Goal: Information Seeking & Learning: Find specific fact

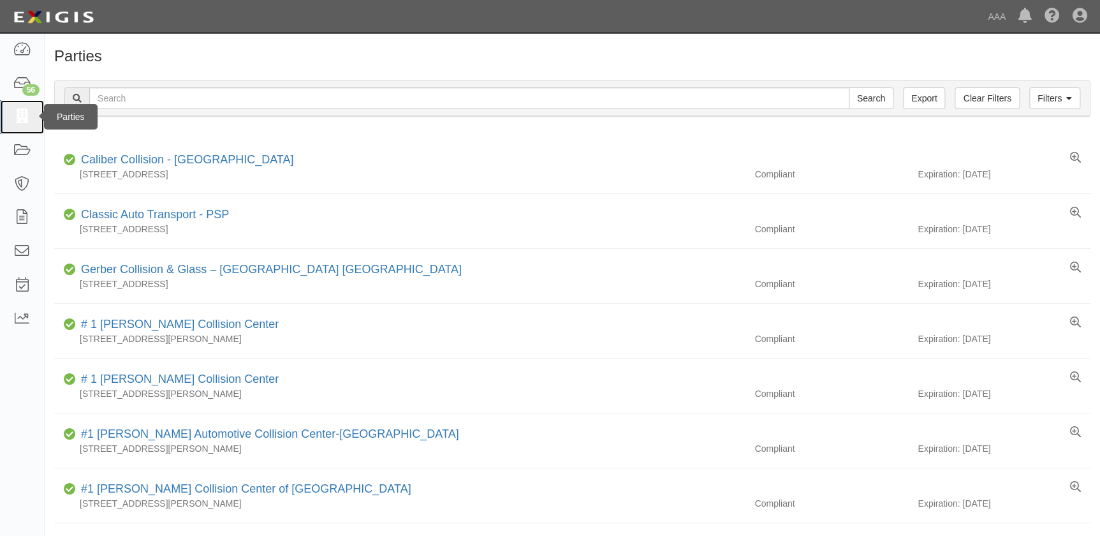
click at [24, 114] on icon at bounding box center [22, 117] width 18 height 15
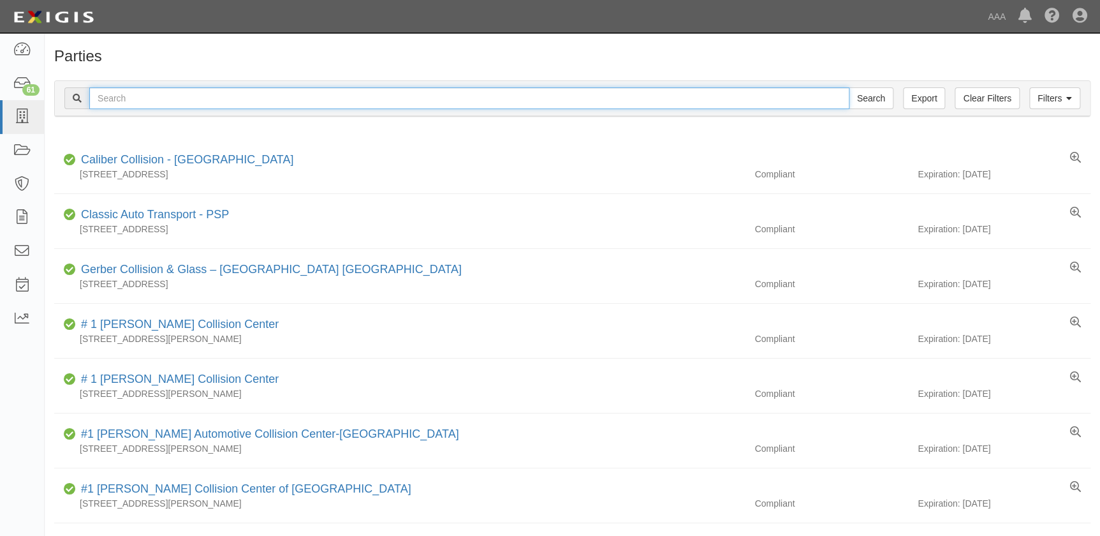
click at [101, 94] on input "text" at bounding box center [469, 98] width 760 height 22
paste input "[PERSON_NAME] Chevrolet"
type input "[PERSON_NAME] Chevrolet"
click at [849, 87] on input "Search" at bounding box center [871, 98] width 45 height 22
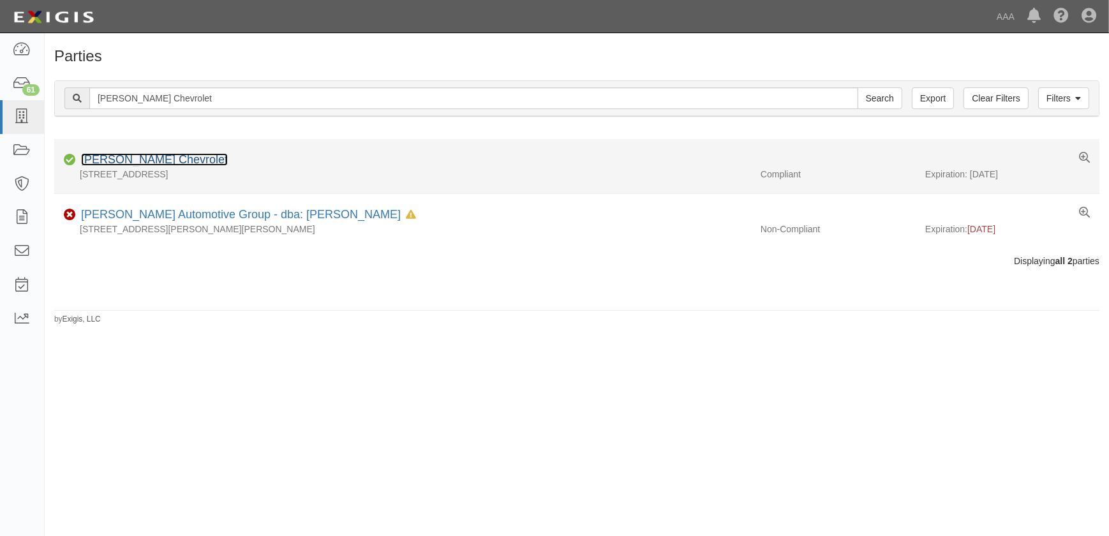
click at [133, 164] on link "[PERSON_NAME] Chevrolet" at bounding box center [154, 159] width 147 height 13
click at [133, 162] on link "Hendrick Chevrolet" at bounding box center [154, 159] width 147 height 13
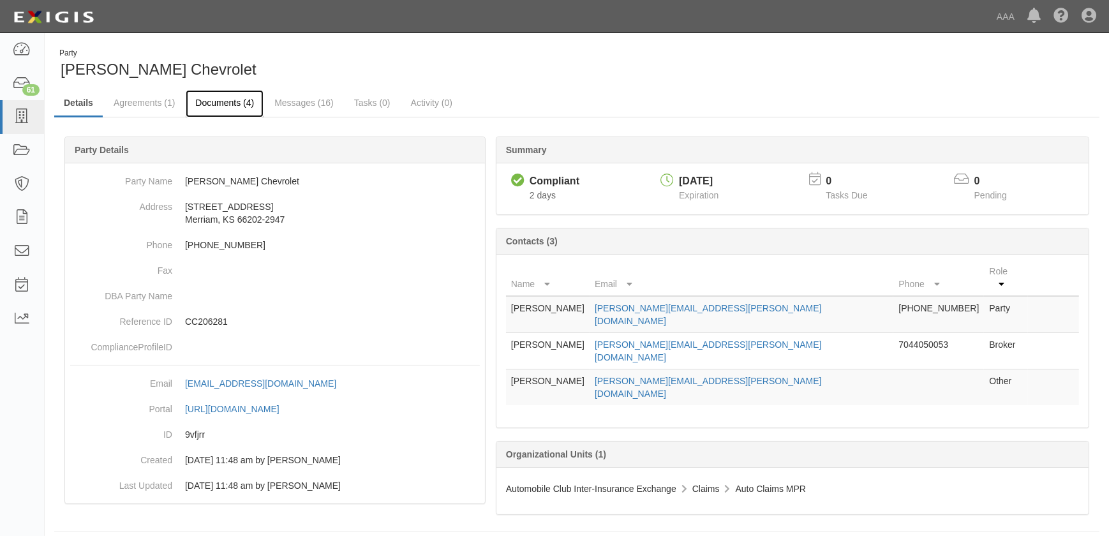
click at [217, 98] on link "Documents (4)" at bounding box center [225, 103] width 78 height 27
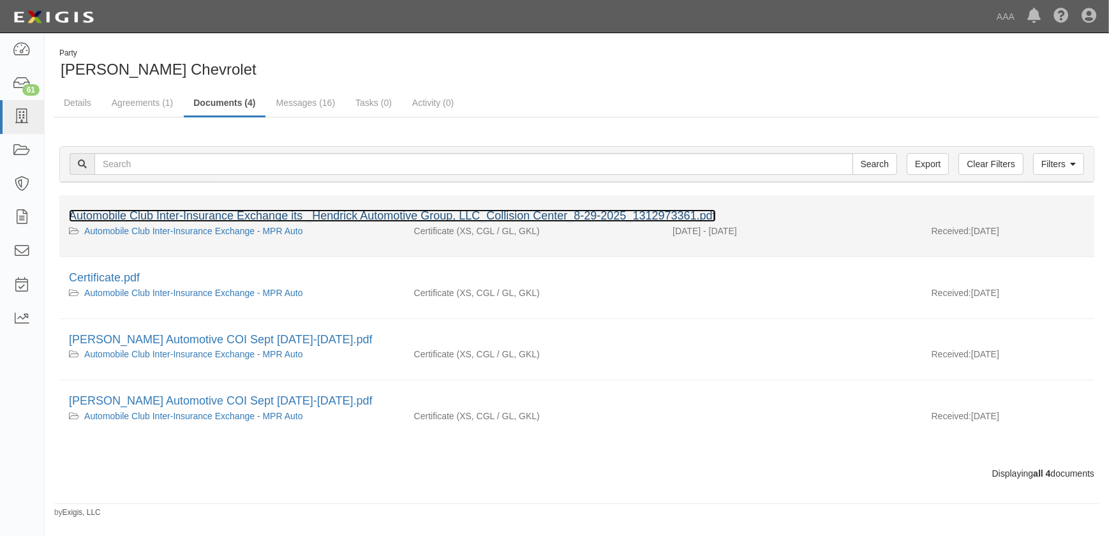
click at [191, 217] on link "Automobile Club Inter-Insurance Exchange its _Hendrick Automotive Group, LLC_Co…" at bounding box center [392, 215] width 647 height 13
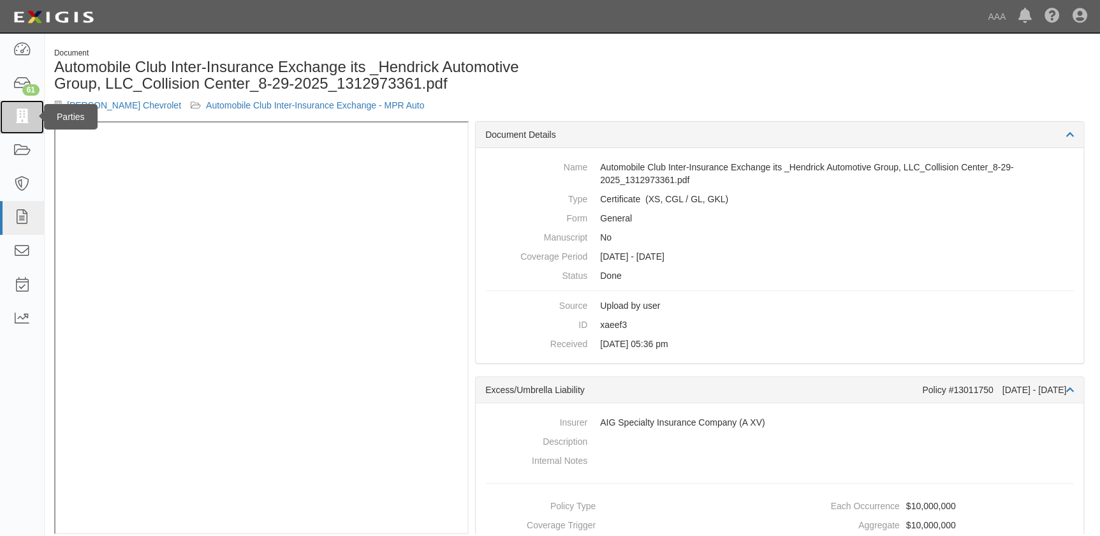
click at [13, 120] on icon at bounding box center [22, 117] width 18 height 15
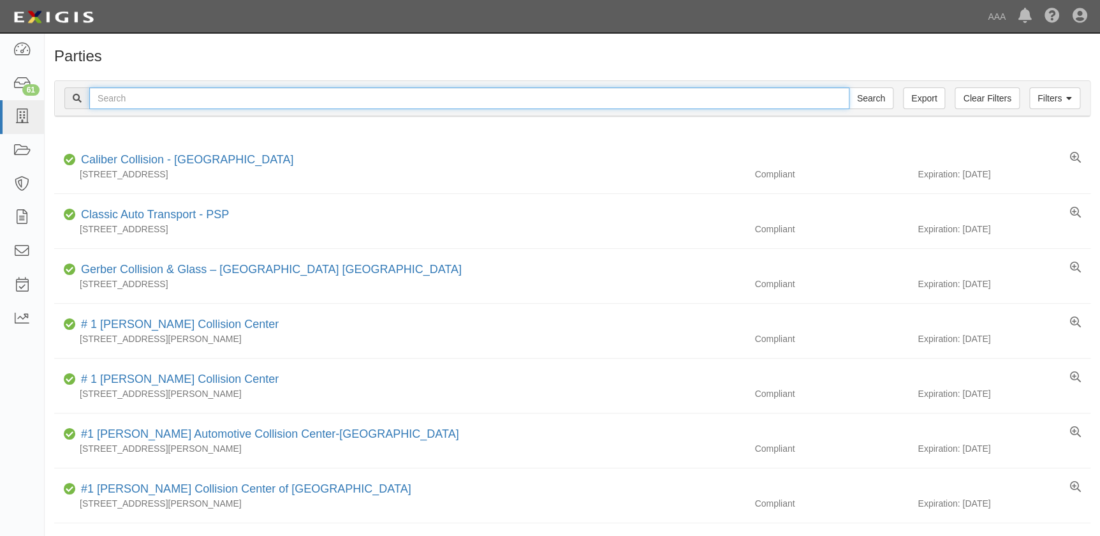
click at [105, 101] on input "text" at bounding box center [469, 98] width 760 height 22
paste input "[PERSON_NAME] Automotive Center"
drag, startPoint x: 224, startPoint y: 99, endPoint x: 137, endPoint y: 107, distance: 87.8
click at [137, 107] on input "[PERSON_NAME] Automotive Center" at bounding box center [469, 98] width 760 height 22
type input "[PERSON_NAME]"
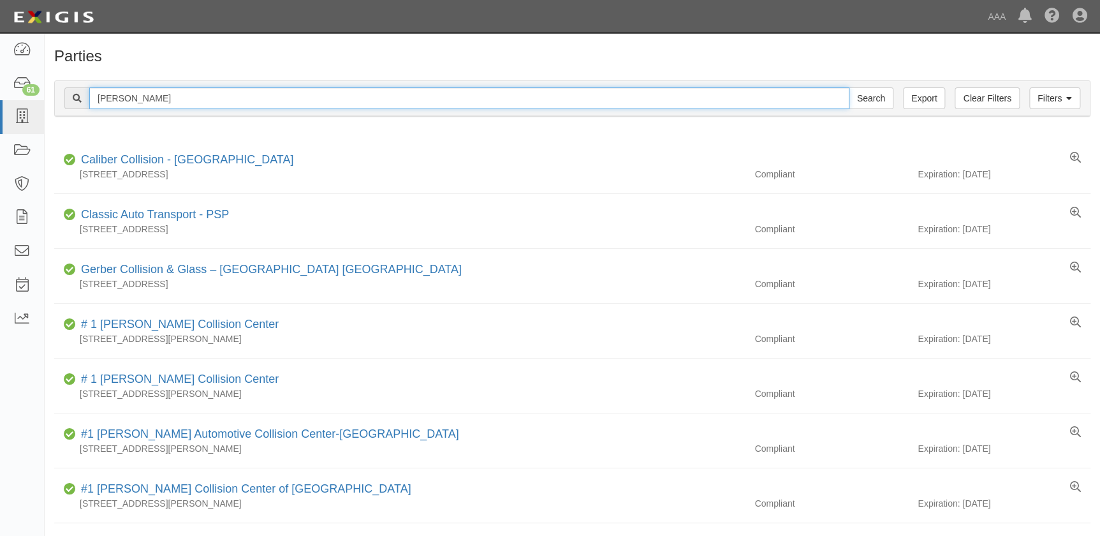
click at [849, 87] on input "Search" at bounding box center [871, 98] width 45 height 22
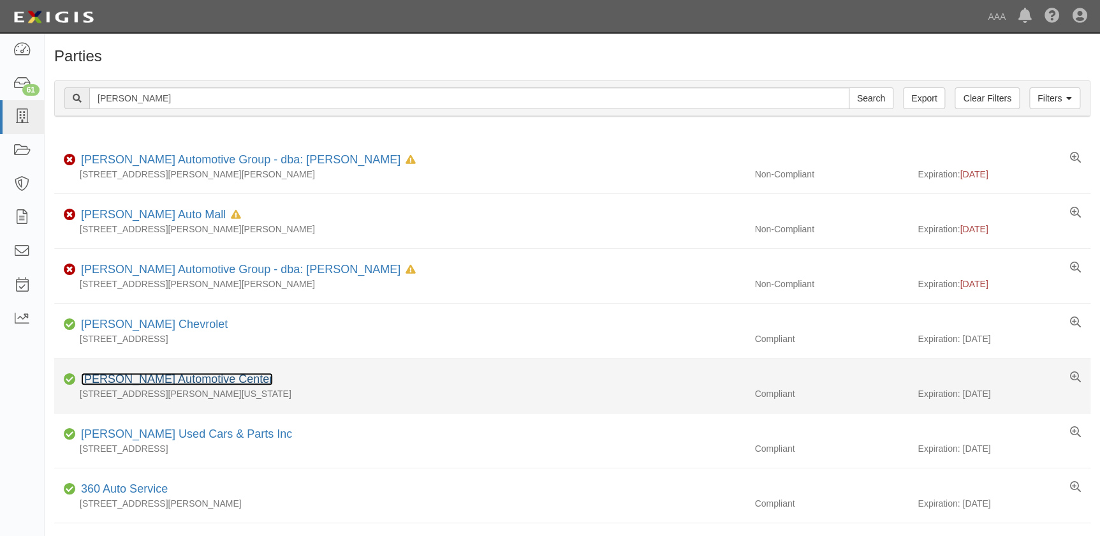
click at [173, 379] on link "[PERSON_NAME] Automotive Center" at bounding box center [177, 379] width 192 height 13
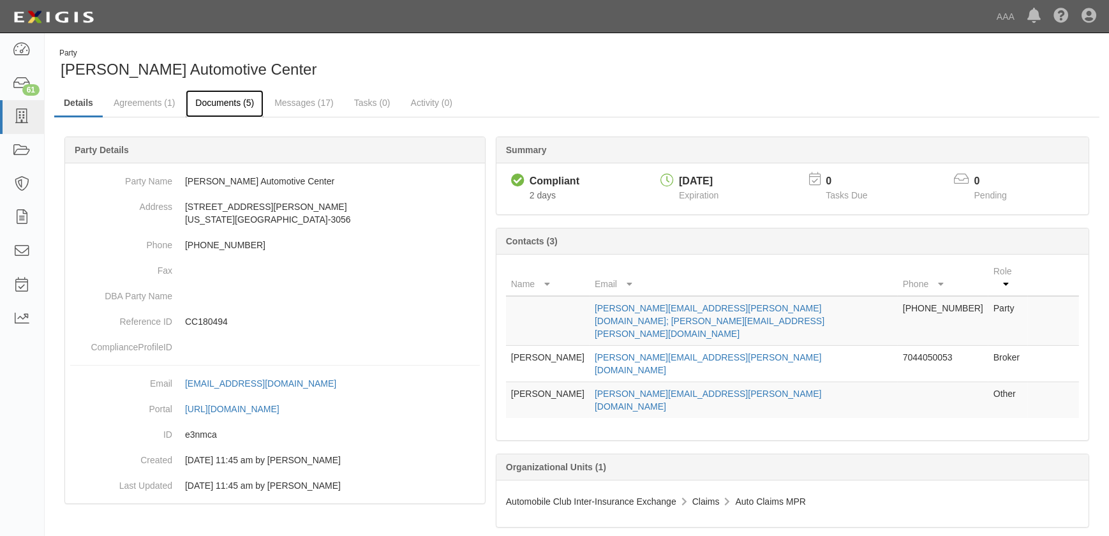
click at [222, 102] on link "Documents (5)" at bounding box center [225, 103] width 78 height 27
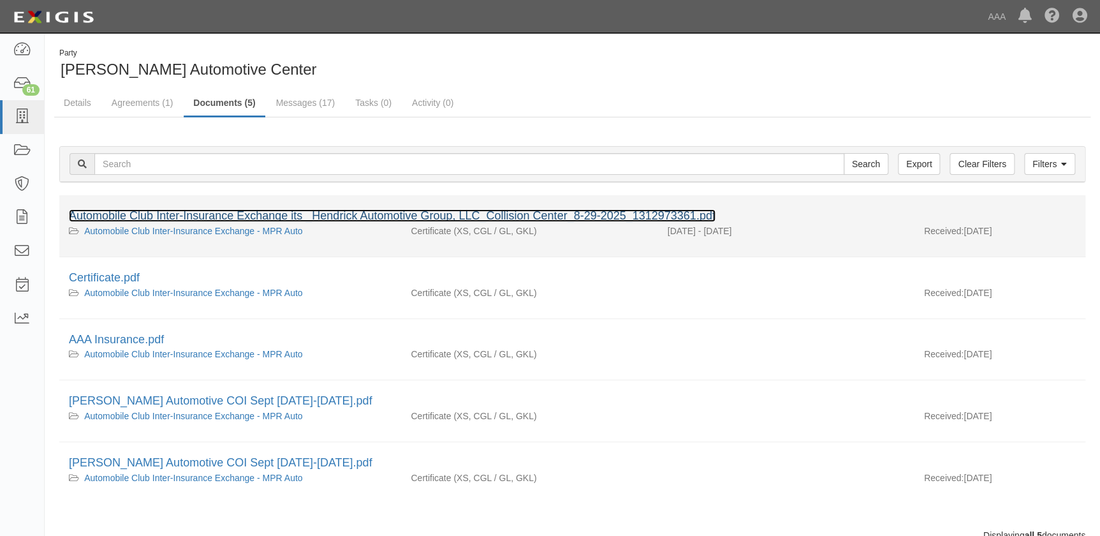
click at [218, 211] on link "Automobile Club Inter-Insurance Exchange its _Hendrick Automotive Group, LLC_Co…" at bounding box center [392, 215] width 647 height 13
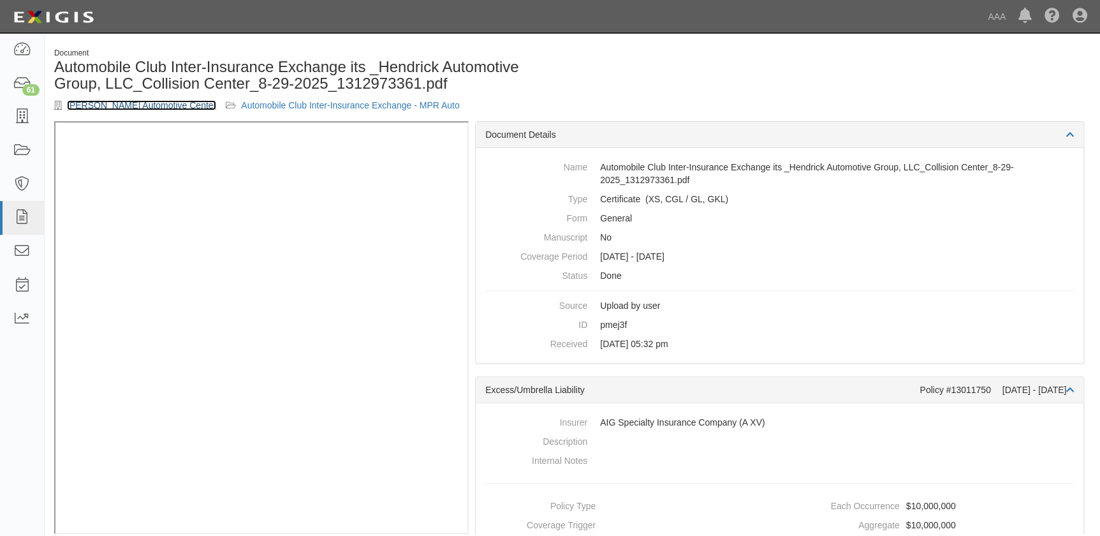
click at [144, 107] on link "[PERSON_NAME] Automotive Center" at bounding box center [141, 105] width 149 height 10
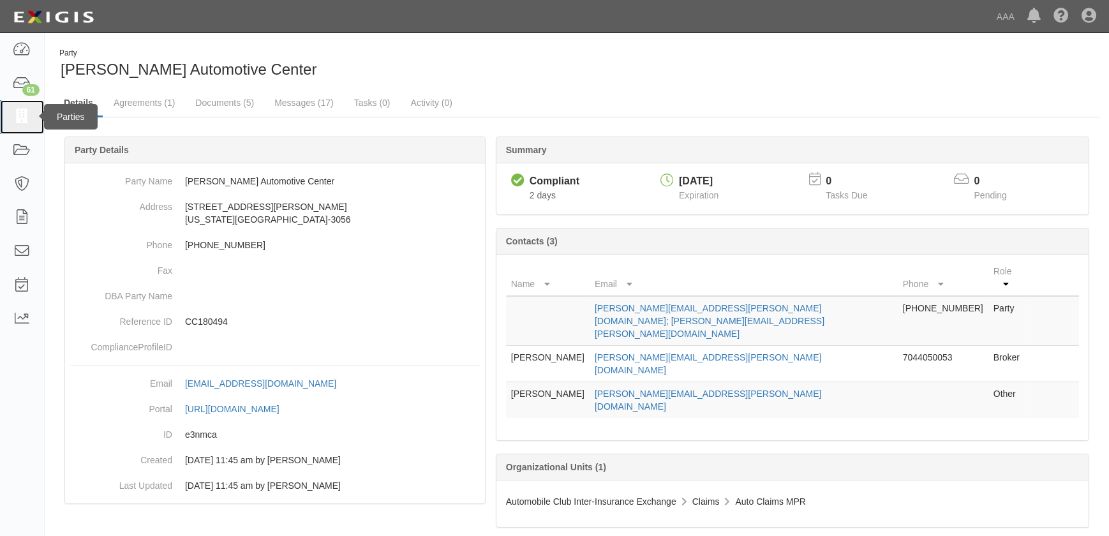
click at [19, 119] on icon at bounding box center [22, 117] width 18 height 15
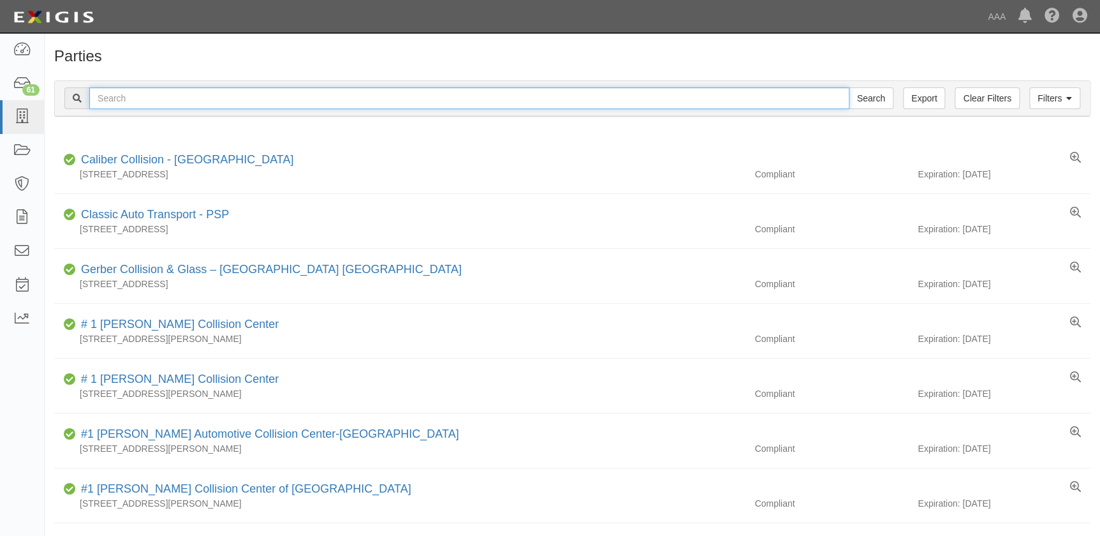
click at [128, 96] on input "text" at bounding box center [469, 98] width 760 height 22
paste input "Mossy Collision - Escondido"
type input "Mossy Collision - Escondido"
click at [849, 87] on input "Search" at bounding box center [871, 98] width 45 height 22
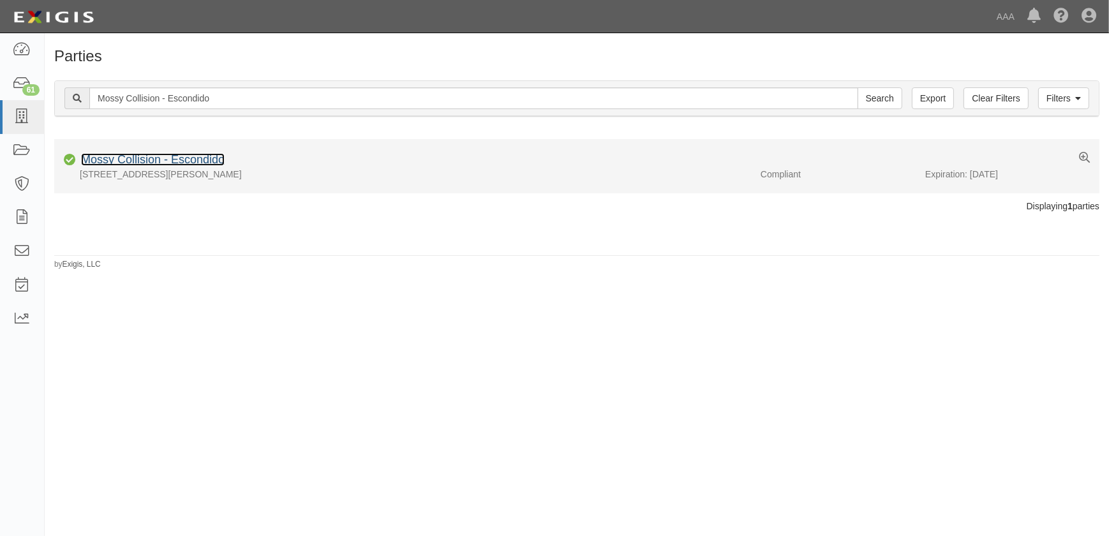
click at [196, 162] on link "Mossy Collision - Escondido" at bounding box center [153, 159] width 144 height 13
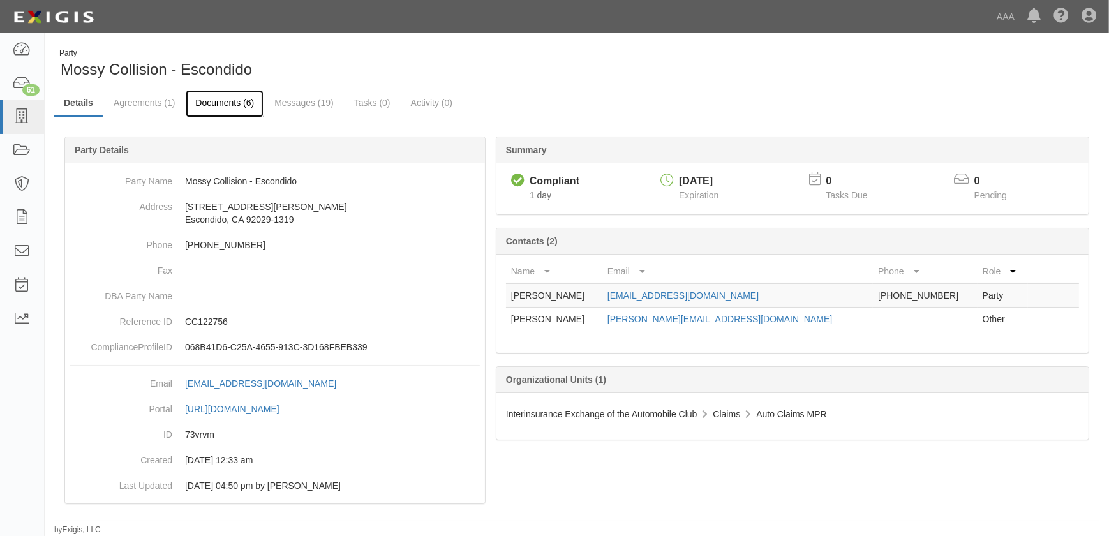
click at [228, 104] on link "Documents (6)" at bounding box center [225, 103] width 78 height 27
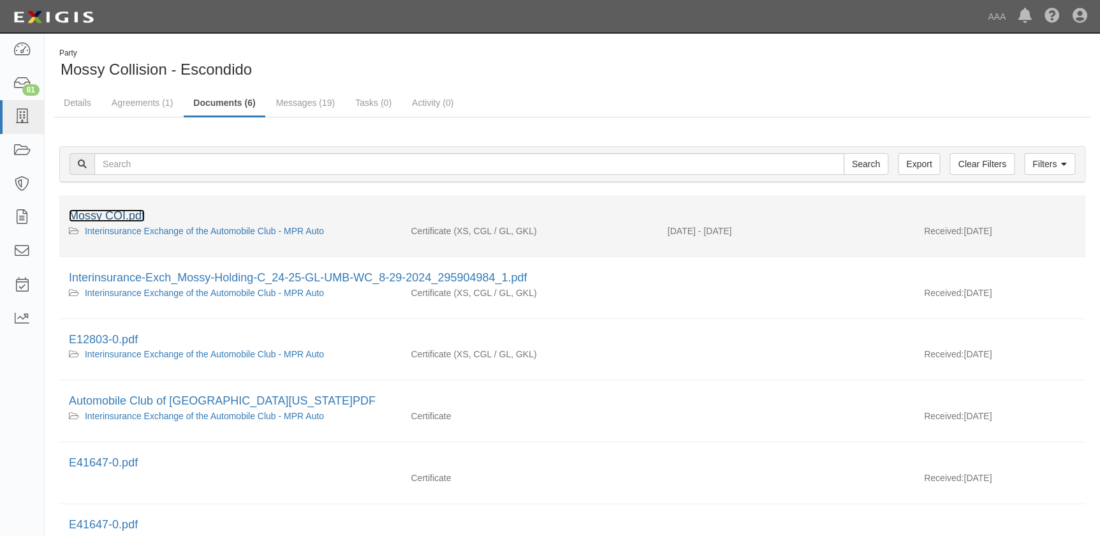
click at [121, 220] on link "Mossy COI.pdf" at bounding box center [107, 215] width 76 height 13
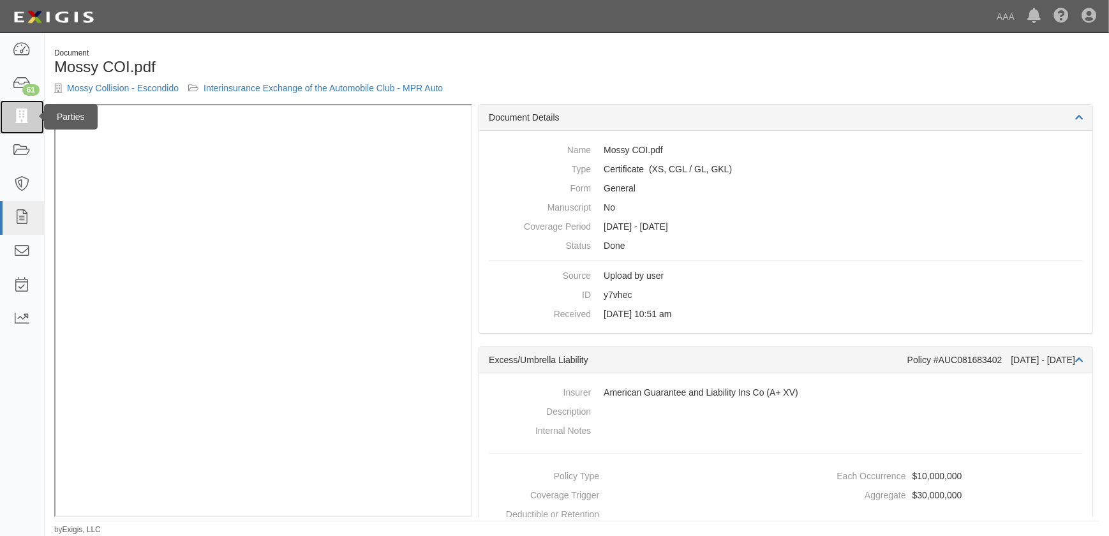
click at [29, 119] on icon at bounding box center [22, 117] width 18 height 15
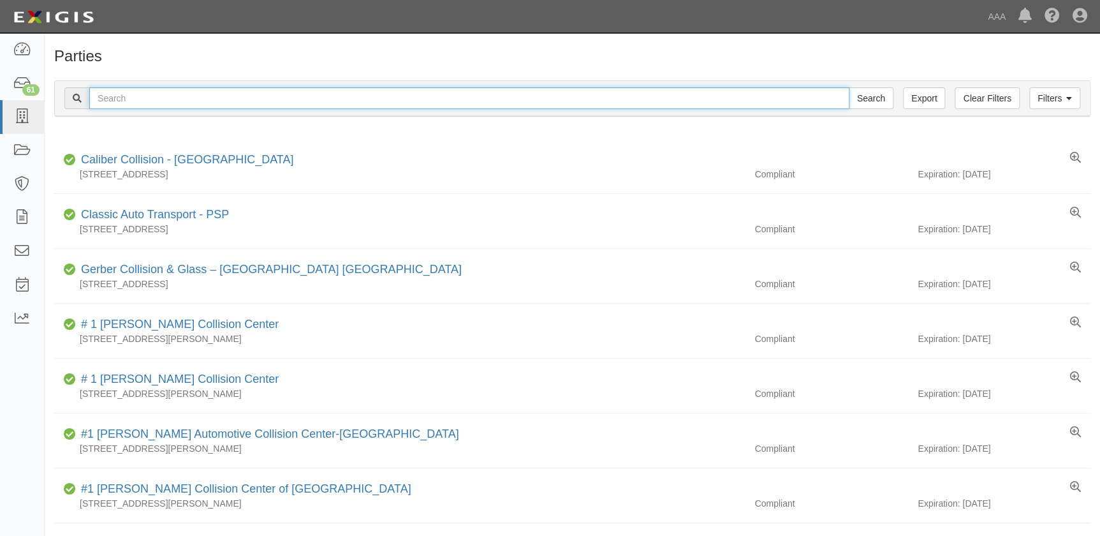
click at [223, 98] on input "text" at bounding box center [469, 98] width 760 height 22
paste input "Burbank Collision"
type input "Burbank Collision"
click at [849, 87] on input "Search" at bounding box center [871, 98] width 45 height 22
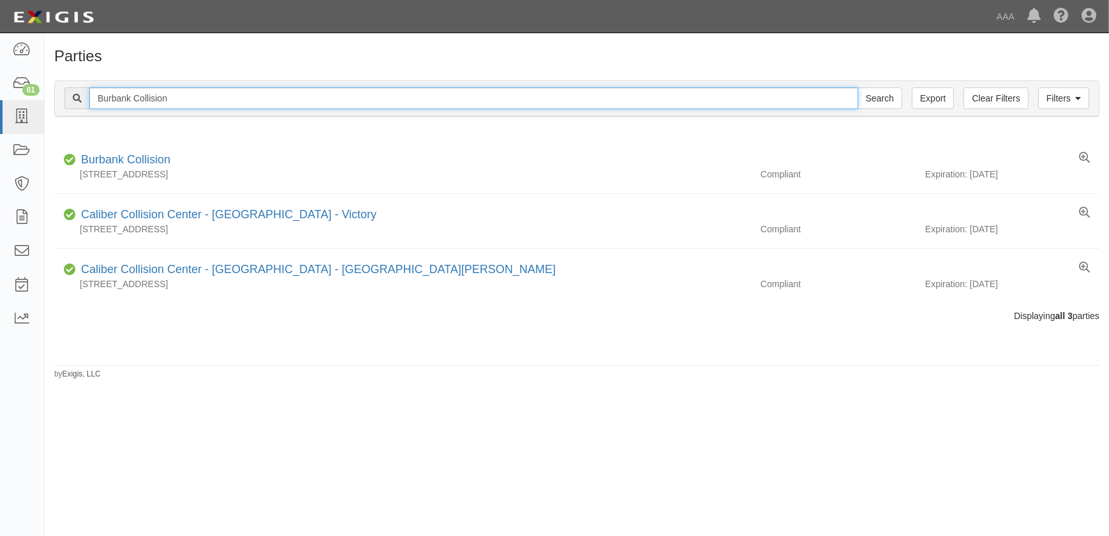
drag, startPoint x: 62, startPoint y: 96, endPoint x: 46, endPoint y: 97, distance: 16.0
click at [46, 97] on div "Filters Clear Filters Export Burbank Collision Search Filters Compliance Status…" at bounding box center [577, 100] width 1064 height 59
paste input "Cross Auto Body"
type input "Cross Auto Body"
click at [857, 87] on input "Search" at bounding box center [879, 98] width 45 height 22
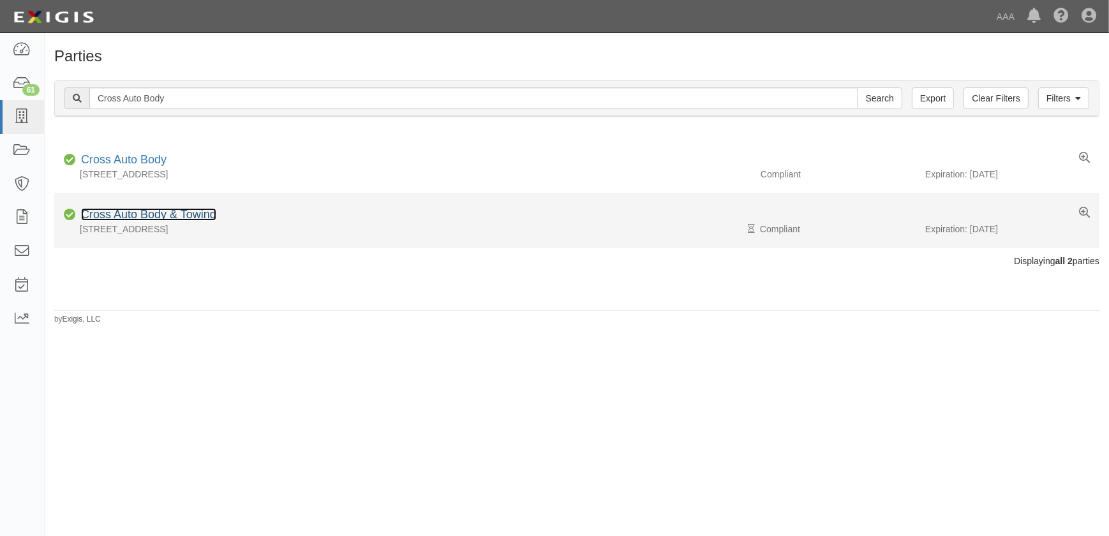
click at [155, 218] on link "Cross Auto Body & Towing" at bounding box center [148, 214] width 135 height 13
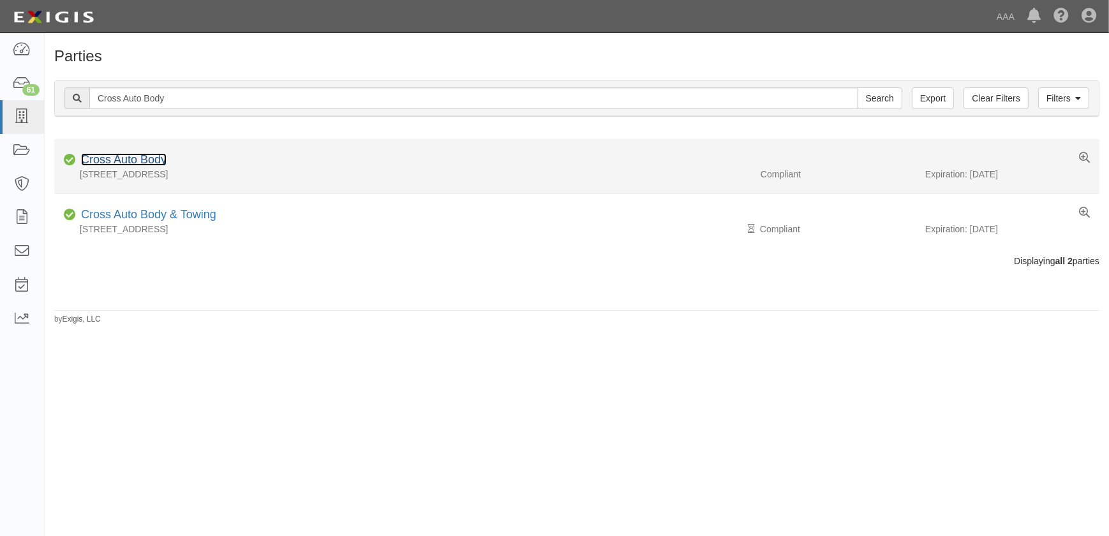
click at [107, 159] on link "Cross Auto Body" at bounding box center [123, 159] width 85 height 13
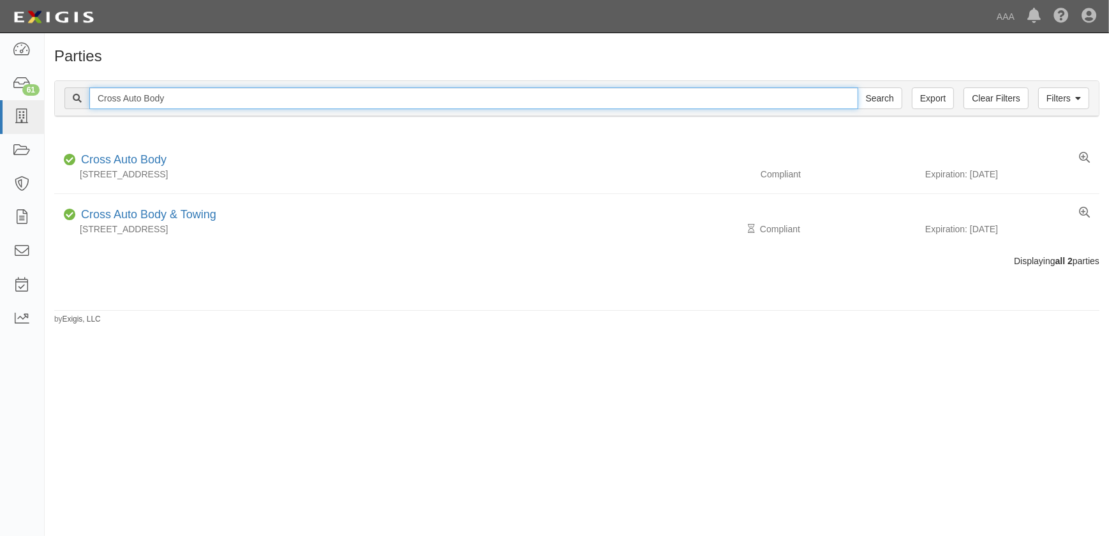
drag, startPoint x: 177, startPoint y: 97, endPoint x: 57, endPoint y: 83, distance: 120.1
click at [57, 98] on div "Filters Clear Filters Export Cross Auto Body Search Filters" at bounding box center [577, 98] width 1044 height 35
paste input "Stone Brothers Collision"
type input "Stone Brothers Collision"
click at [857, 87] on input "Search" at bounding box center [879, 98] width 45 height 22
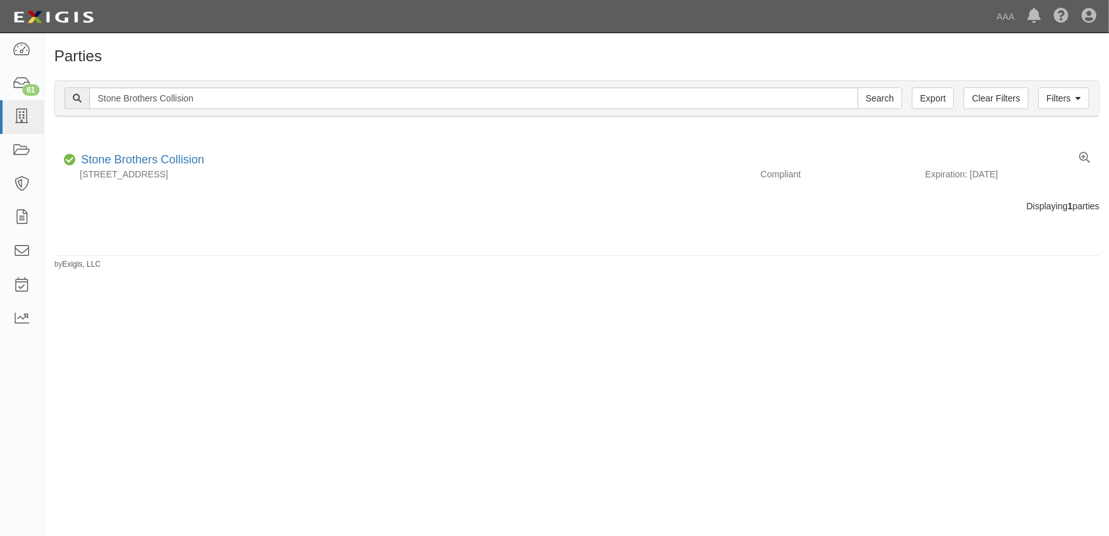
click at [281, 348] on div "Parties Add Party Filters Clear Filters Export Stone Brothers Collision Search …" at bounding box center [554, 279] width 1109 height 482
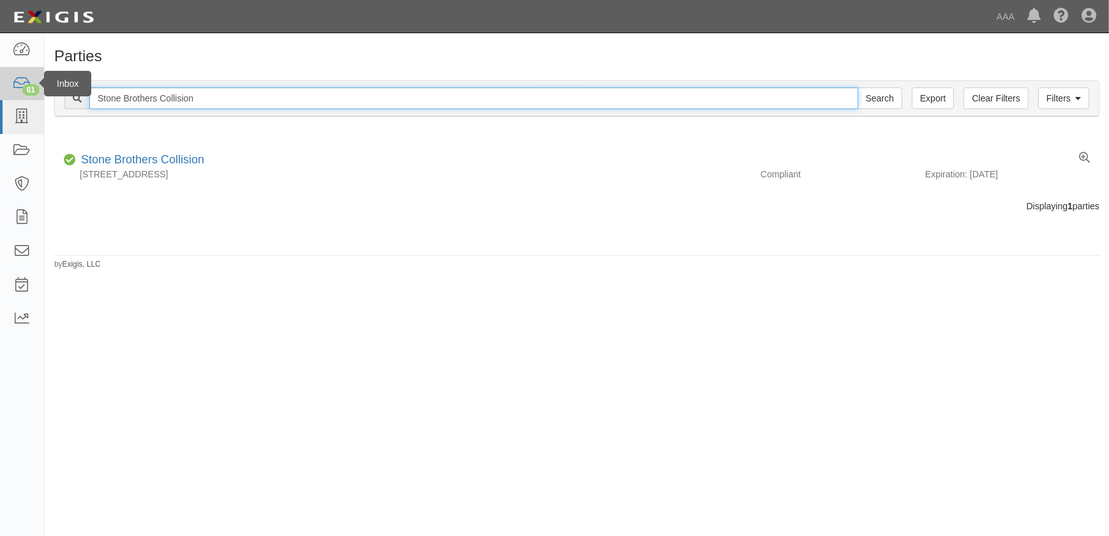
drag, startPoint x: 221, startPoint y: 97, endPoint x: 41, endPoint y: 93, distance: 180.6
click at [41, 93] on body "Toggle navigation Dashboard 61 Inbox Parties Agreements Coverages Documents Mes…" at bounding box center [554, 260] width 1109 height 521
paste input "Collision Unlimited Inc"
type input "Collision Unlimited Inc"
click at [857, 87] on input "Search" at bounding box center [879, 98] width 45 height 22
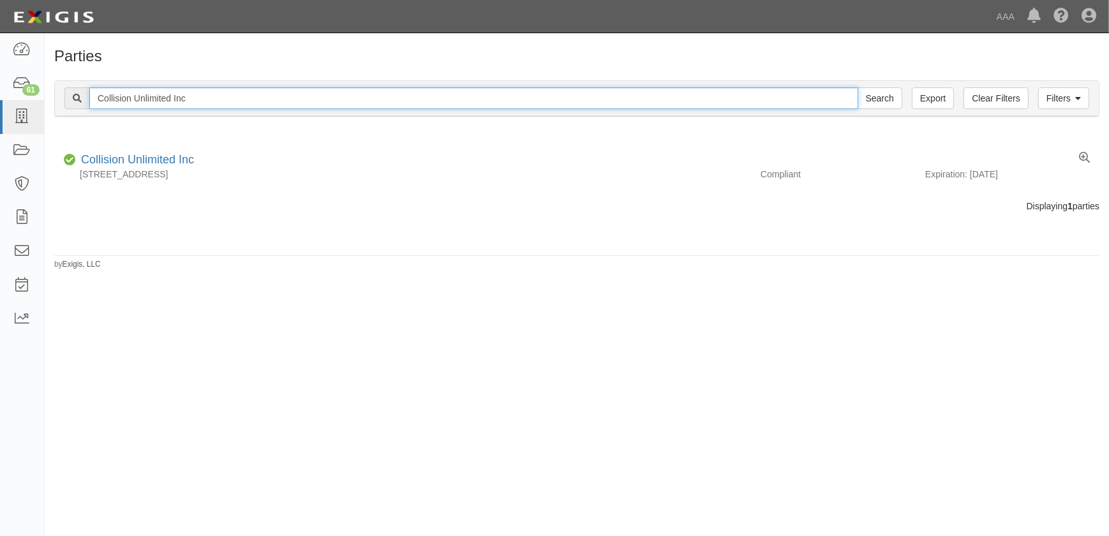
drag, startPoint x: 203, startPoint y: 101, endPoint x: 98, endPoint y: 100, distance: 105.3
click at [98, 100] on input "Collision Unlimited Inc" at bounding box center [473, 98] width 769 height 22
paste input "Gobels Collision"
type input "Gobels Collision"
click at [857, 87] on input "Search" at bounding box center [879, 98] width 45 height 22
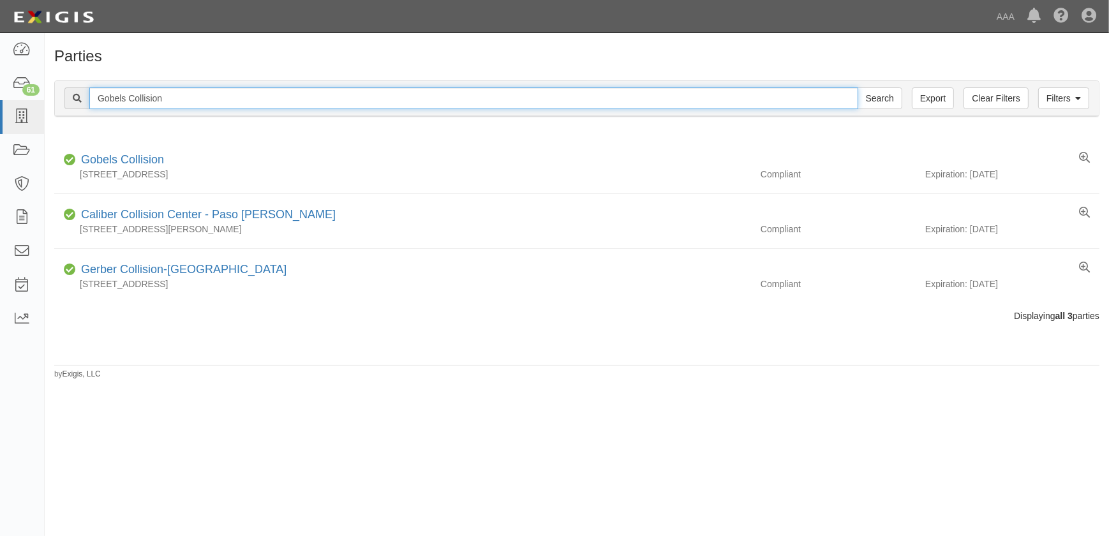
drag, startPoint x: 184, startPoint y: 92, endPoint x: 85, endPoint y: 93, distance: 98.2
click at [85, 93] on div "Gobels Collision Search" at bounding box center [483, 98] width 838 height 22
paste input "Honda World"
type input "Honda World"
click at [857, 87] on input "Search" at bounding box center [879, 98] width 45 height 22
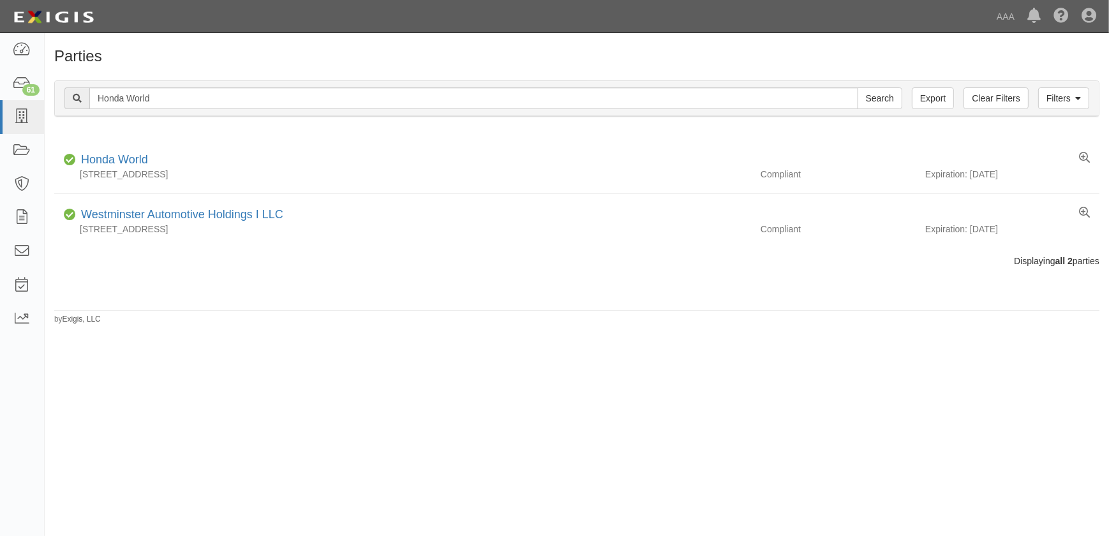
click at [962, 369] on div "Parties Add Party Filters Clear Filters Export Honda World Search Filters Compl…" at bounding box center [554, 279] width 1109 height 482
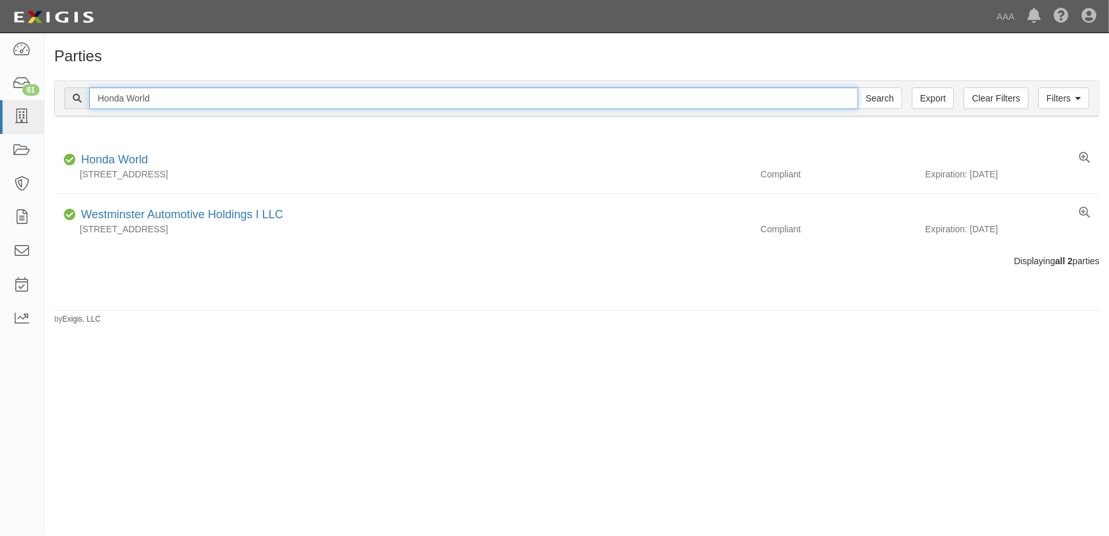
drag, startPoint x: 165, startPoint y: 103, endPoint x: 48, endPoint y: 97, distance: 116.9
click at [48, 98] on div "Filters Clear Filters Export Honda World Search Filters Compliance Status Compl…" at bounding box center [577, 100] width 1064 height 59
paste input "Crossroads Collision"
type input "Crossroads Collision"
click at [857, 87] on input "Search" at bounding box center [879, 98] width 45 height 22
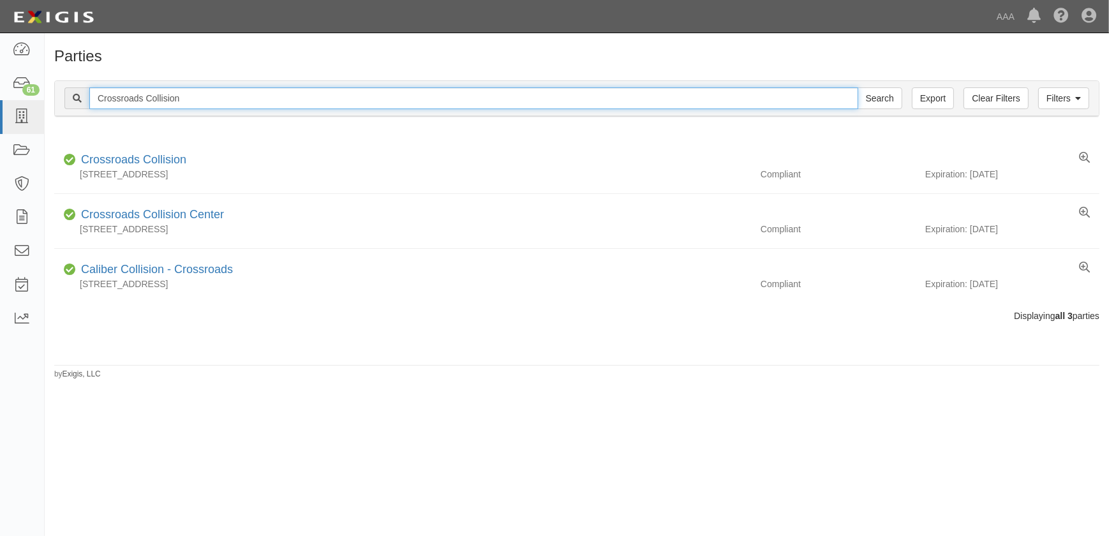
drag, startPoint x: 266, startPoint y: 98, endPoint x: 57, endPoint y: 94, distance: 208.6
click at [57, 100] on div "Filters Clear Filters Export Crossroads Collision Search Filters" at bounding box center [577, 98] width 1044 height 35
paste input "Collision Unlimited Inc"
type input "Collision Unlimited Inc"
click at [857, 87] on input "Search" at bounding box center [879, 98] width 45 height 22
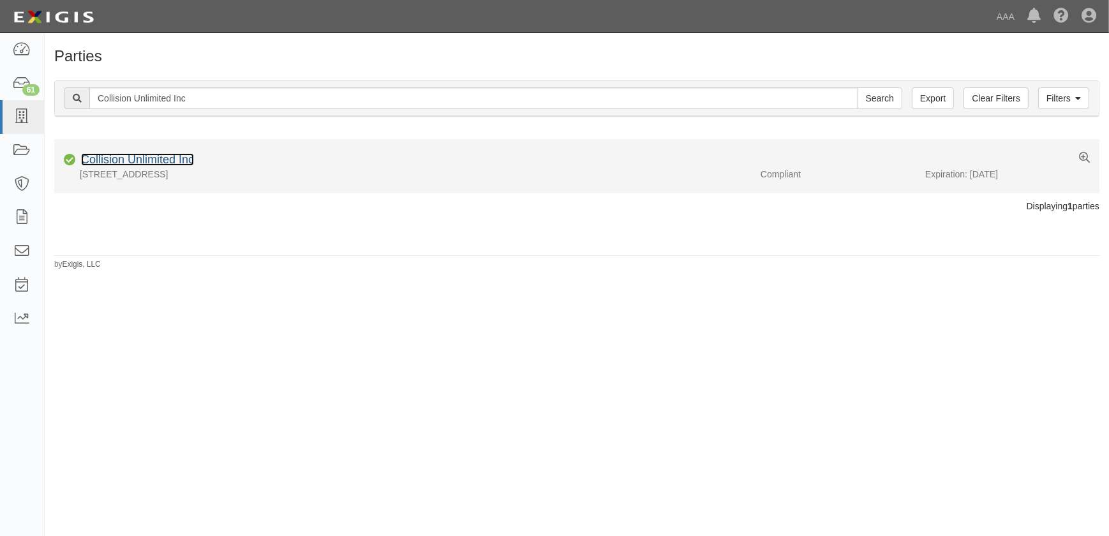
click at [135, 161] on link "Collision Unlimited Inc" at bounding box center [137, 159] width 113 height 13
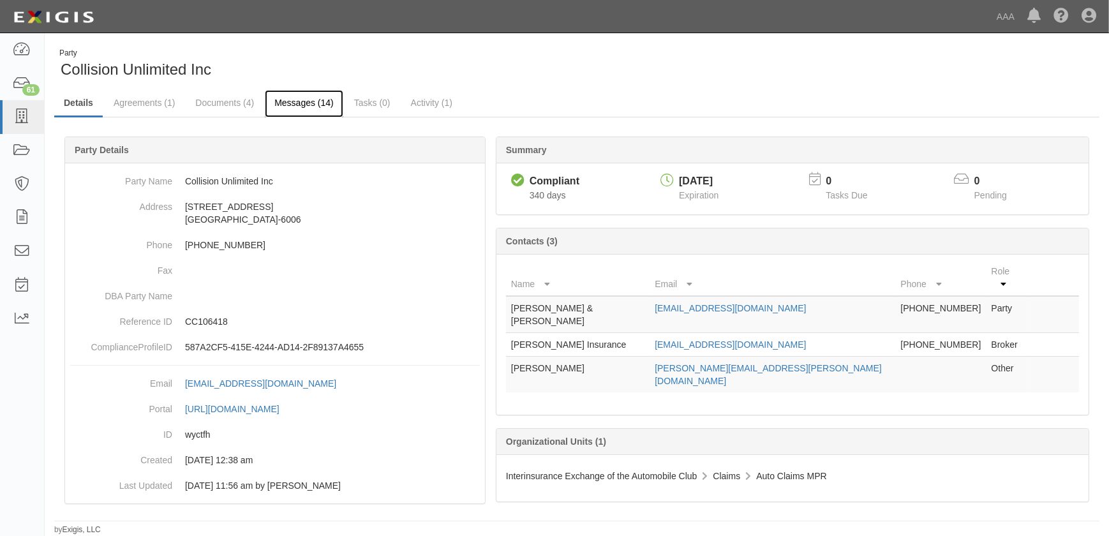
click at [299, 102] on link "Messages (14)" at bounding box center [304, 103] width 78 height 27
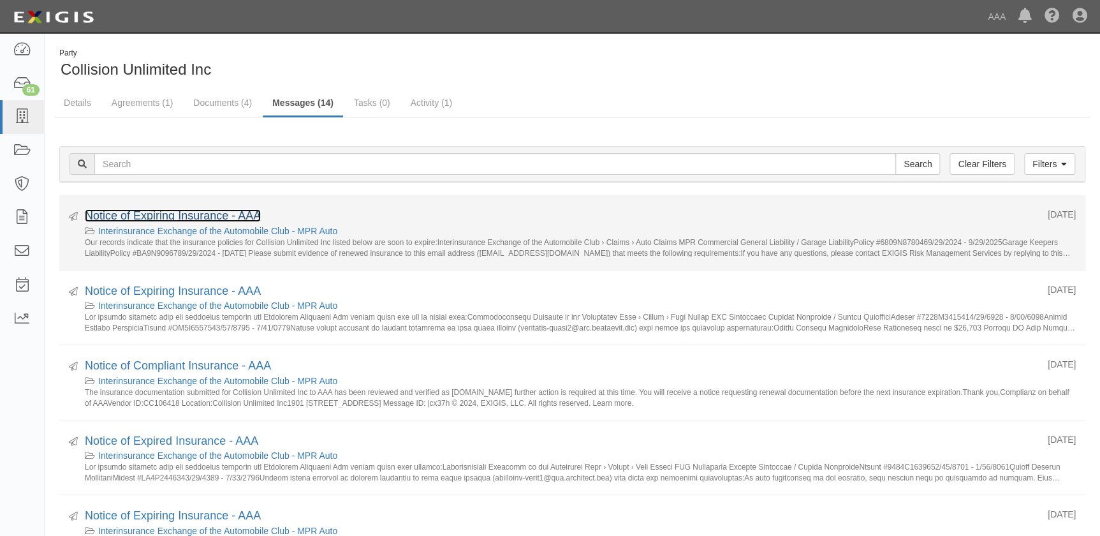
click at [193, 219] on link "Notice of Expiring Insurance - AAA" at bounding box center [173, 215] width 176 height 13
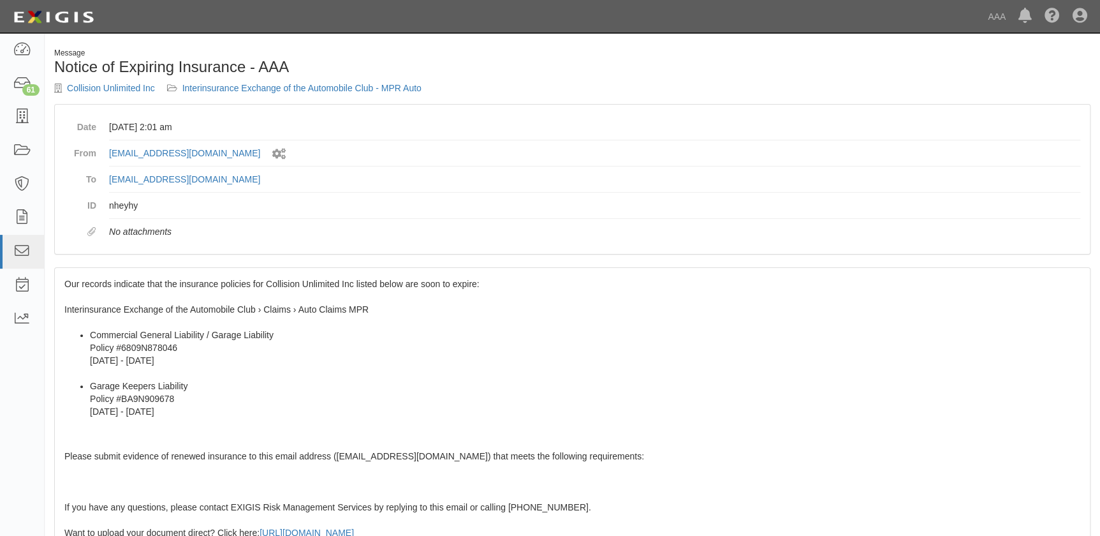
click at [166, 275] on div "Our records indicate that the insurance policies for Collision Unlimited Inc li…" at bounding box center [572, 499] width 1035 height 462
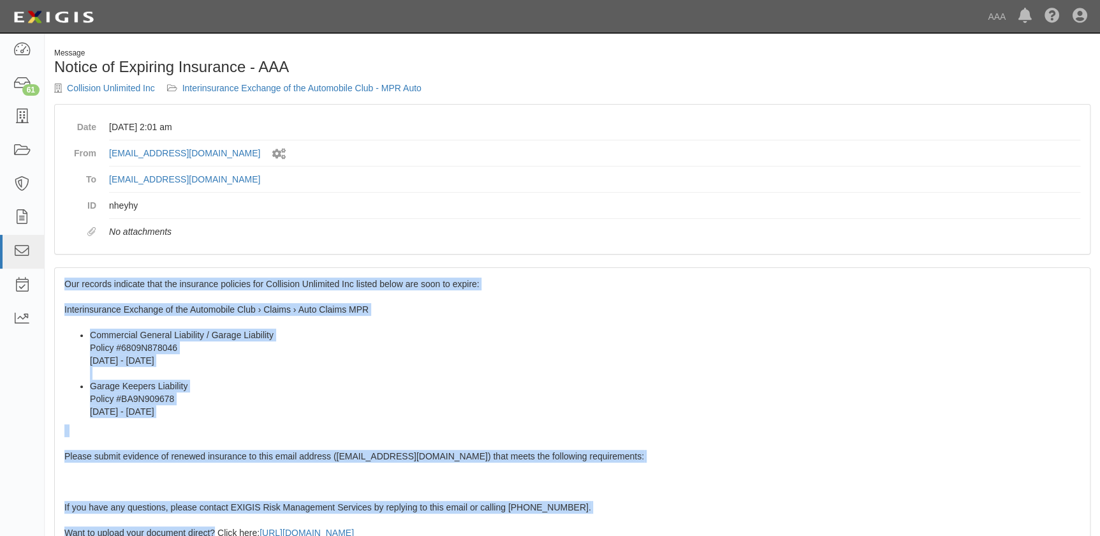
scroll to position [226, 0]
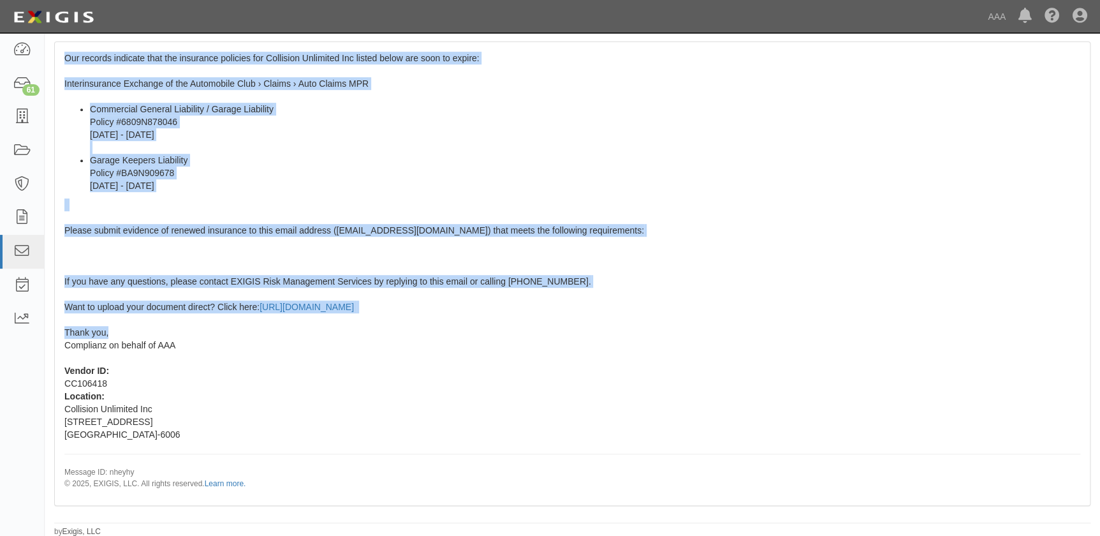
drag, startPoint x: 64, startPoint y: 282, endPoint x: 205, endPoint y: 336, distance: 150.8
click at [205, 336] on div "Our records indicate that the insurance policies for Collision Unlimited Inc li…" at bounding box center [572, 273] width 1035 height 462
copy span "Our records indicate that the insurance policies for Collision Unlimited Inc li…"
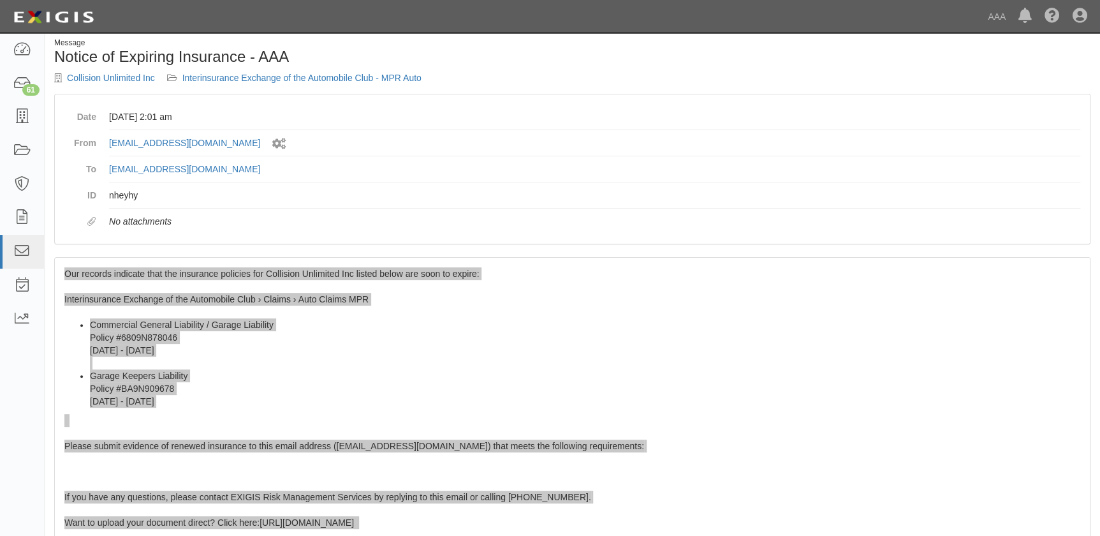
scroll to position [0, 0]
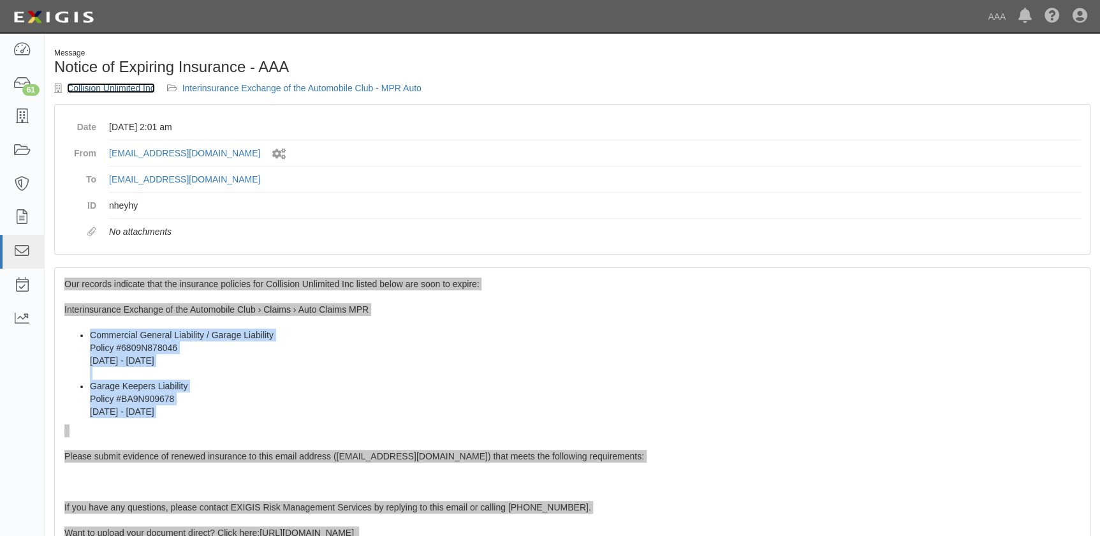
click at [117, 89] on link "Collision Unlimited Inc" at bounding box center [111, 88] width 88 height 10
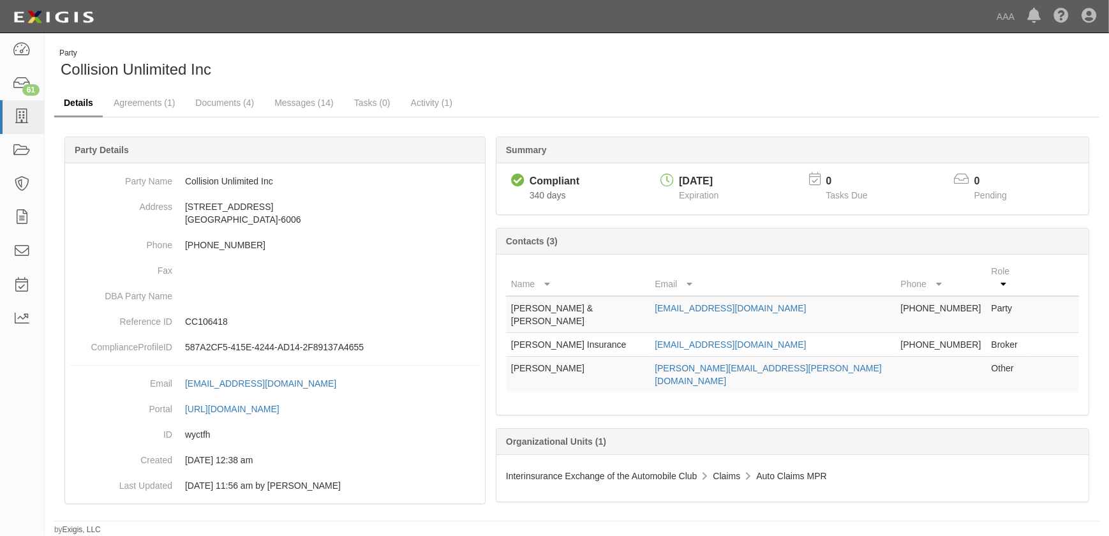
click at [77, 104] on link "Details" at bounding box center [78, 103] width 48 height 27
click at [684, 303] on link "manysauto@comcast.net" at bounding box center [729, 308] width 151 height 10
click at [24, 123] on icon at bounding box center [22, 117] width 18 height 15
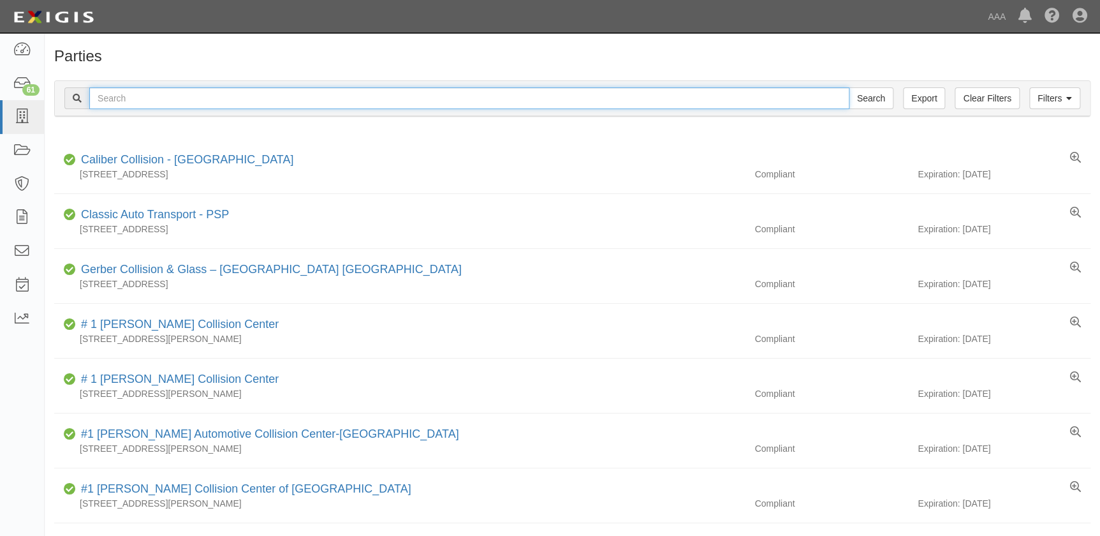
click at [323, 107] on input "text" at bounding box center [469, 98] width 760 height 22
paste input "Gobels Collision"
type input "Gobels Collision"
click at [849, 87] on input "Search" at bounding box center [871, 98] width 45 height 22
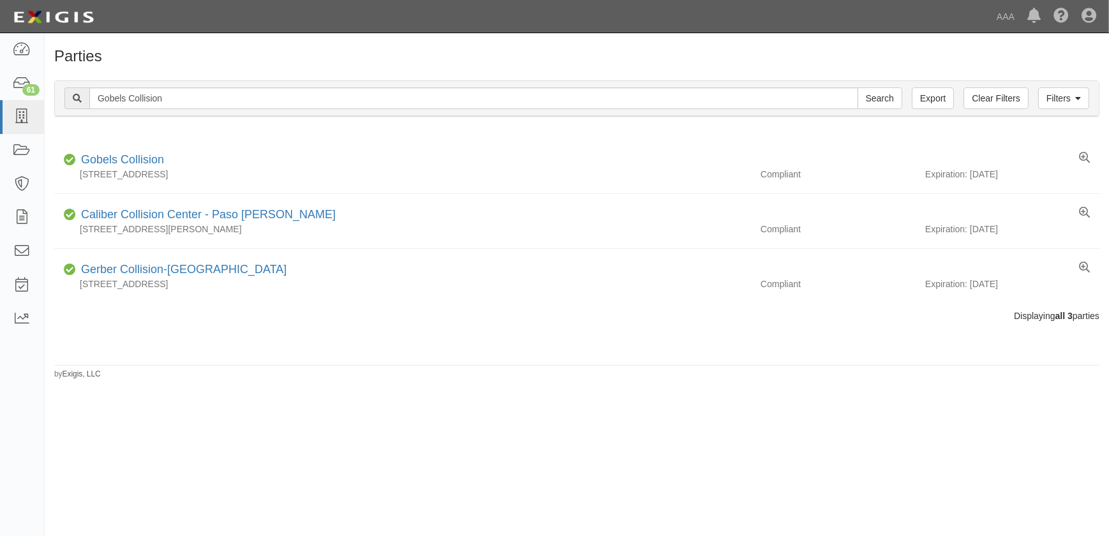
click at [400, 415] on div "Parties Add Party Filters Clear Filters Export Gobels Collision Search Filters …" at bounding box center [554, 279] width 1109 height 482
click at [483, 58] on h1 "Parties" at bounding box center [576, 56] width 1045 height 17
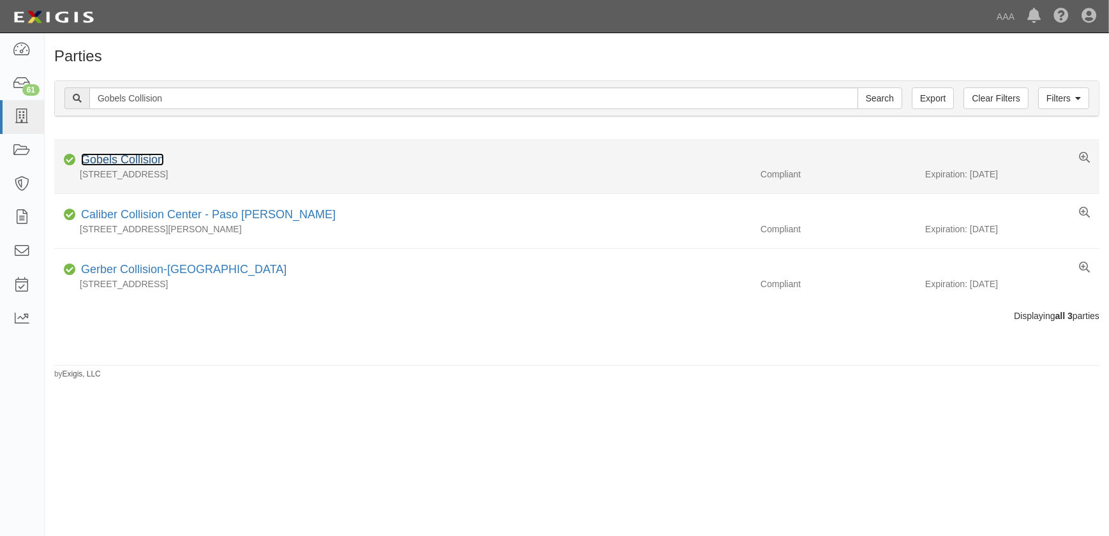
click at [125, 162] on link "Gobels Collision" at bounding box center [122, 159] width 83 height 13
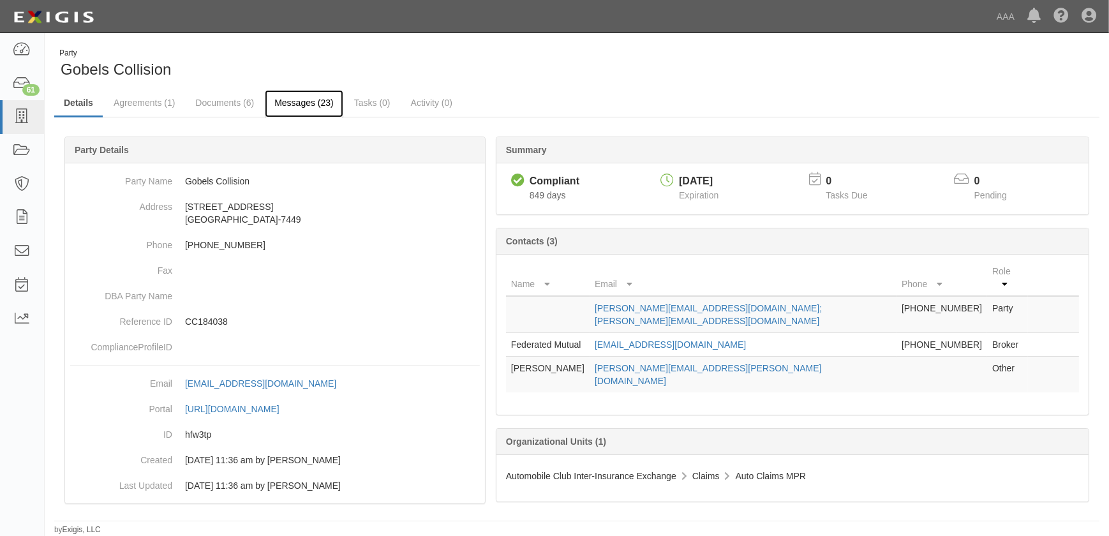
click at [288, 103] on link "Messages (23)" at bounding box center [304, 103] width 78 height 27
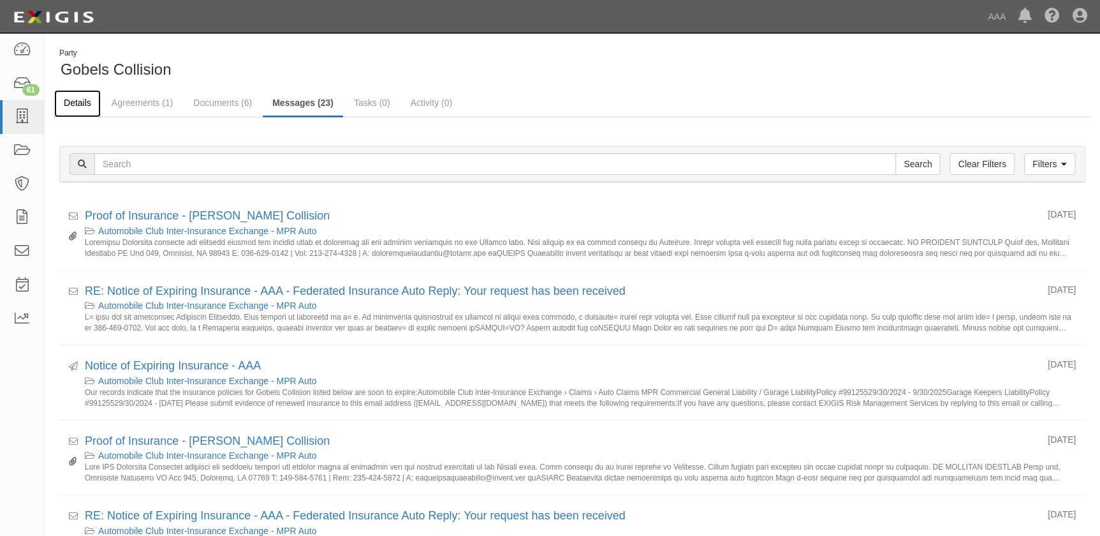
click at [78, 101] on link "Details" at bounding box center [77, 103] width 47 height 27
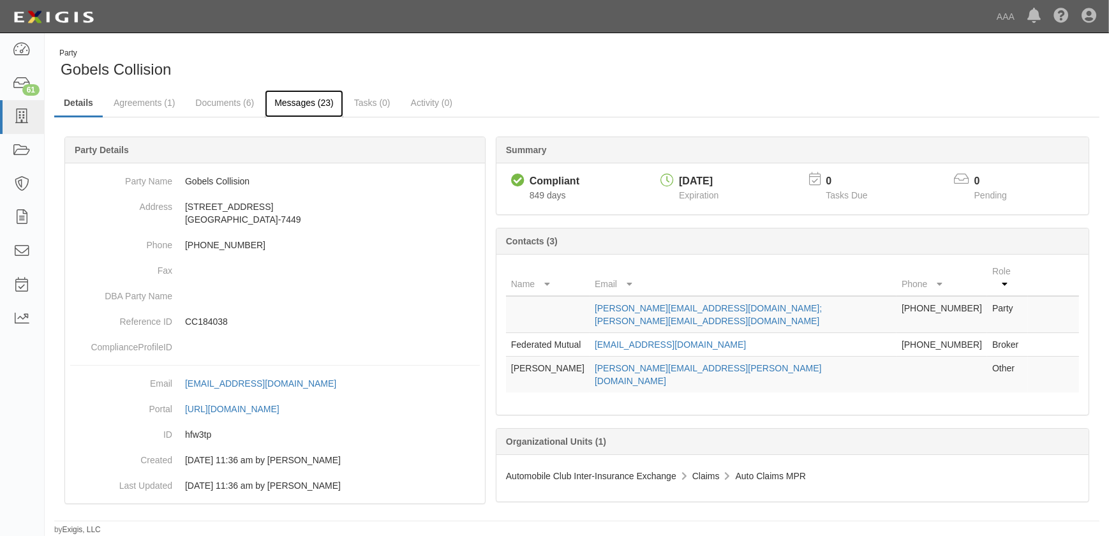
click at [288, 103] on link "Messages (23)" at bounding box center [304, 103] width 78 height 27
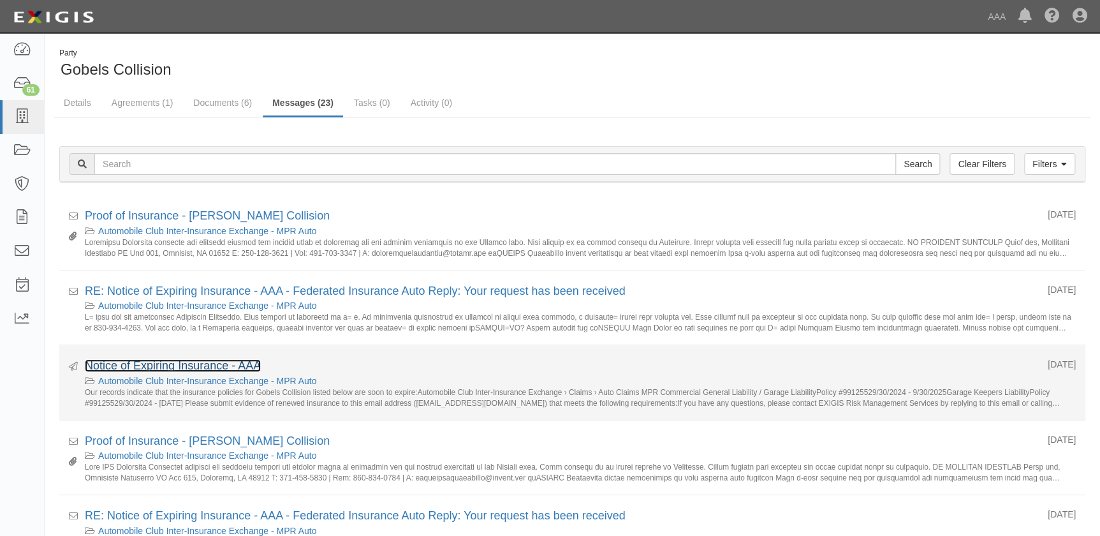
click at [211, 367] on link "Notice of Expiring Insurance - AAA" at bounding box center [173, 365] width 176 height 13
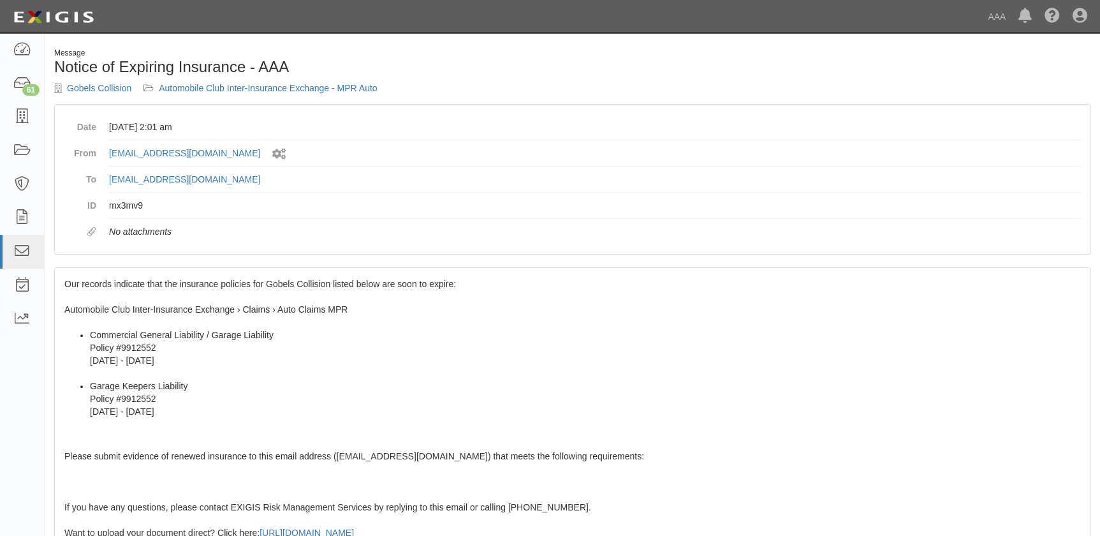
drag, startPoint x: 126, startPoint y: 323, endPoint x: 76, endPoint y: 296, distance: 56.5
click at [124, 322] on div "Our records indicate that the insurance policies for Gobels Collision listed be…" at bounding box center [572, 499] width 1035 height 462
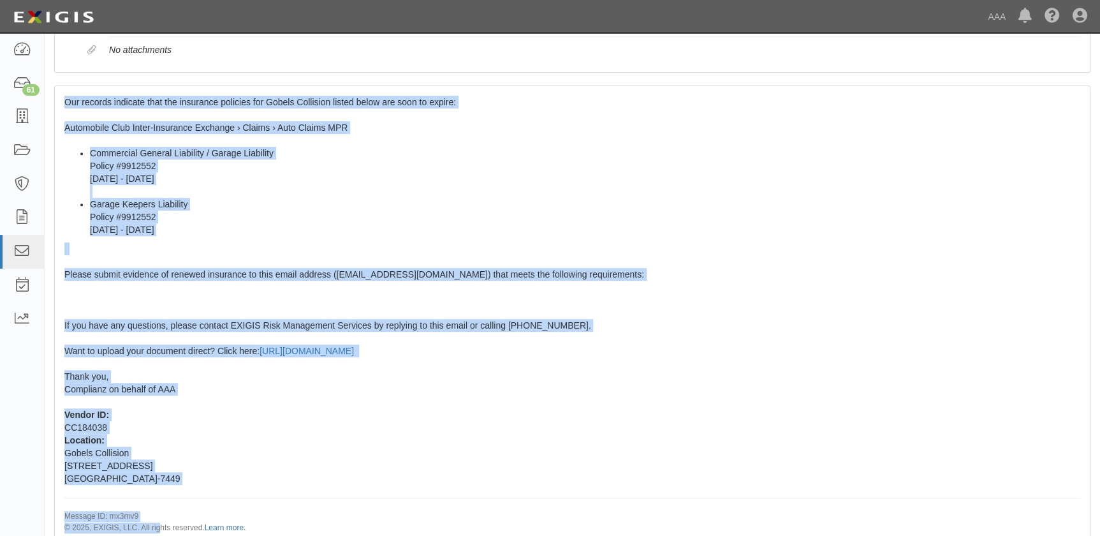
scroll to position [226, 0]
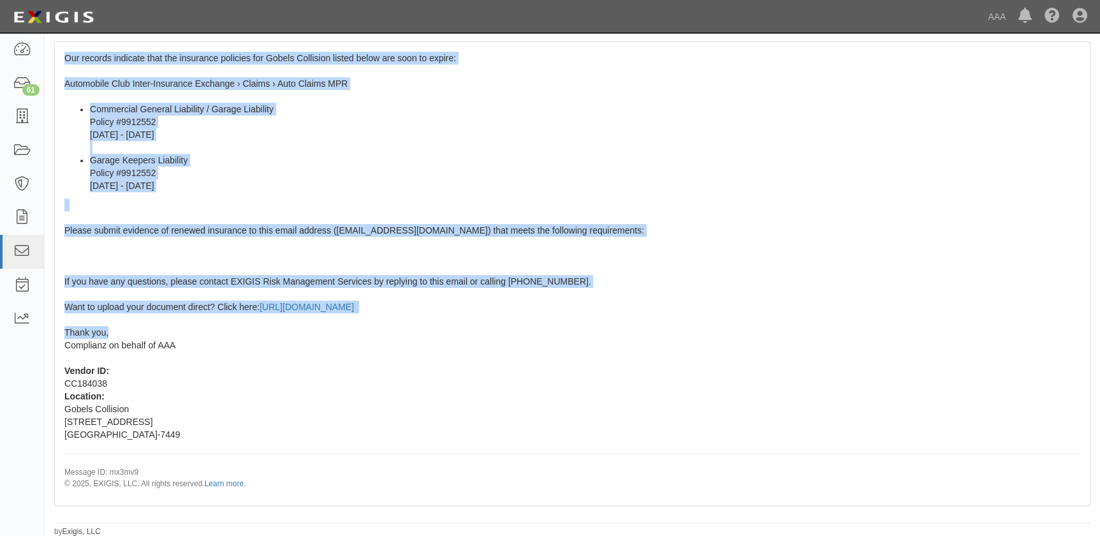
drag, startPoint x: 66, startPoint y: 283, endPoint x: 174, endPoint y: 337, distance: 121.2
click at [174, 337] on div "Our records indicate that the insurance policies for Gobels Collision listed be…" at bounding box center [572, 273] width 1035 height 462
copy span "Our records indicate that the insurance policies for Gobels Collision listed be…"
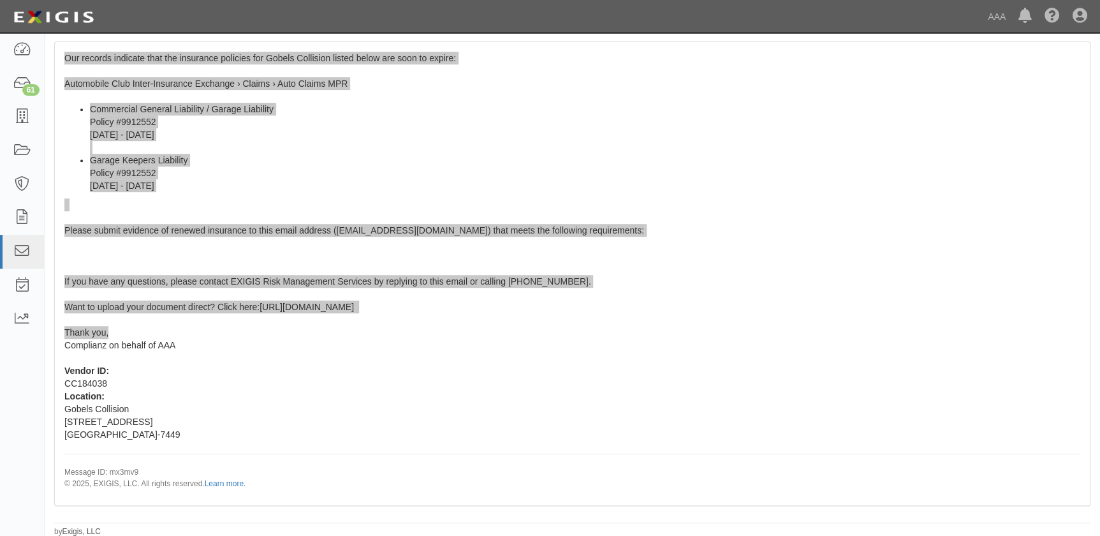
scroll to position [0, 0]
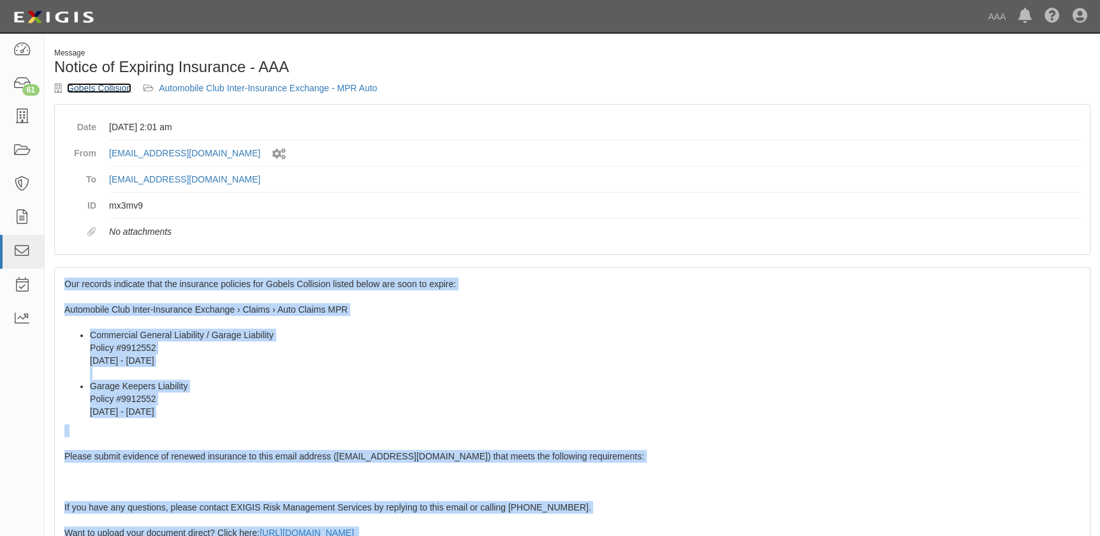
click at [115, 89] on link "Gobels Collision" at bounding box center [99, 88] width 64 height 10
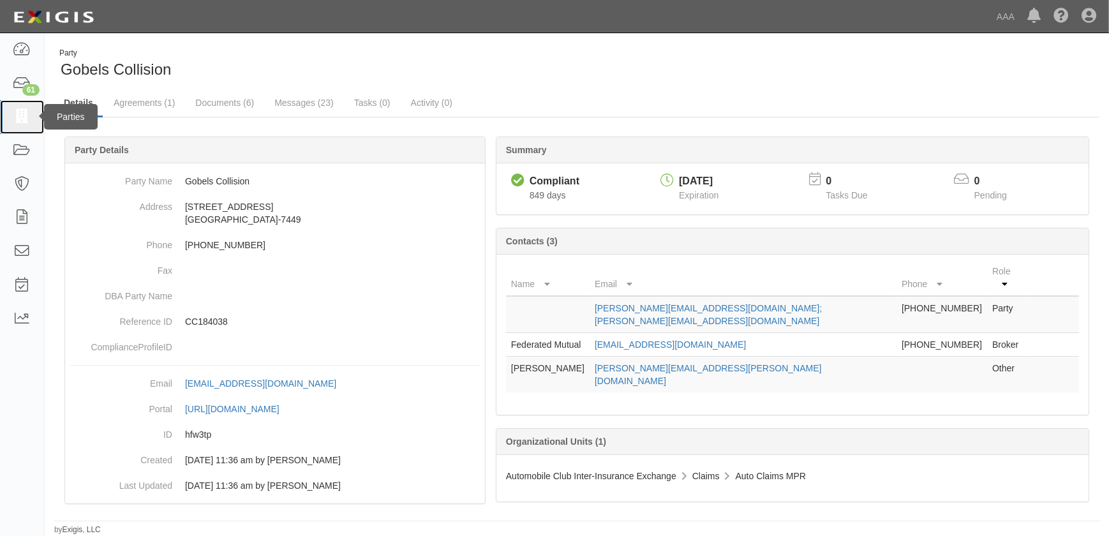
click at [25, 116] on icon at bounding box center [22, 117] width 18 height 15
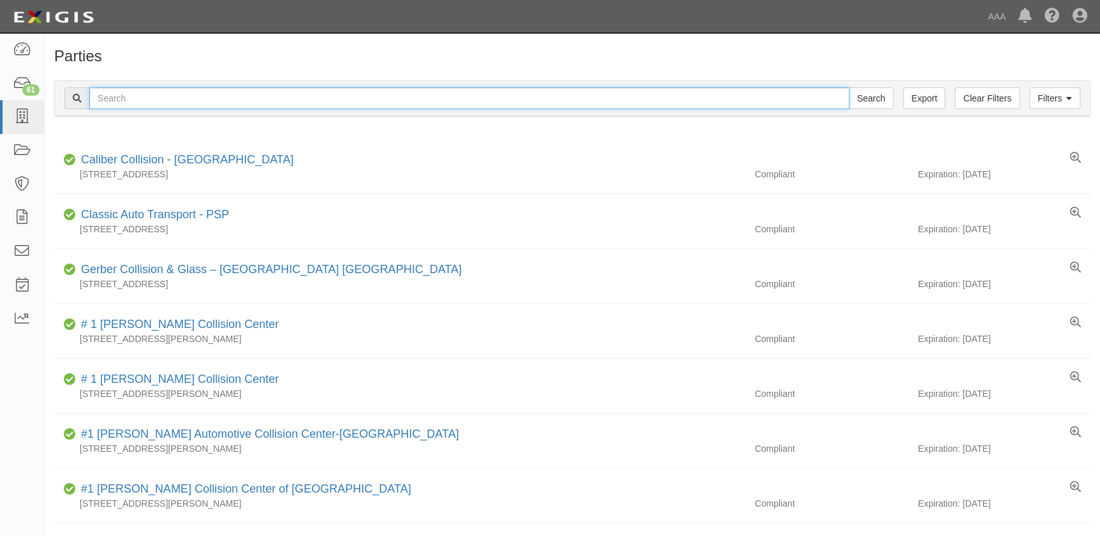
click at [280, 100] on input "text" at bounding box center [469, 98] width 760 height 22
paste input "Honda World"
type input "Honda World"
click at [849, 87] on input "Search" at bounding box center [871, 98] width 45 height 22
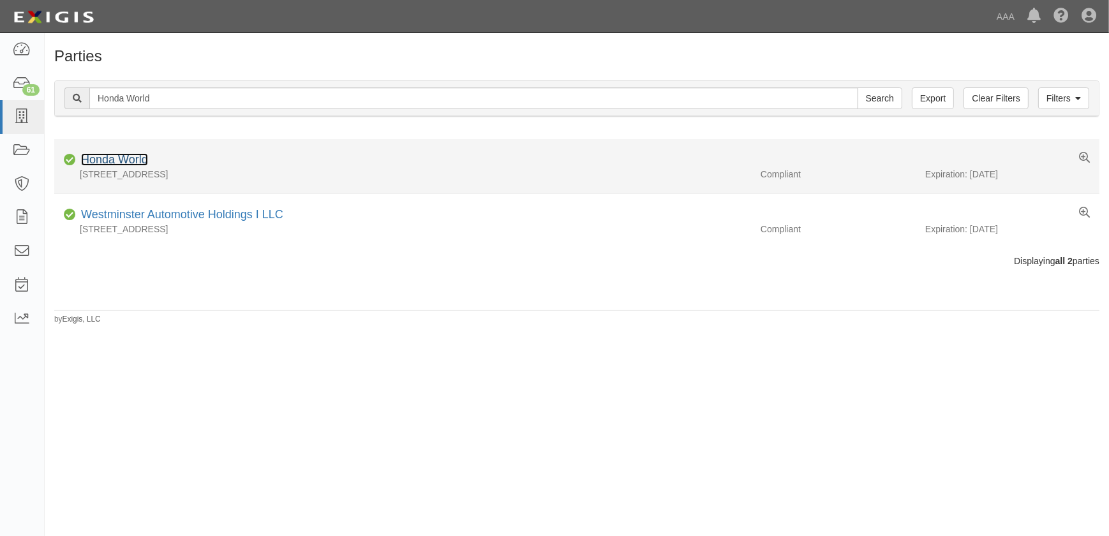
click at [112, 162] on link "Honda World" at bounding box center [114, 159] width 67 height 13
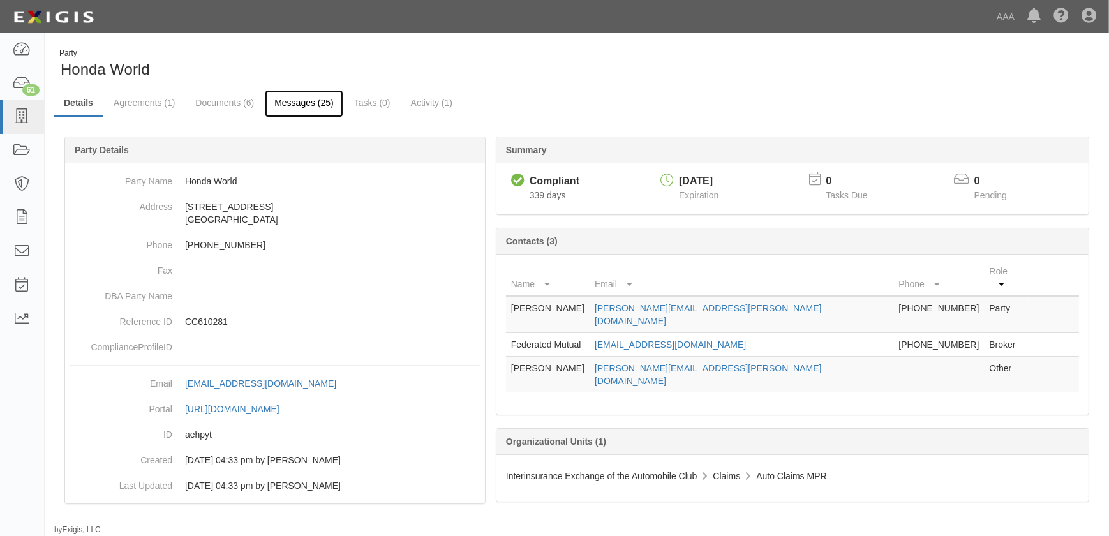
click at [299, 101] on link "Messages (25)" at bounding box center [304, 103] width 78 height 27
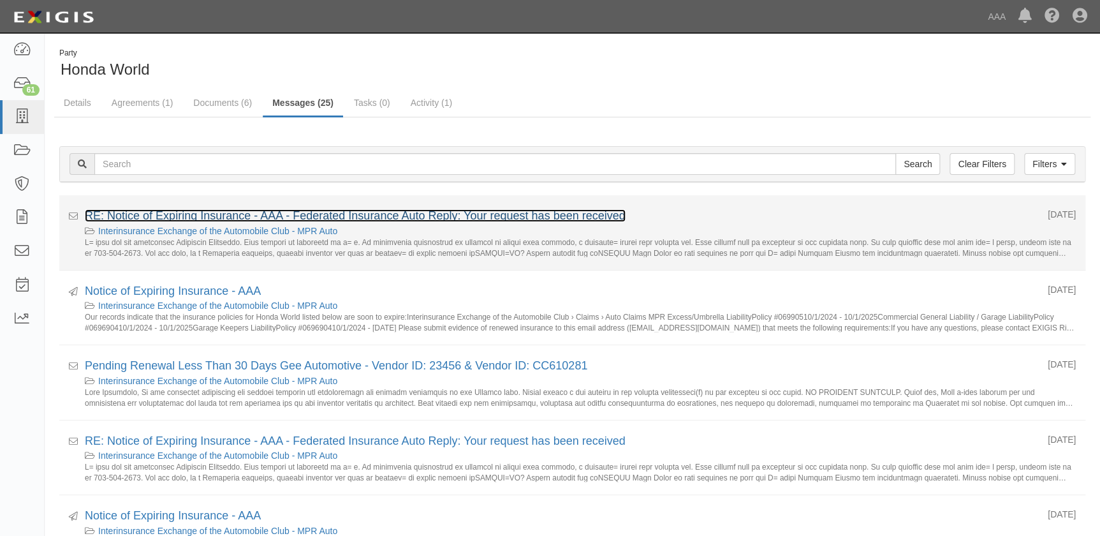
click at [204, 217] on link "RE: Notice of Expiring Insurance - AAA - Federated Insurance Auto Reply: Your r…" at bounding box center [355, 215] width 541 height 13
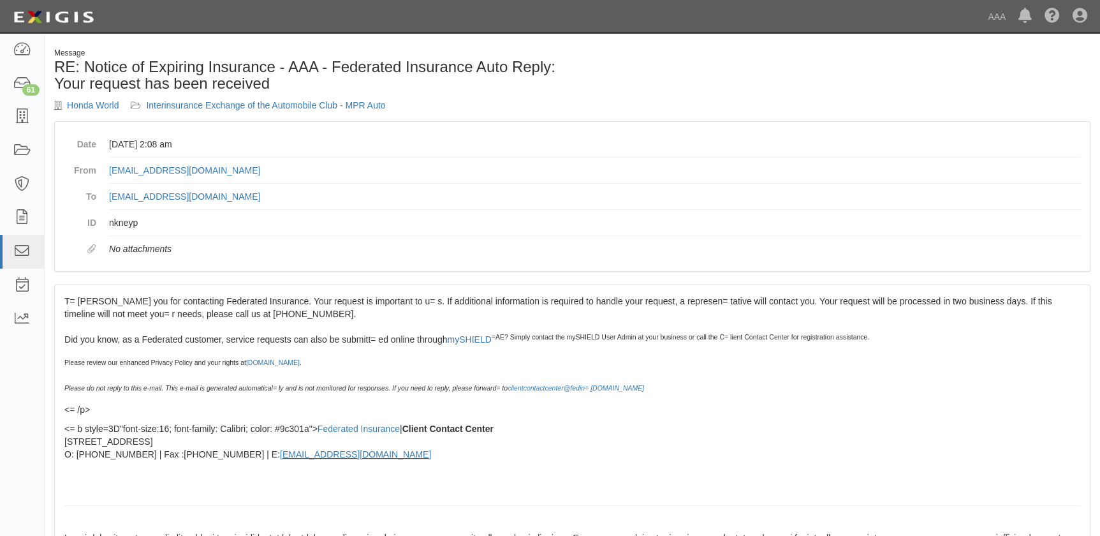
click at [136, 286] on div "T= [PERSON_NAME] you for contacting Federated Insurance. Your request is import…" at bounding box center [572, 445] width 1035 height 320
click at [100, 109] on link "Honda World" at bounding box center [93, 105] width 52 height 10
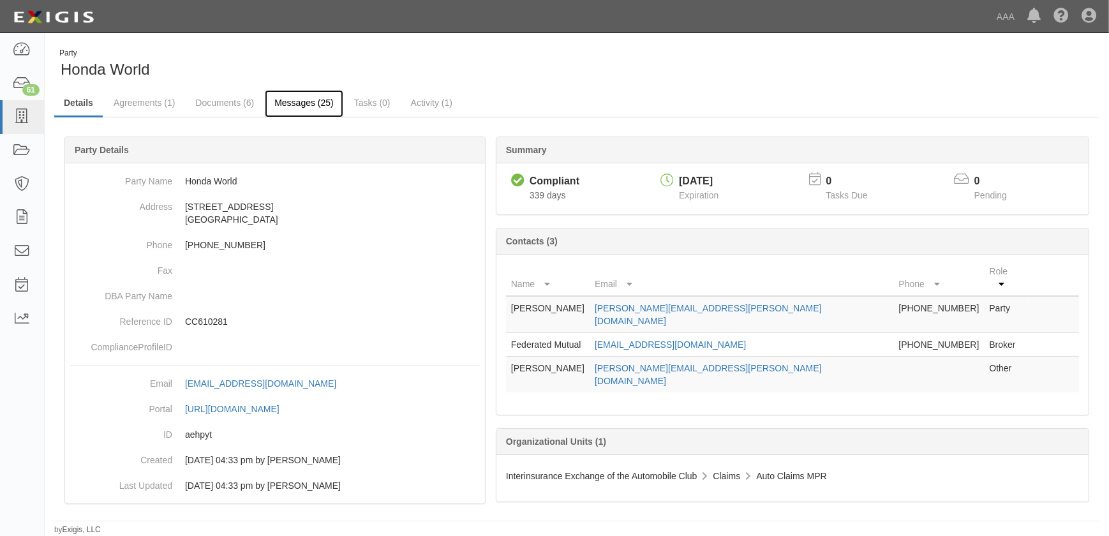
click at [299, 97] on link "Messages (25)" at bounding box center [304, 103] width 78 height 27
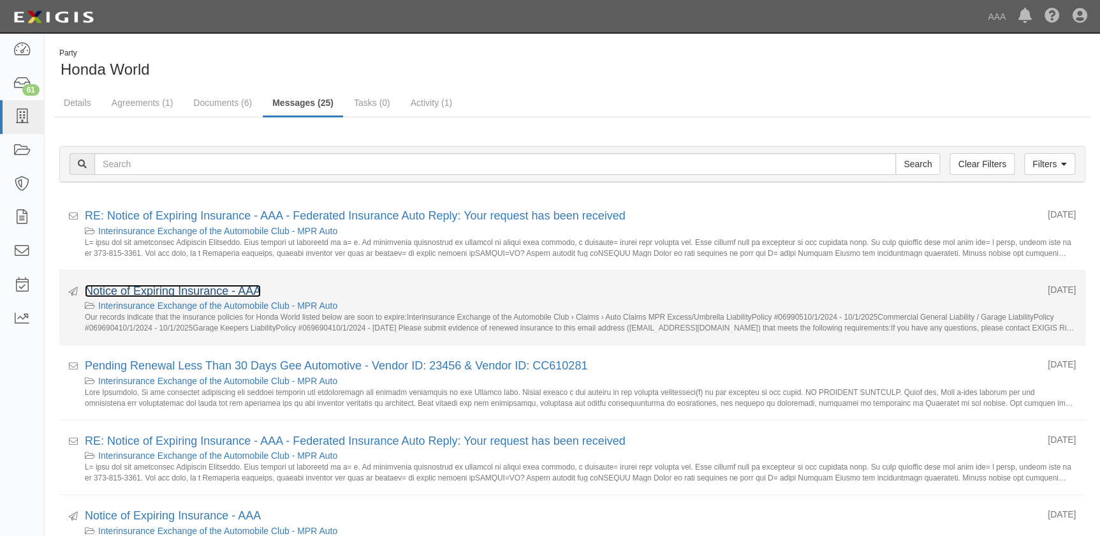
click at [182, 290] on link "Notice of Expiring Insurance - AAA" at bounding box center [173, 291] width 176 height 13
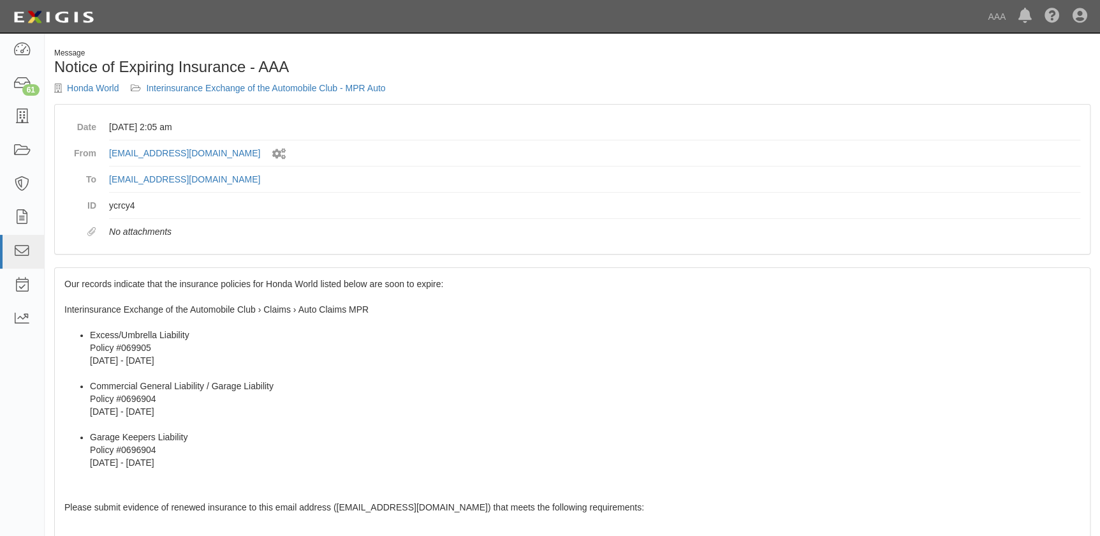
click at [159, 299] on div "Our records indicate that the insurance policies for Honda World listed below a…" at bounding box center [572, 525] width 1035 height 514
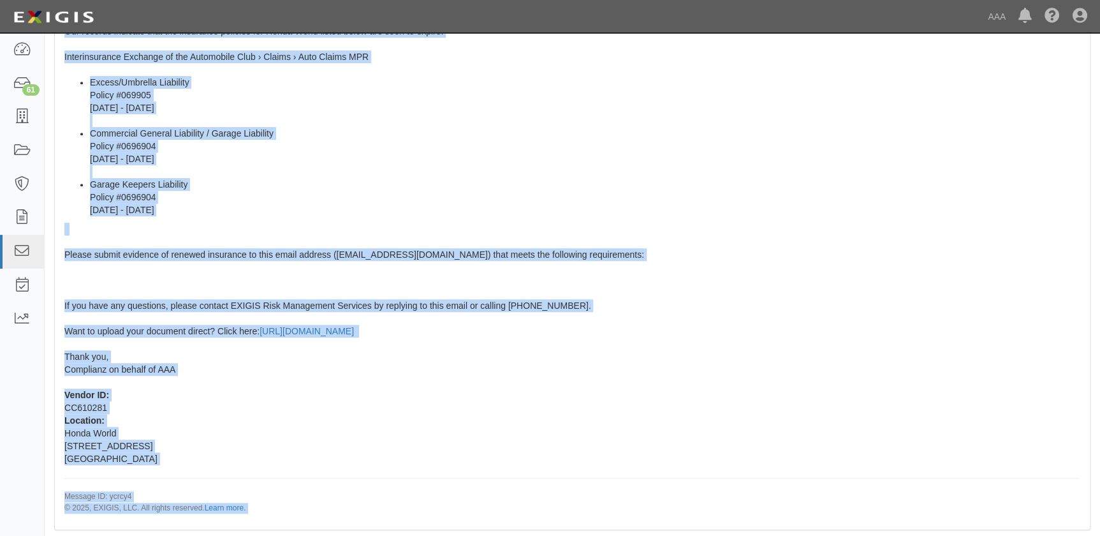
scroll to position [277, 0]
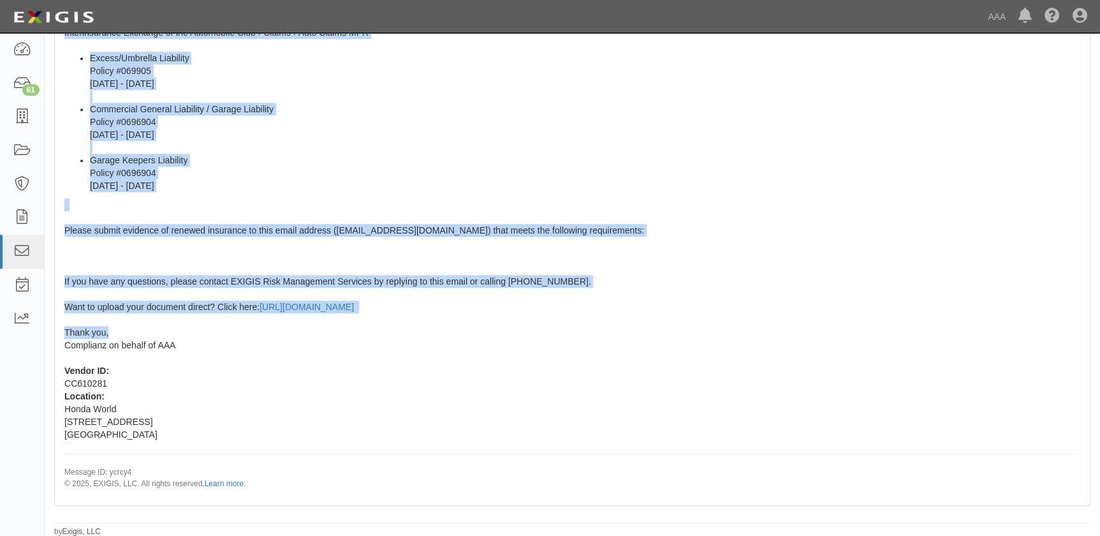
drag, startPoint x: 65, startPoint y: 282, endPoint x: 152, endPoint y: 336, distance: 102.3
click at [152, 336] on div "Our records indicate that the insurance policies for Honda World listed below a…" at bounding box center [572, 248] width 1035 height 514
copy span "Our records indicate that the insurance policies for Honda World listed below a…"
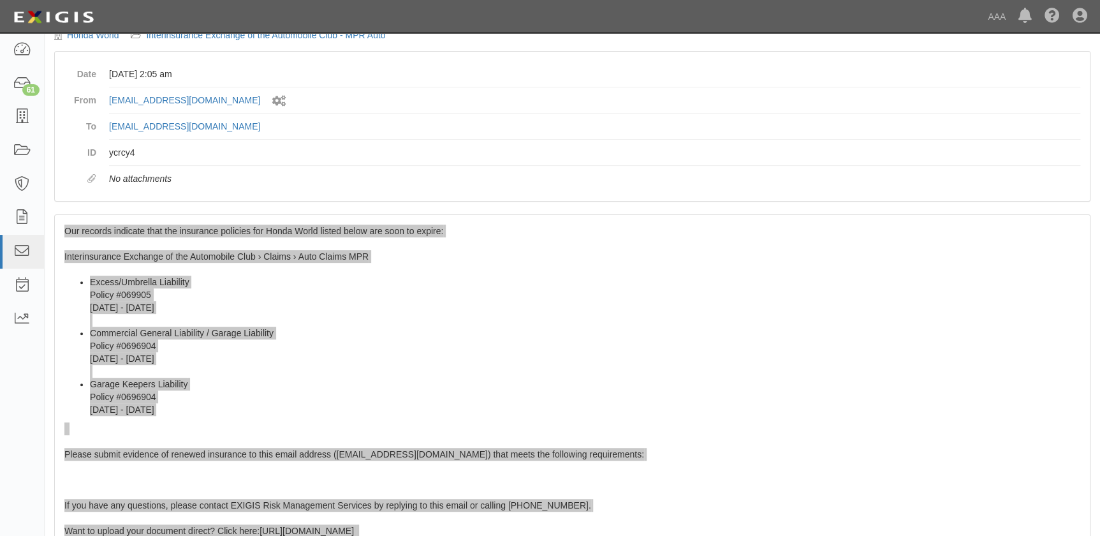
scroll to position [0, 0]
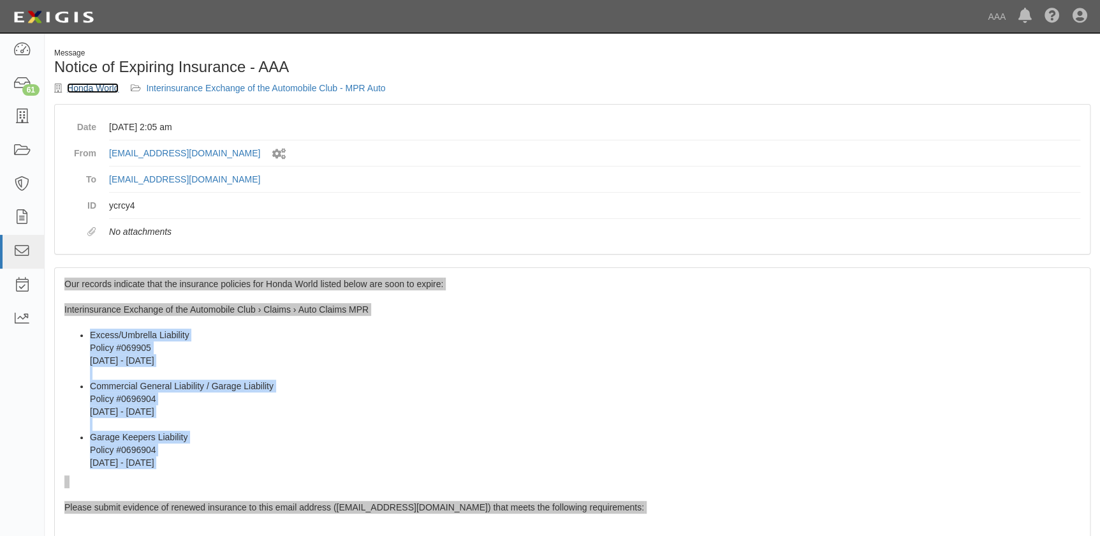
click at [112, 89] on link "Honda World" at bounding box center [93, 88] width 52 height 10
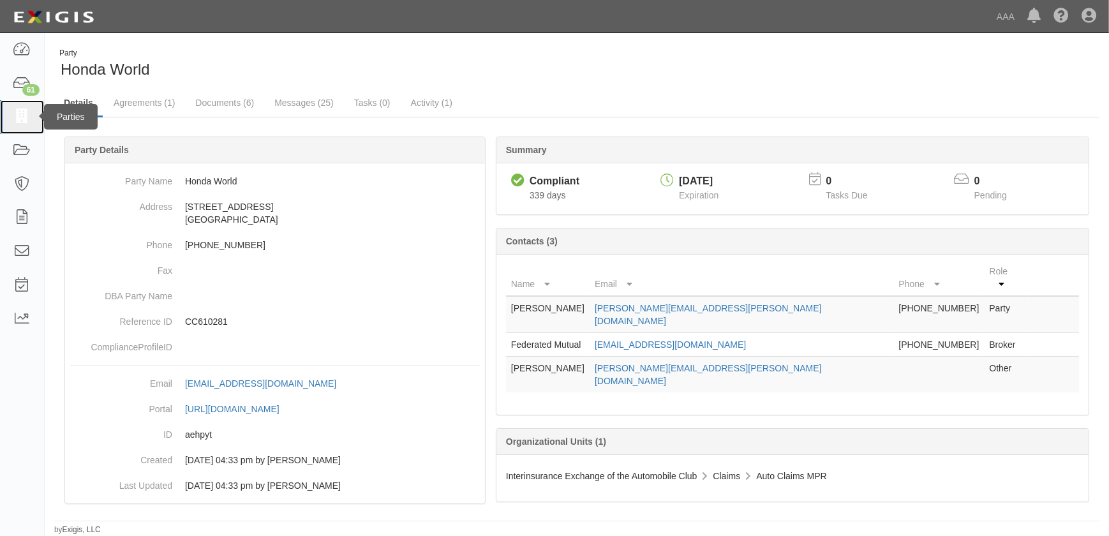
click at [15, 114] on icon at bounding box center [22, 117] width 18 height 15
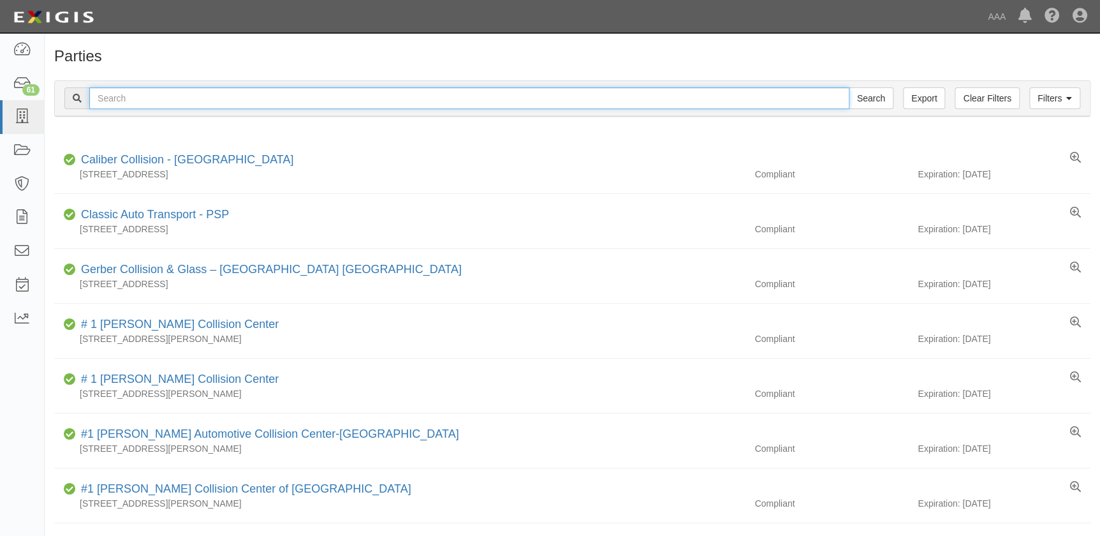
click at [247, 100] on input "text" at bounding box center [469, 98] width 760 height 22
paste input "Crossroads Collision"
type input "Crossroads Collision"
click at [849, 87] on input "Search" at bounding box center [871, 98] width 45 height 22
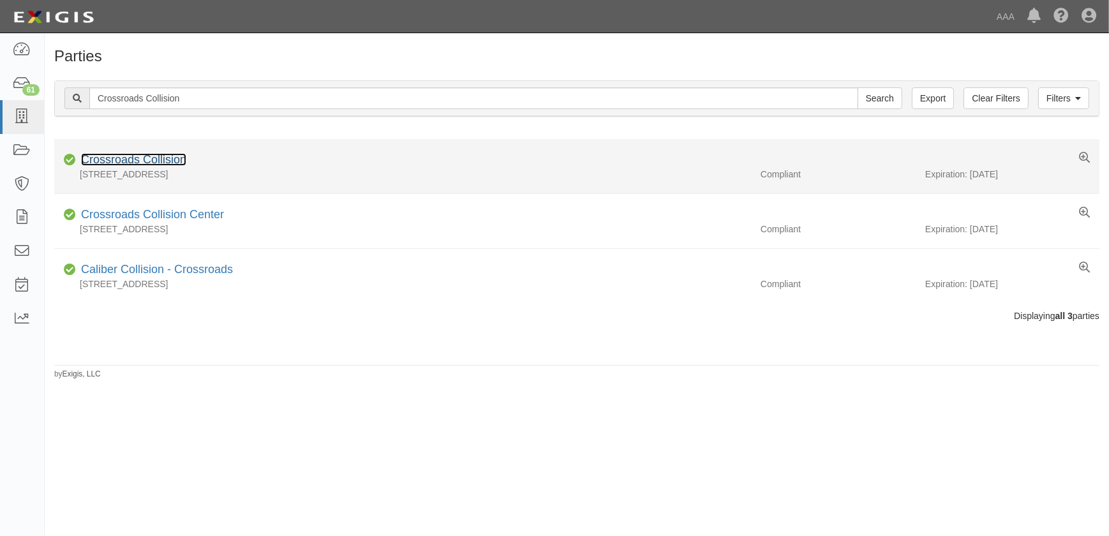
click at [174, 158] on link "Crossroads Collision" at bounding box center [133, 159] width 105 height 13
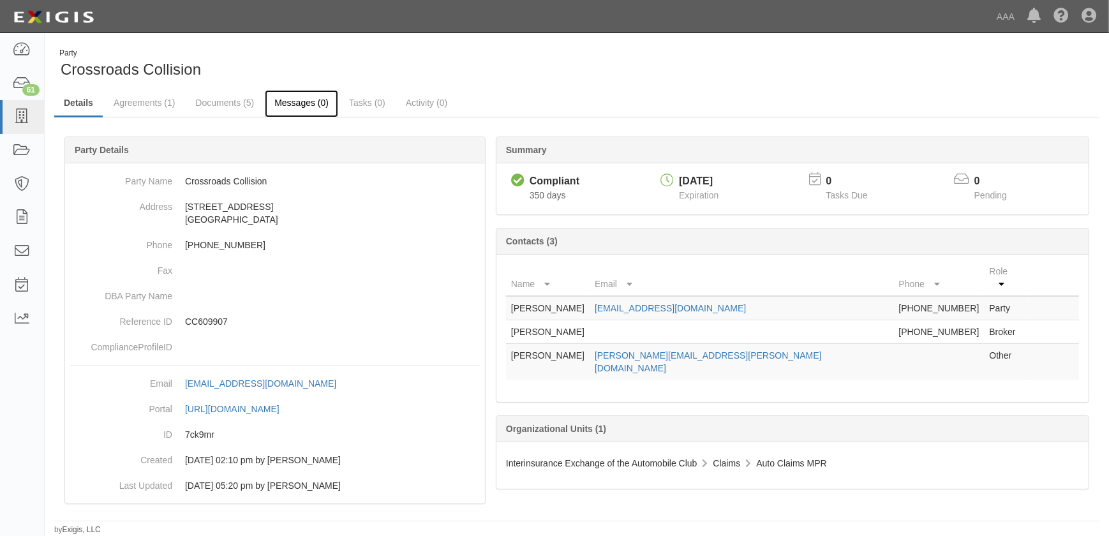
click at [295, 105] on link "Messages (0)" at bounding box center [301, 103] width 73 height 27
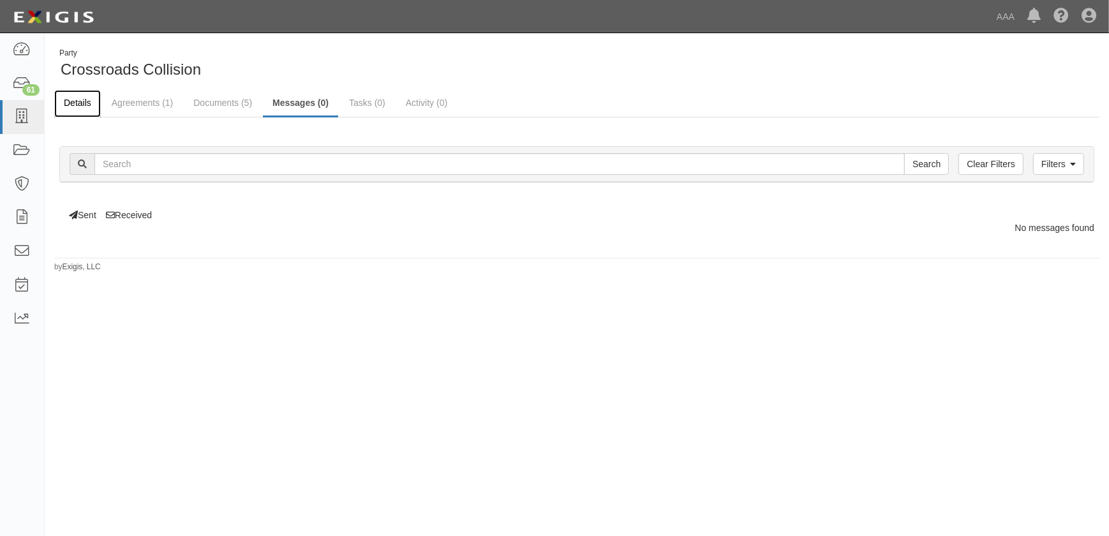
click at [72, 103] on link "Details" at bounding box center [77, 103] width 47 height 27
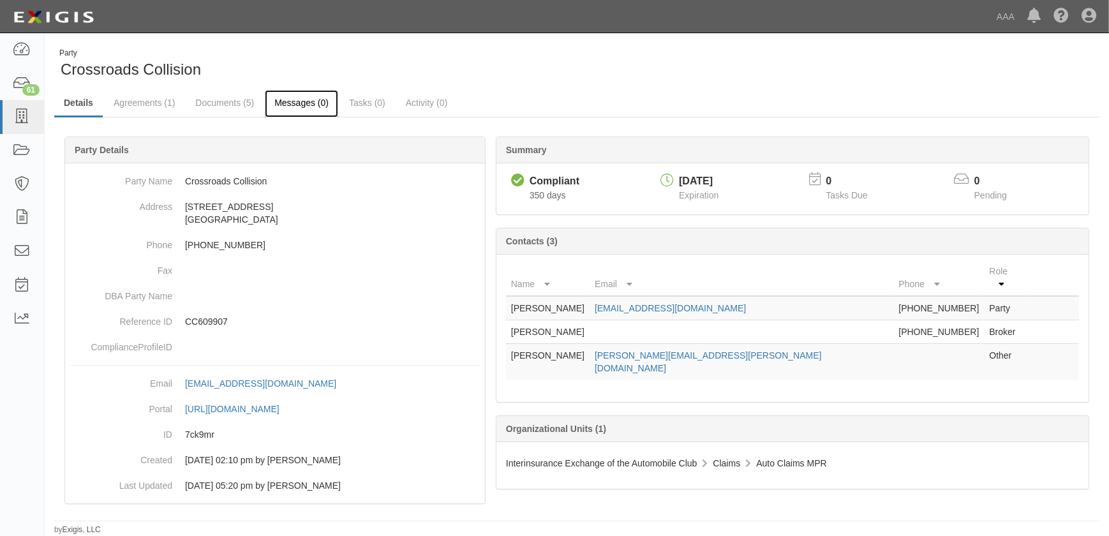
click at [288, 98] on link "Messages (0)" at bounding box center [301, 103] width 73 height 27
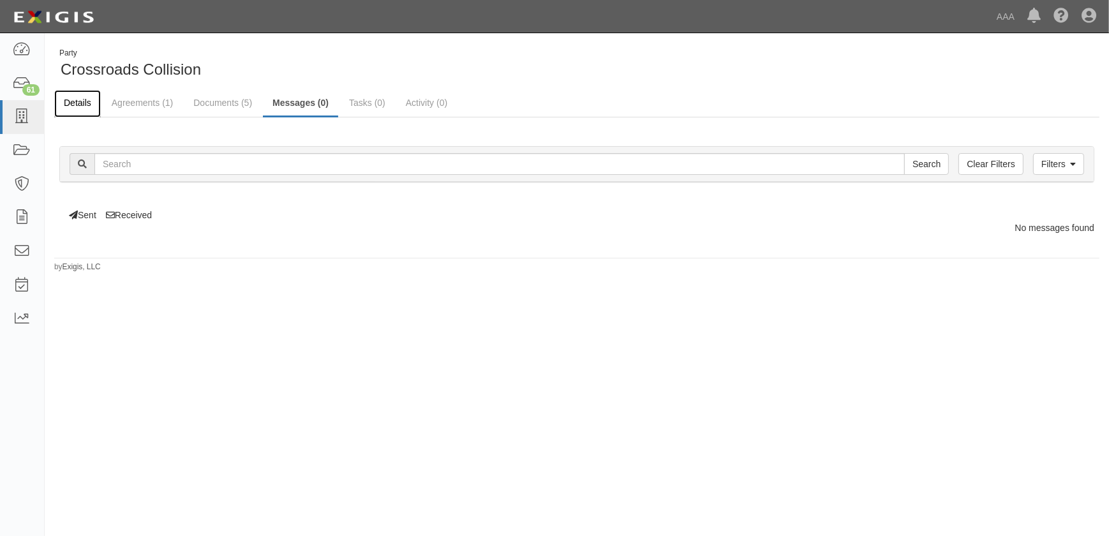
click at [85, 102] on link "Details" at bounding box center [77, 103] width 47 height 27
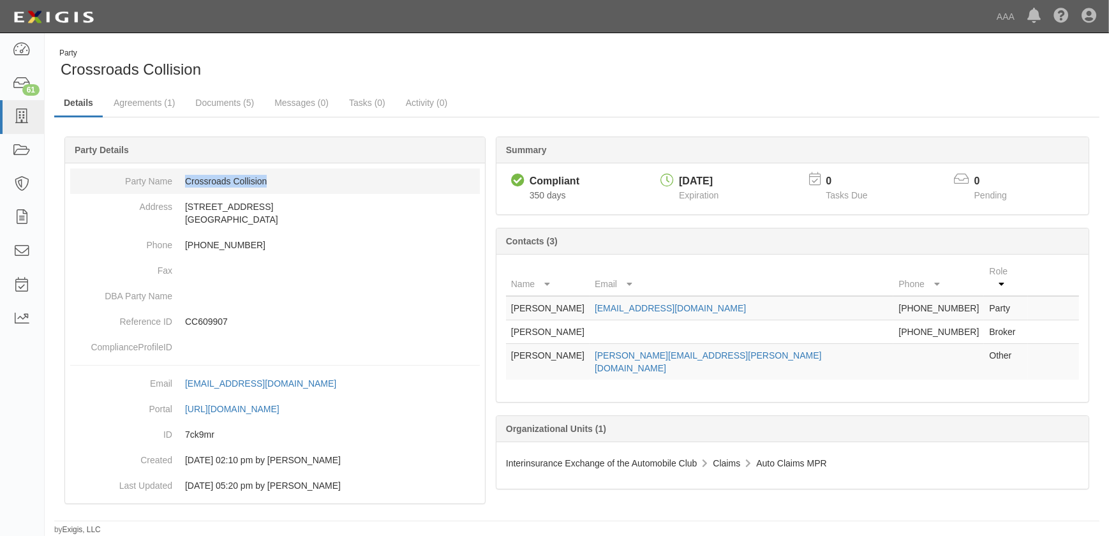
drag, startPoint x: 267, startPoint y: 180, endPoint x: 174, endPoint y: 181, distance: 93.1
click at [174, 181] on dd "Crossroads Collision" at bounding box center [275, 181] width 410 height 26
copy dd "Crossroads Collision"
click at [80, 105] on link "Details" at bounding box center [78, 103] width 48 height 27
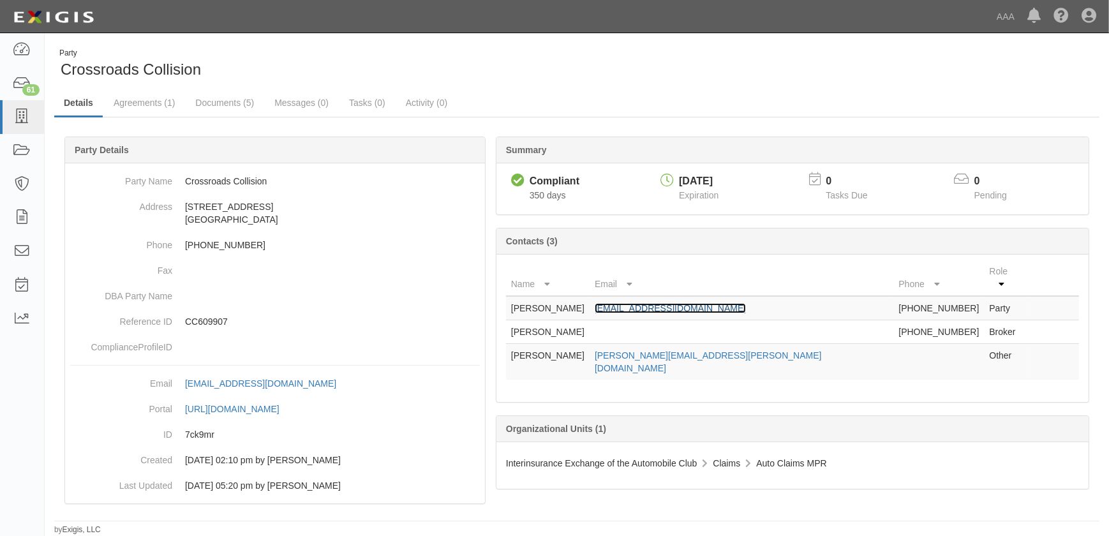
click at [669, 303] on link "crossroadsnh@vivecolliison.com" at bounding box center [670, 308] width 151 height 10
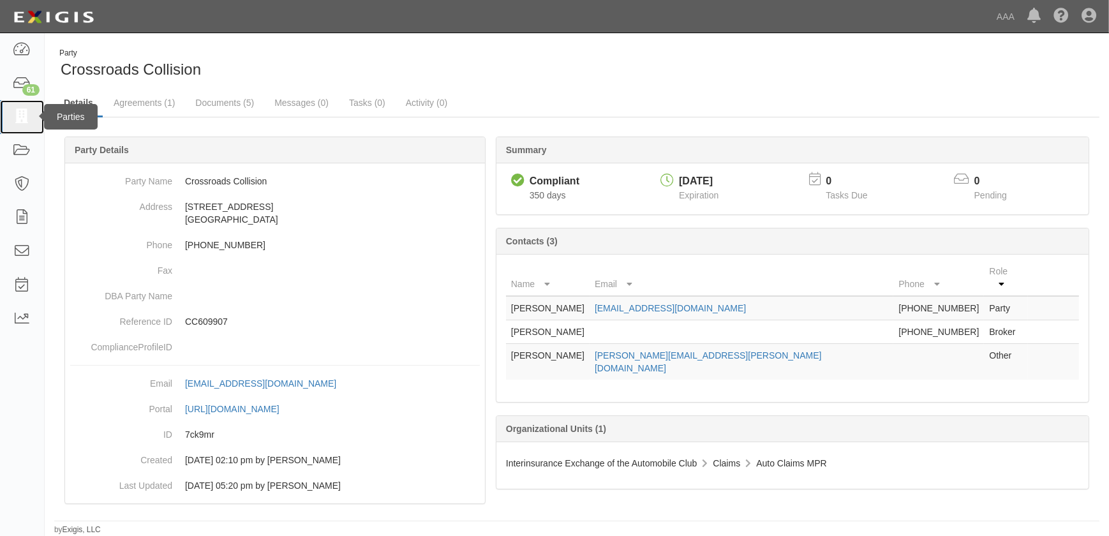
click at [29, 124] on icon at bounding box center [22, 117] width 18 height 15
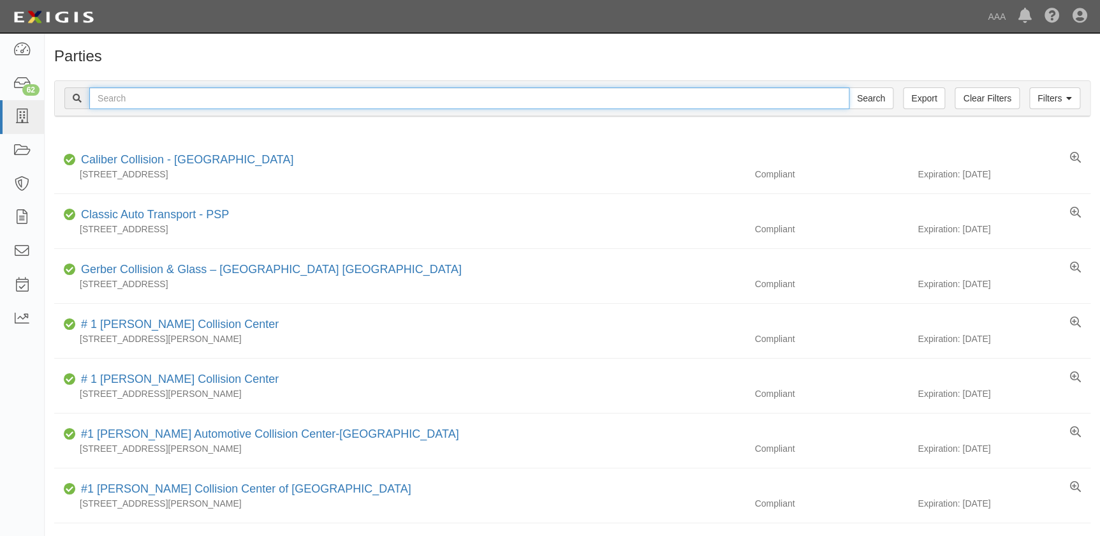
click at [286, 95] on input "text" at bounding box center [469, 98] width 760 height 22
paste input "Prestige Auto Body Inc"
type input "Prestige Auto Body Inc"
click at [849, 87] on input "Search" at bounding box center [871, 98] width 45 height 22
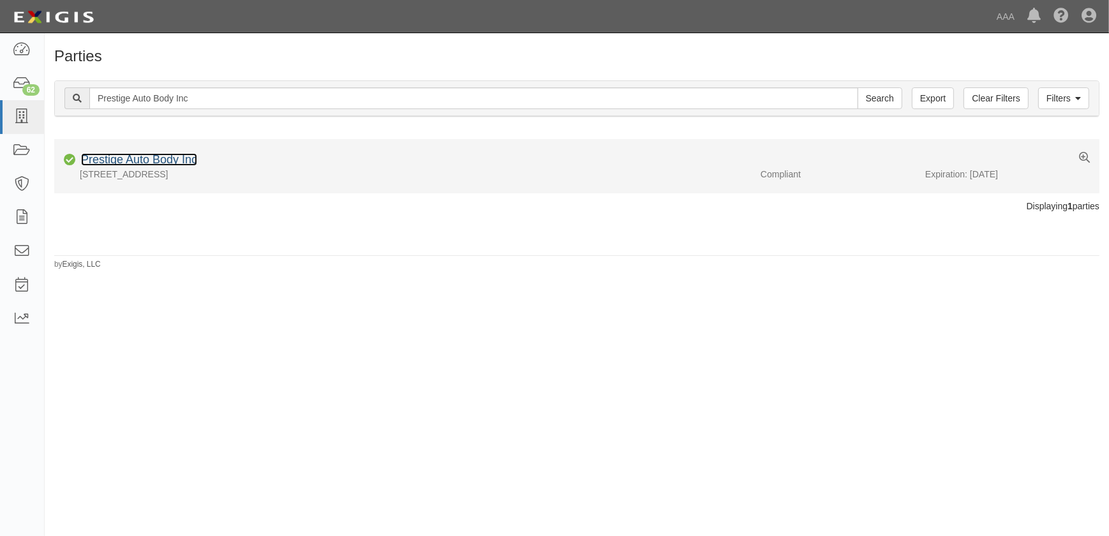
click at [159, 158] on link "Prestige Auto Body Inc" at bounding box center [139, 159] width 116 height 13
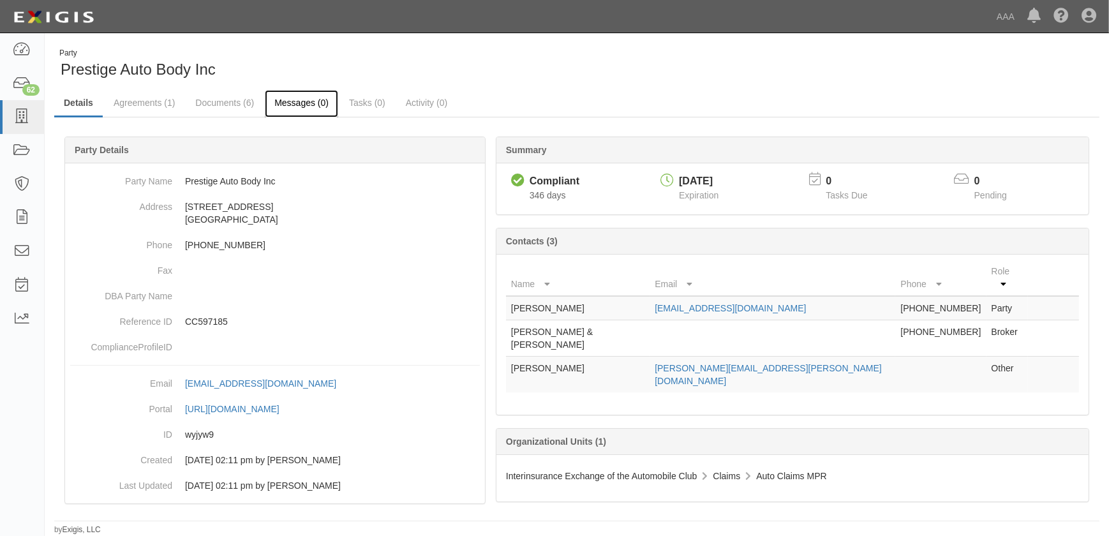
click at [297, 108] on link "Messages (0)" at bounding box center [301, 103] width 73 height 27
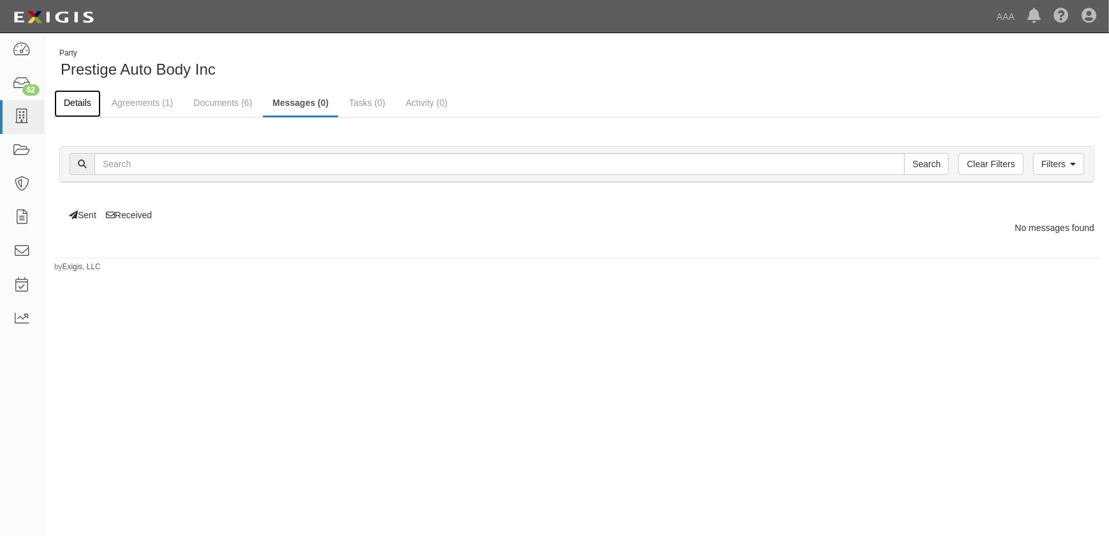
click at [76, 98] on link "Details" at bounding box center [77, 103] width 47 height 27
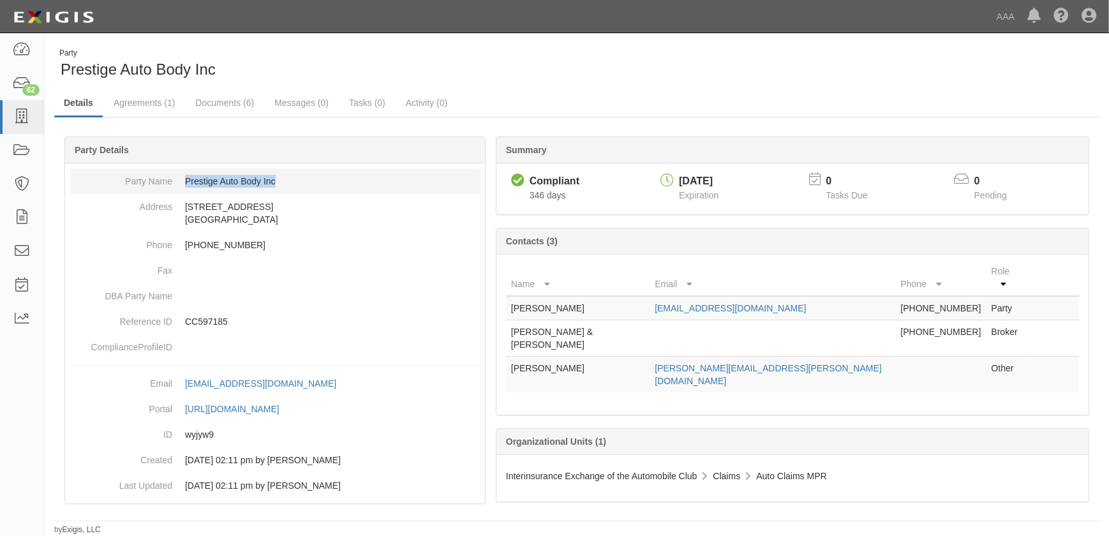
drag, startPoint x: 272, startPoint y: 183, endPoint x: 179, endPoint y: 183, distance: 92.5
click at [179, 183] on dd "Prestige Auto Body Inc" at bounding box center [275, 181] width 410 height 26
copy dd "Prestige Auto Body Inc"
click at [208, 100] on link "Documents (6)" at bounding box center [225, 103] width 78 height 27
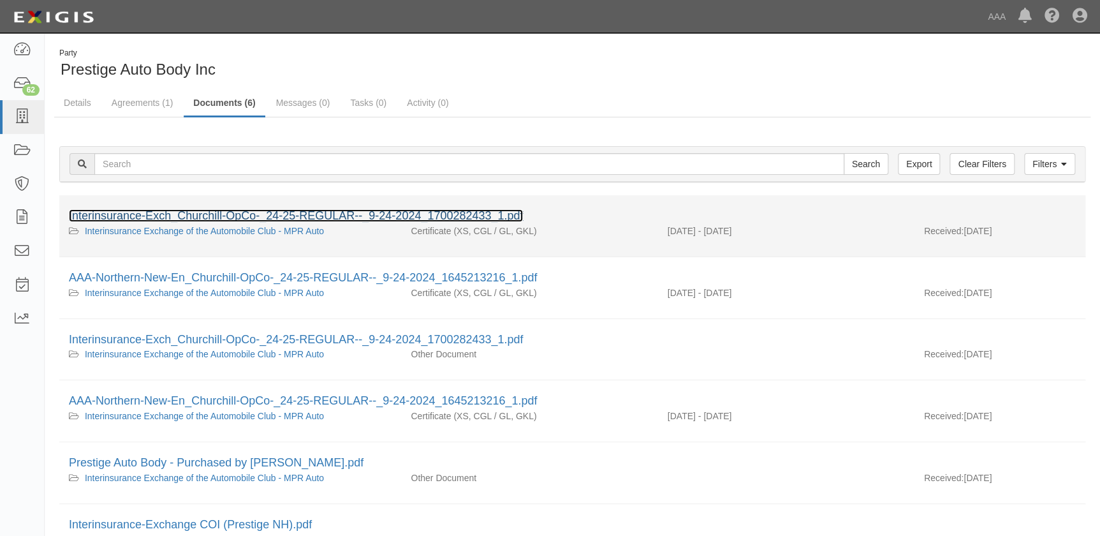
click at [216, 210] on link "Interinsurance-Exch_Churchill-OpCo-_24-25-REGULAR--_9-24-2024_1700282433_1.pdf" at bounding box center [296, 215] width 454 height 13
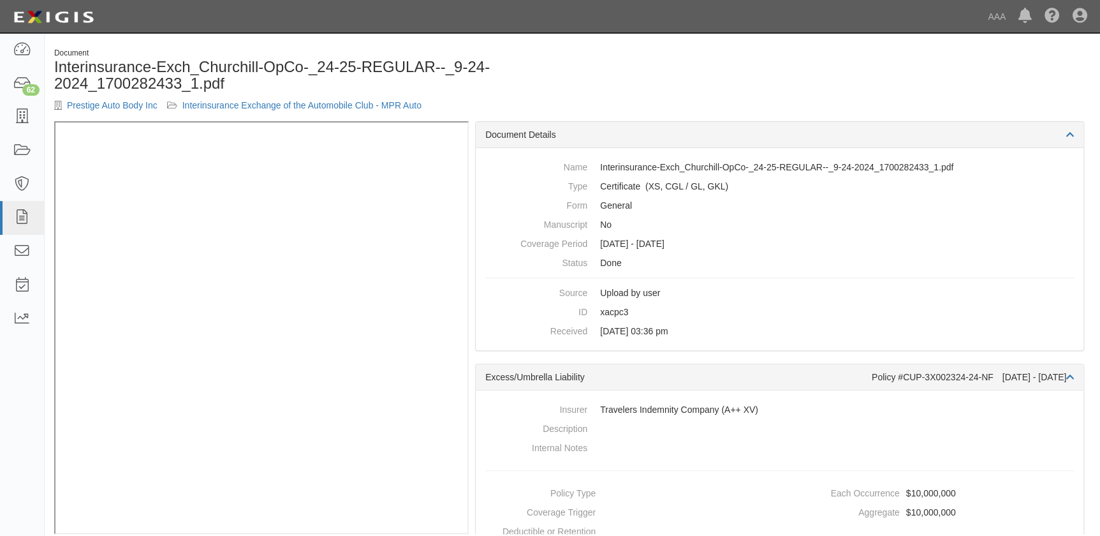
click at [84, 99] on div "Prestige Auto Body Inc Interinsurance Exchange of the Automobile Club - MPR Auto" at bounding box center [308, 105] width 509 height 13
click at [84, 102] on link "Prestige Auto Body Inc" at bounding box center [112, 105] width 91 height 10
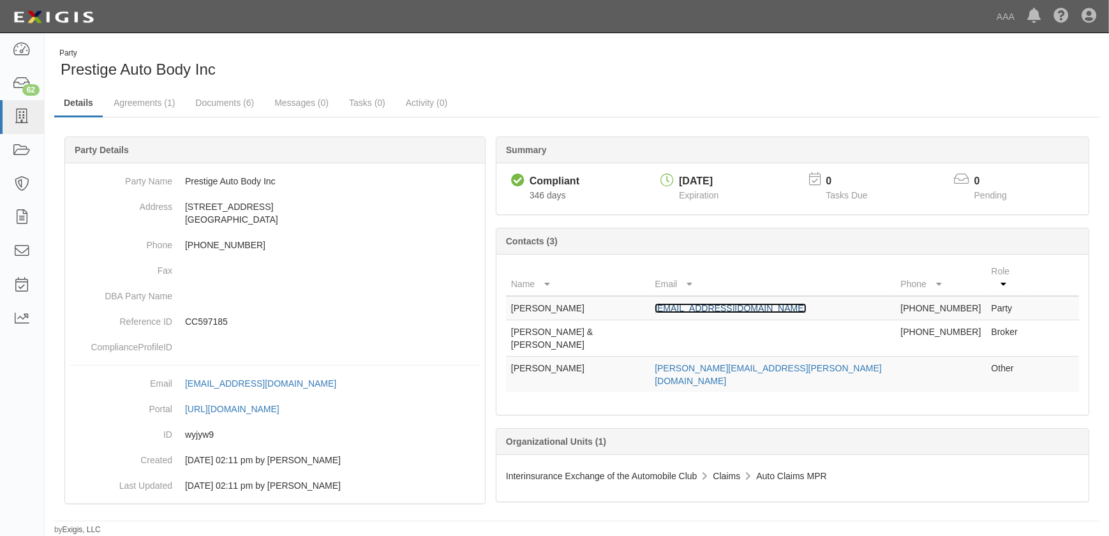
click at [705, 303] on link "[EMAIL_ADDRESS][DOMAIN_NAME]" at bounding box center [729, 308] width 151 height 10
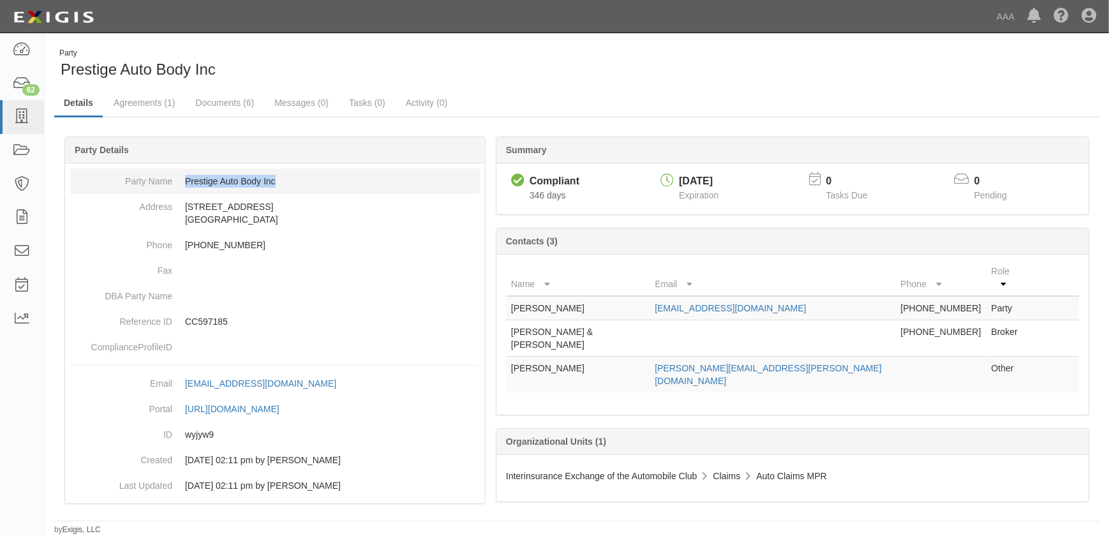
drag, startPoint x: 279, startPoint y: 180, endPoint x: 178, endPoint y: 182, distance: 101.4
click at [178, 182] on dd "Prestige Auto Body Inc" at bounding box center [275, 181] width 410 height 26
copy dd "Prestige Auto Body Inc"
click at [26, 110] on icon at bounding box center [22, 117] width 18 height 15
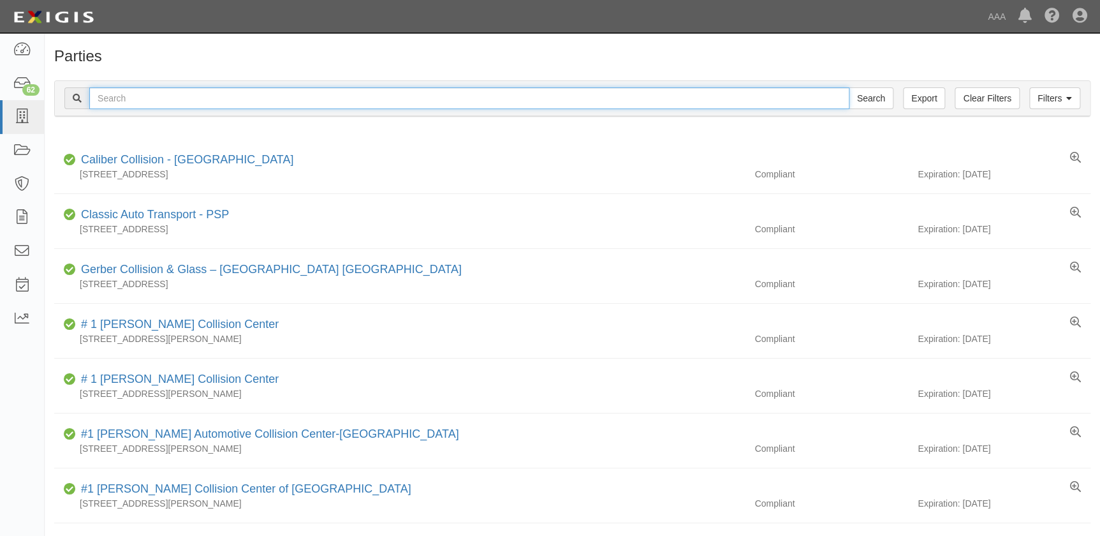
click at [190, 104] on input "text" at bounding box center [469, 98] width 760 height 22
type input "r"
type input "crossroads"
click at [849, 87] on input "Search" at bounding box center [871, 98] width 45 height 22
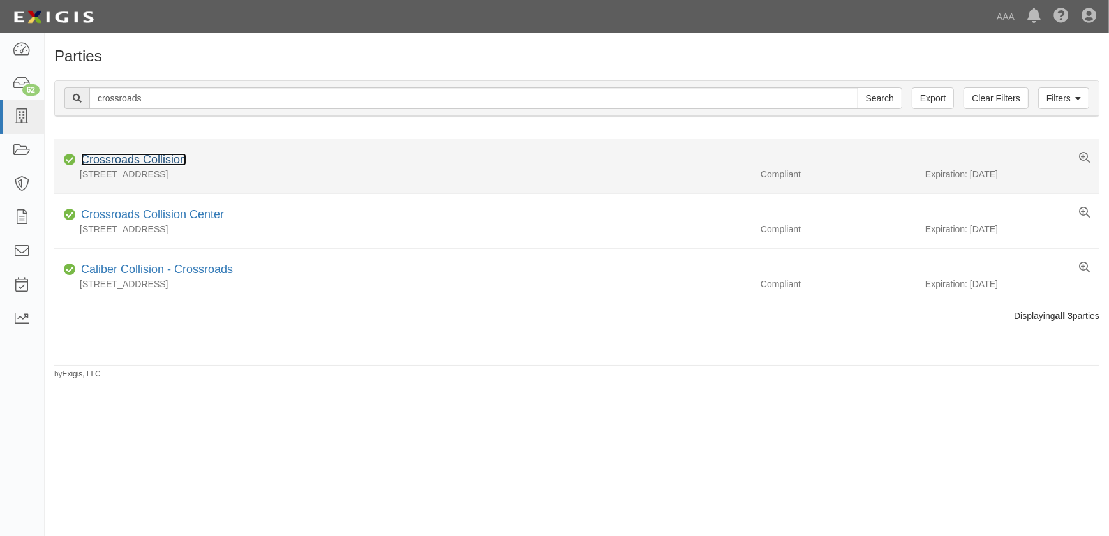
click at [162, 159] on link "Crossroads Collision" at bounding box center [133, 159] width 105 height 13
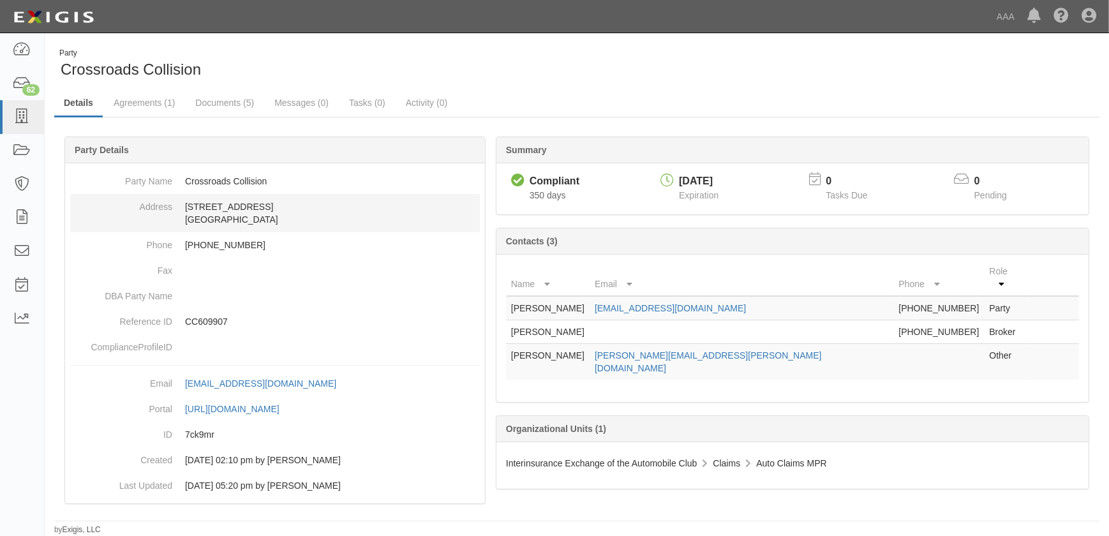
click at [306, 205] on dd "[STREET_ADDRESS]" at bounding box center [275, 213] width 410 height 38
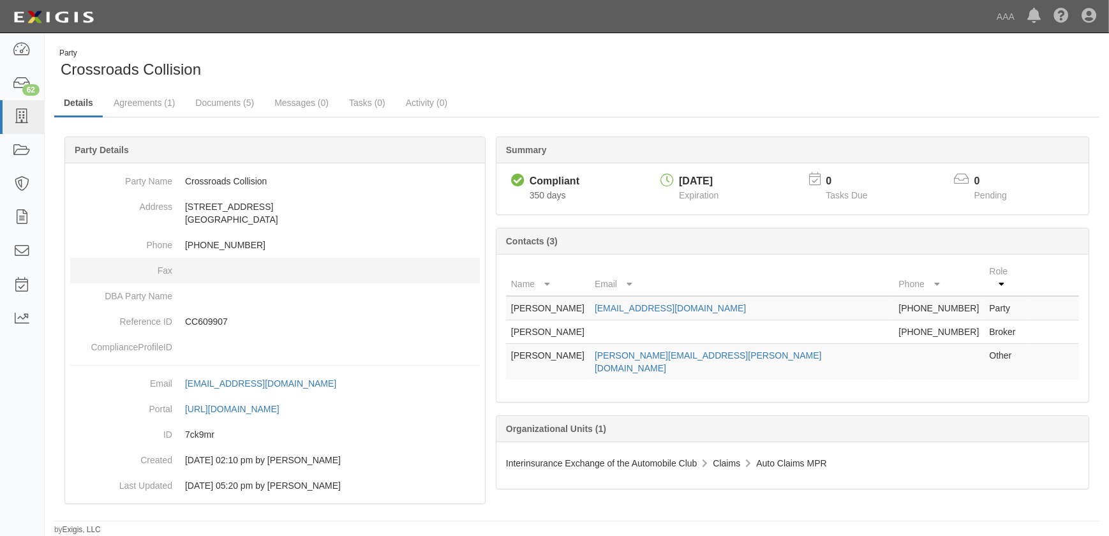
click at [236, 277] on dd at bounding box center [275, 271] width 410 height 26
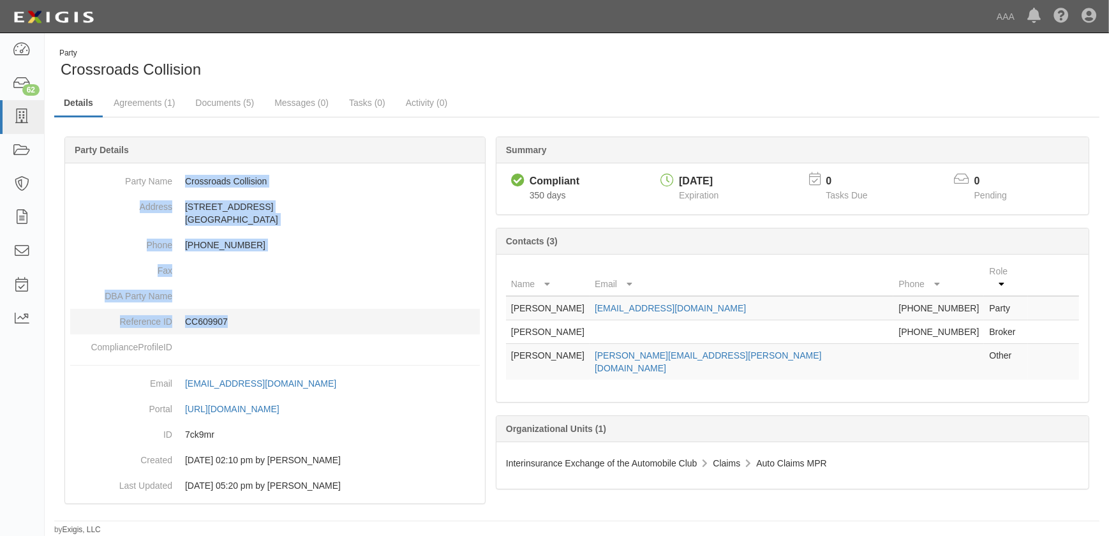
drag, startPoint x: 188, startPoint y: 179, endPoint x: 272, endPoint y: 322, distance: 166.4
click at [272, 322] on dl "Party Name Crossroads Collision Address [STREET_ADDRESS] Phone [PHONE_NUMBER] F…" at bounding box center [275, 263] width 410 height 191
copy dl "Crossroads Collision Address [STREET_ADDRESS] Phone [PHONE_NUMBER] Fax DBA Part…"
drag, startPoint x: 695, startPoint y: 296, endPoint x: 478, endPoint y: 302, distance: 217.0
click at [478, 137] on div "Summary Compliant Compliant 350 days 10/01/2025 Expiration 0 Tasks Due 0 Pendin…" at bounding box center [576, 137] width 1035 height 0
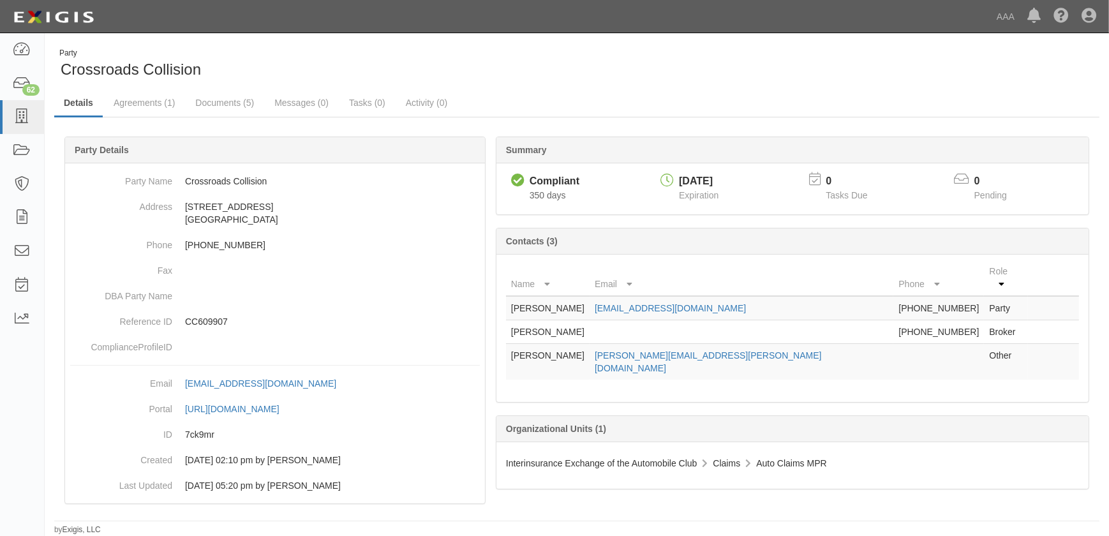
drag, startPoint x: 814, startPoint y: 478, endPoint x: 785, endPoint y: 393, distance: 90.4
click at [813, 478] on div at bounding box center [576, 336] width 1045 height 361
drag, startPoint x: 759, startPoint y: 298, endPoint x: 617, endPoint y: 301, distance: 141.7
click at [617, 301] on td "crossroadsnh@vivecolliison.com" at bounding box center [741, 308] width 304 height 24
copy link "crossroadsnh@vivecolliison.com"
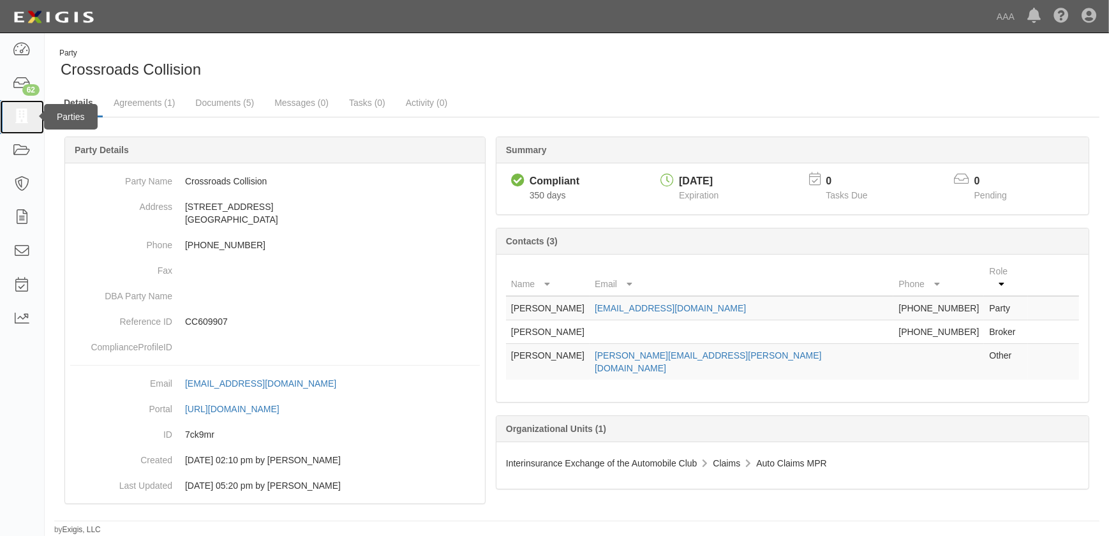
click at [17, 118] on icon at bounding box center [22, 117] width 18 height 15
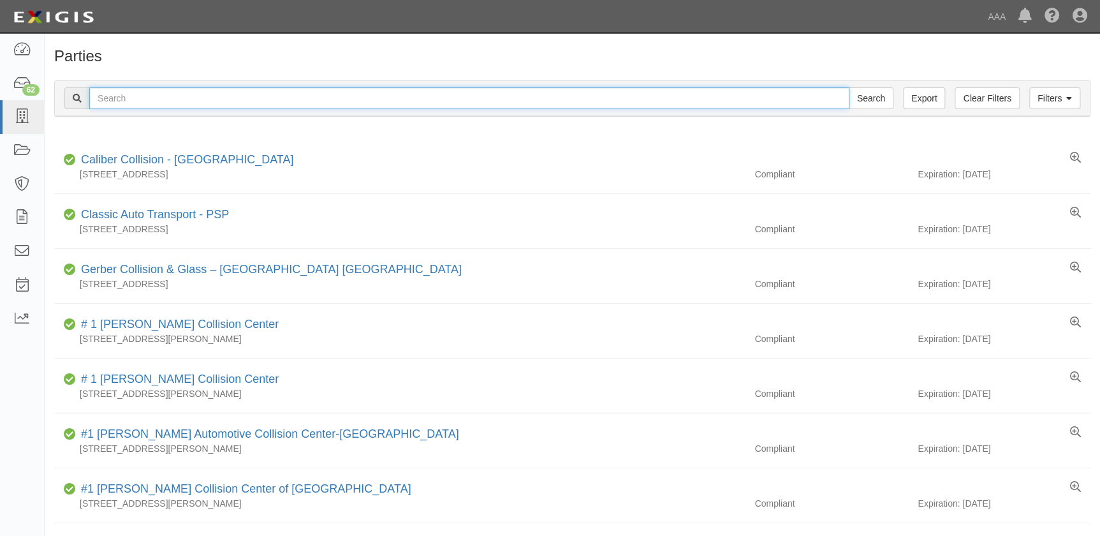
click at [127, 96] on input "text" at bounding box center [469, 98] width 760 height 22
paste input "Prestige Auto Body Inc"
type input "Prestige Auto Body Inc"
click at [849, 87] on input "Search" at bounding box center [871, 98] width 45 height 22
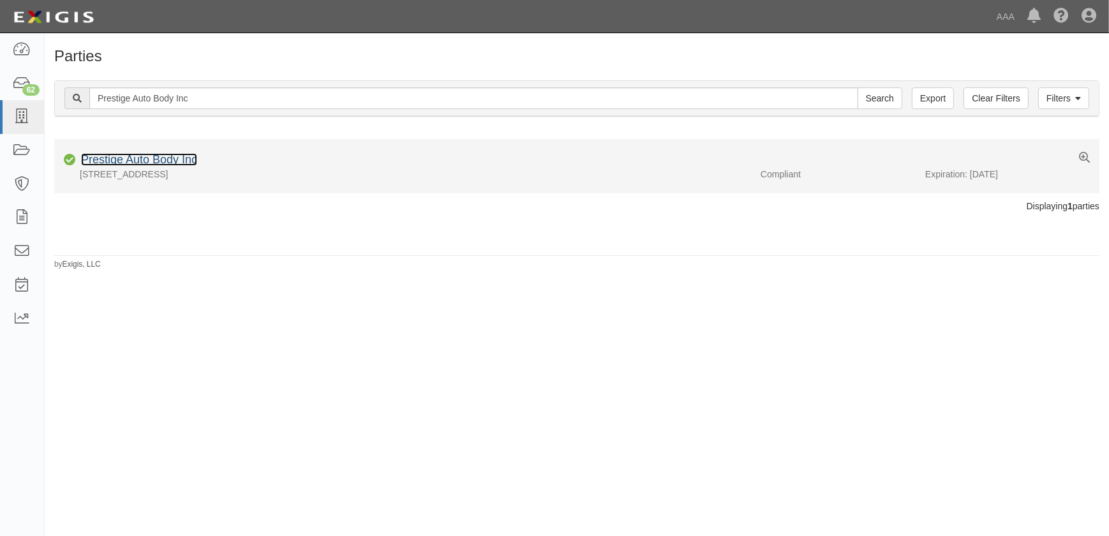
click at [122, 159] on link "Prestige Auto Body Inc" at bounding box center [139, 159] width 116 height 13
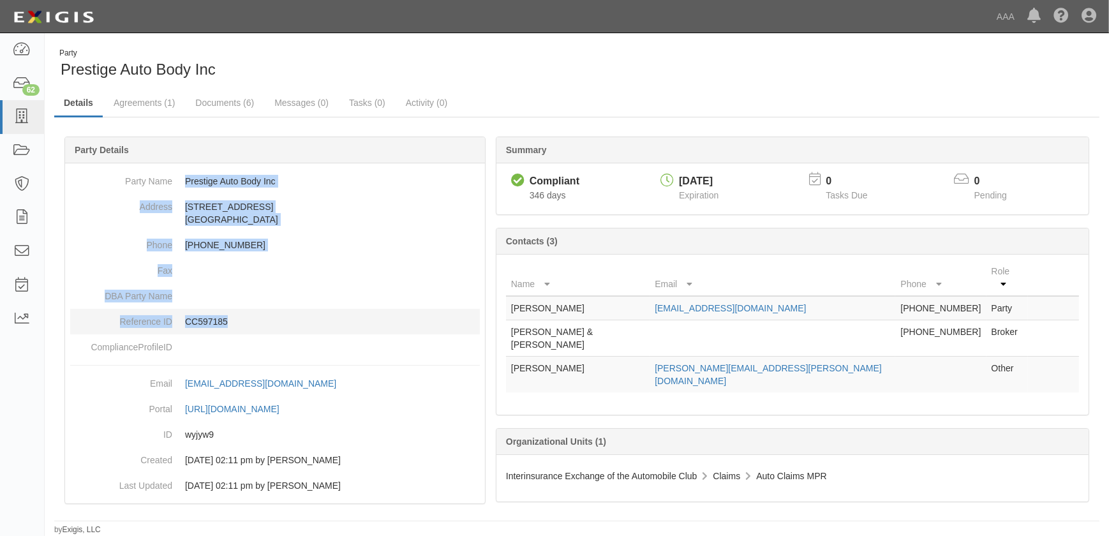
drag, startPoint x: 186, startPoint y: 182, endPoint x: 279, endPoint y: 330, distance: 174.7
click at [279, 330] on dl "Party Name Prestige Auto Body Inc Address 200 Frontage Rd Manchester, NH 03103 …" at bounding box center [275, 263] width 410 height 191
copy dl "Prestige Auto Body Inc Address 200 Frontage Rd Manchester, NH 03103 Phone 603-6…"
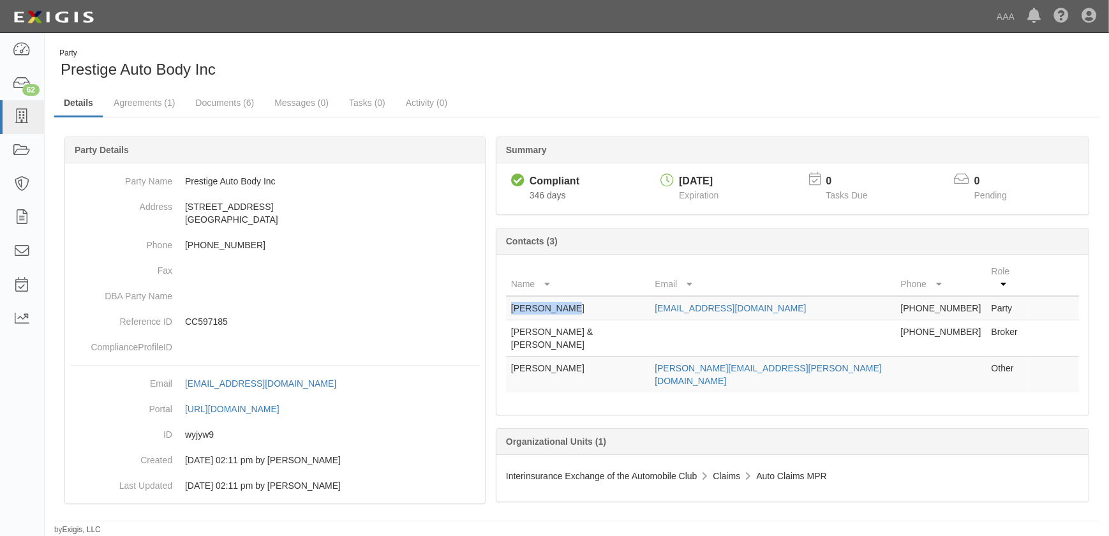
drag, startPoint x: 570, startPoint y: 295, endPoint x: 506, endPoint y: 293, distance: 63.8
click at [506, 296] on td "Justyne Rios" at bounding box center [578, 308] width 144 height 24
copy td "Justyne Rios"
drag, startPoint x: 778, startPoint y: 293, endPoint x: 640, endPoint y: 295, distance: 137.8
click at [640, 296] on tr "Justyne Rios justyne@vivecollision.com 603-669-0015 Party" at bounding box center [792, 308] width 573 height 24
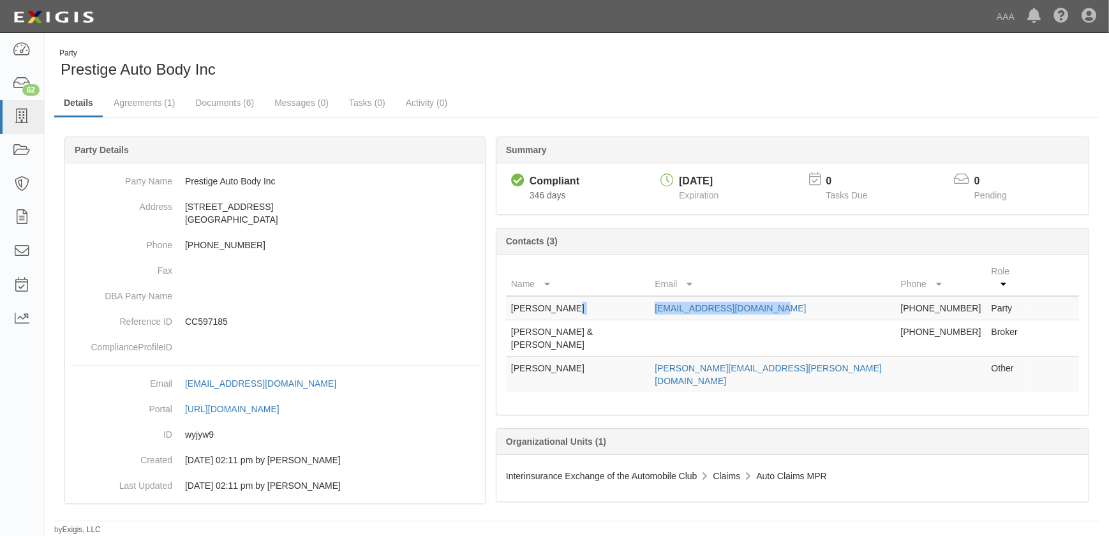
copy tr "justyne@vivecollision.com"
click at [12, 114] on link at bounding box center [22, 117] width 44 height 34
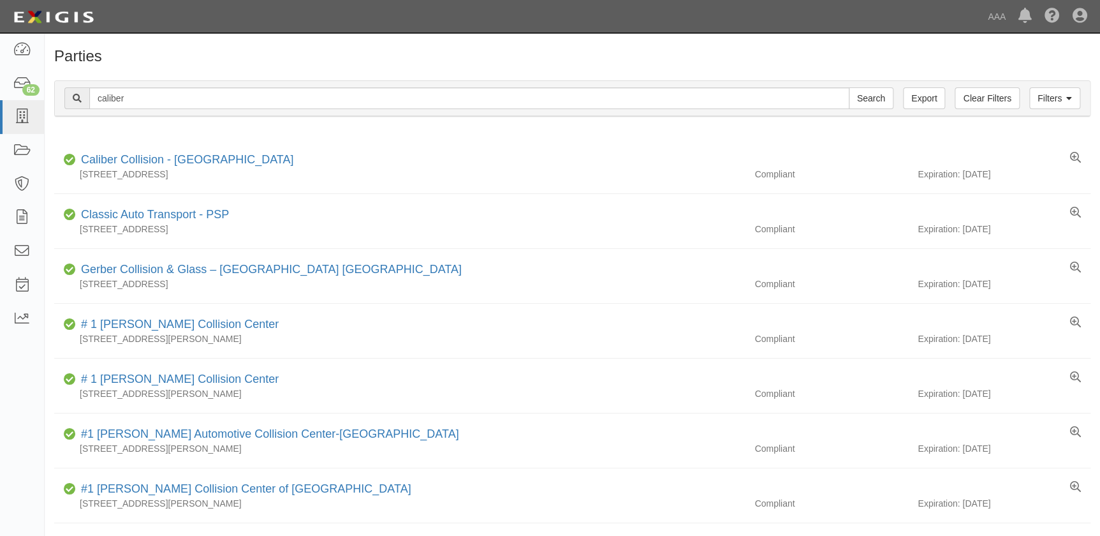
type input "caliber"
click at [849, 87] on input "Search" at bounding box center [871, 98] width 45 height 22
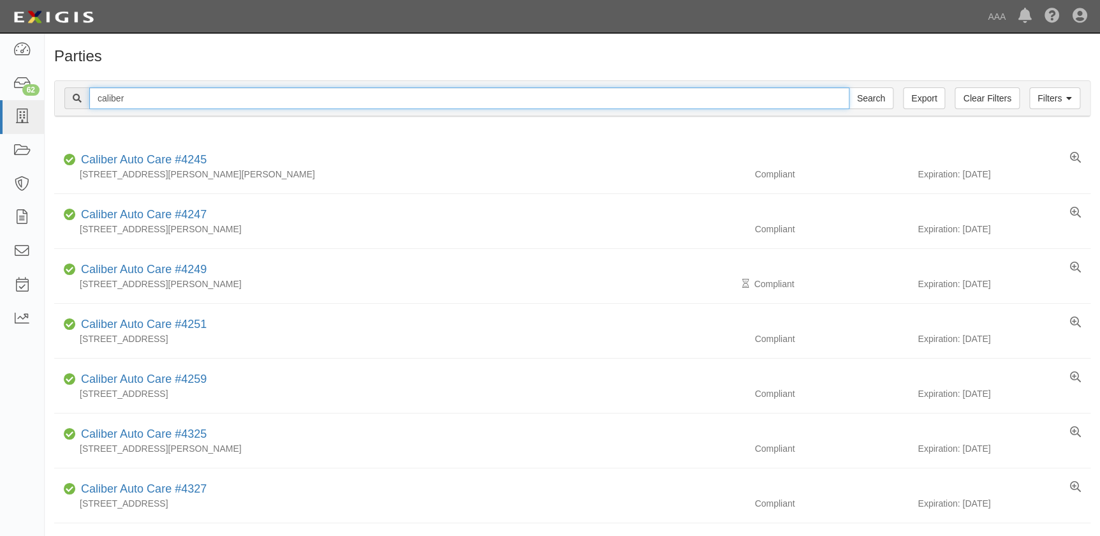
click at [158, 101] on input "caliber" at bounding box center [469, 98] width 760 height 22
type input "caliber collision"
click at [849, 87] on input "Search" at bounding box center [871, 98] width 45 height 22
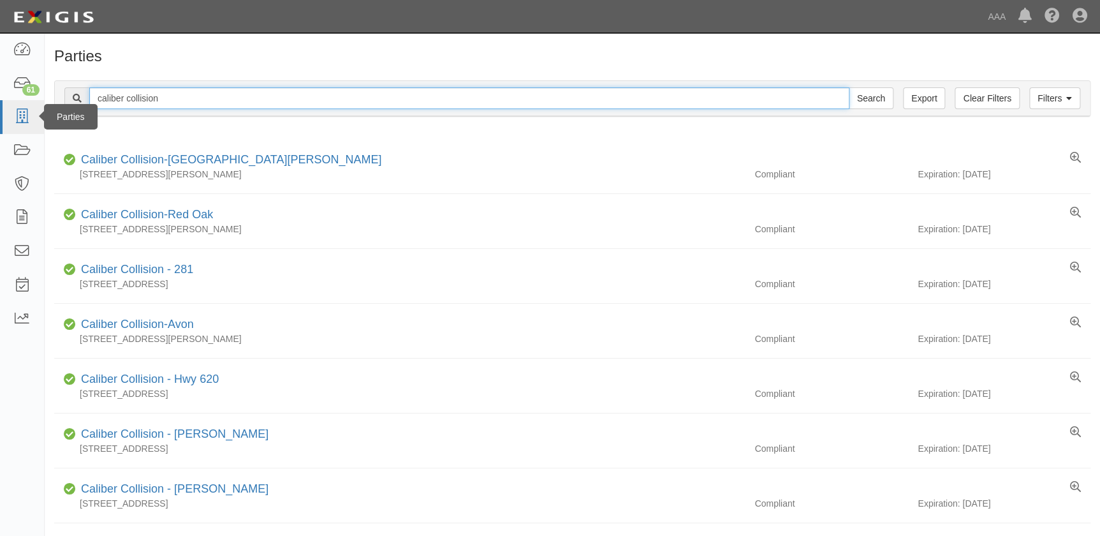
drag, startPoint x: 163, startPoint y: 97, endPoint x: 40, endPoint y: 104, distance: 122.7
paste input "J C Auto Body"
type input "J C Auto Body"
click at [849, 87] on input "Search" at bounding box center [871, 98] width 45 height 22
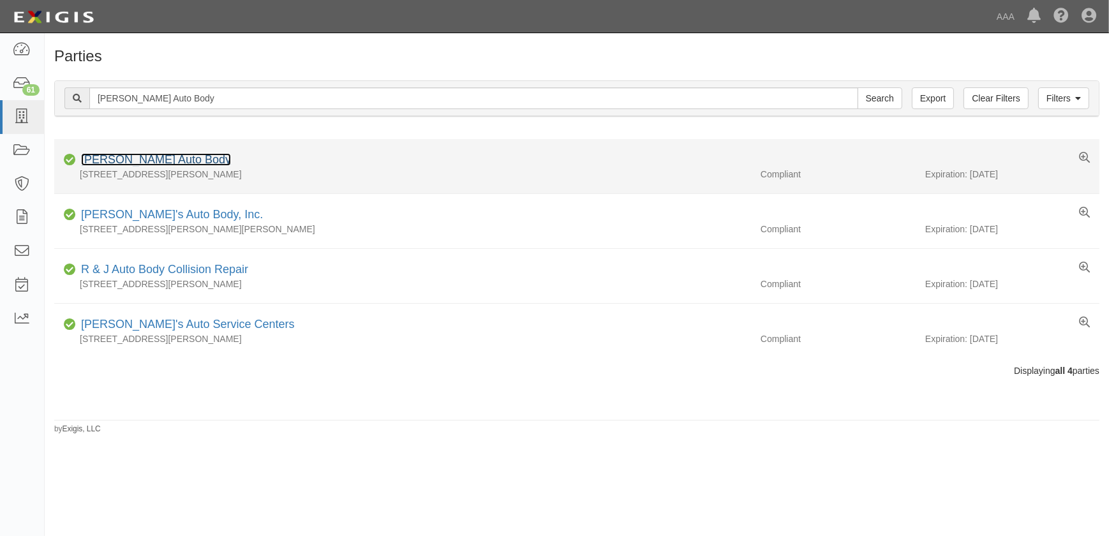
click at [145, 161] on link "[PERSON_NAME] Auto Body" at bounding box center [156, 159] width 150 height 13
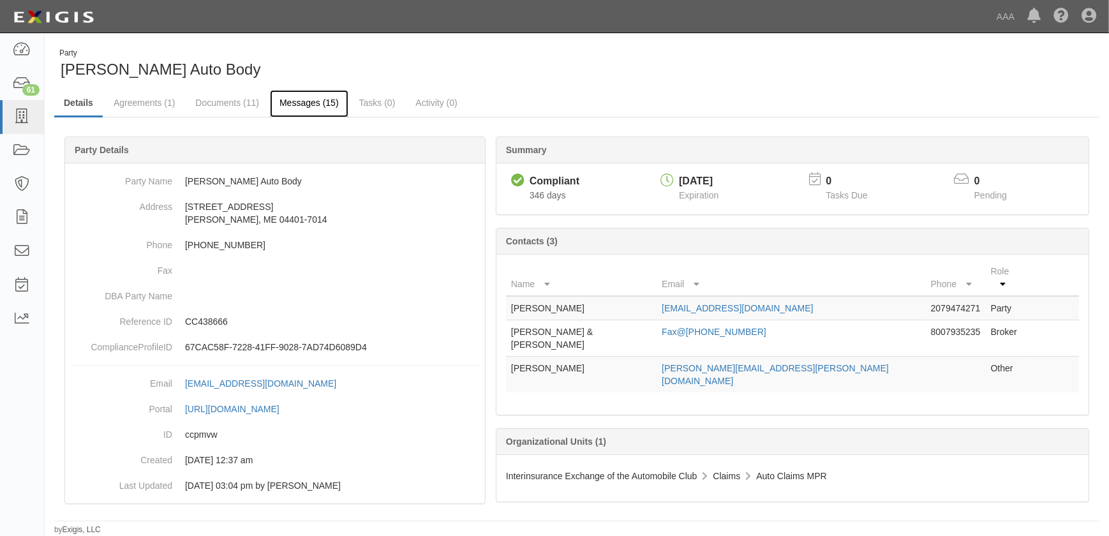
click at [302, 104] on link "Messages (15)" at bounding box center [309, 103] width 78 height 27
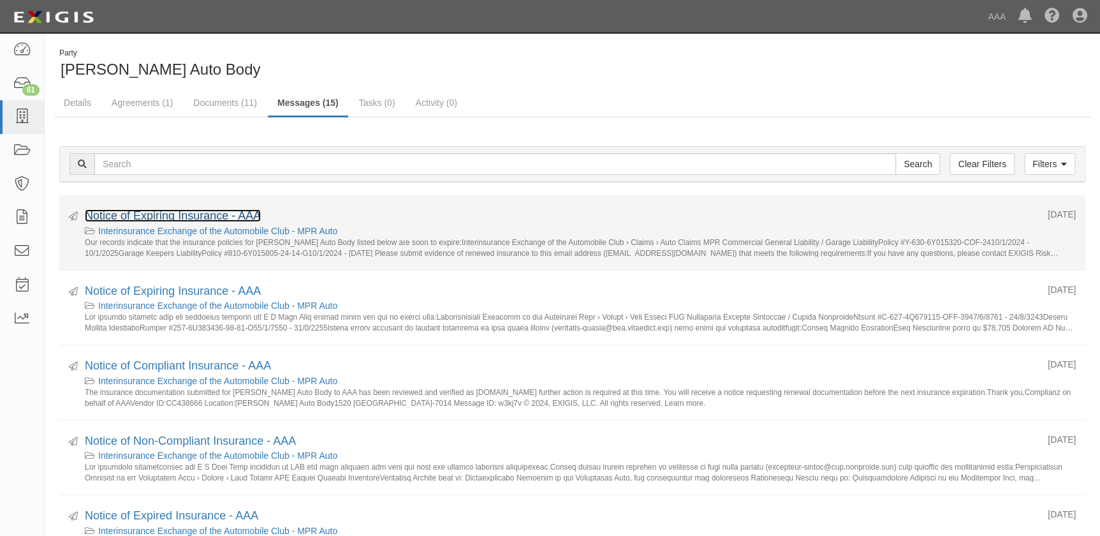
click at [193, 221] on link "Notice of Expiring Insurance - AAA" at bounding box center [173, 215] width 176 height 13
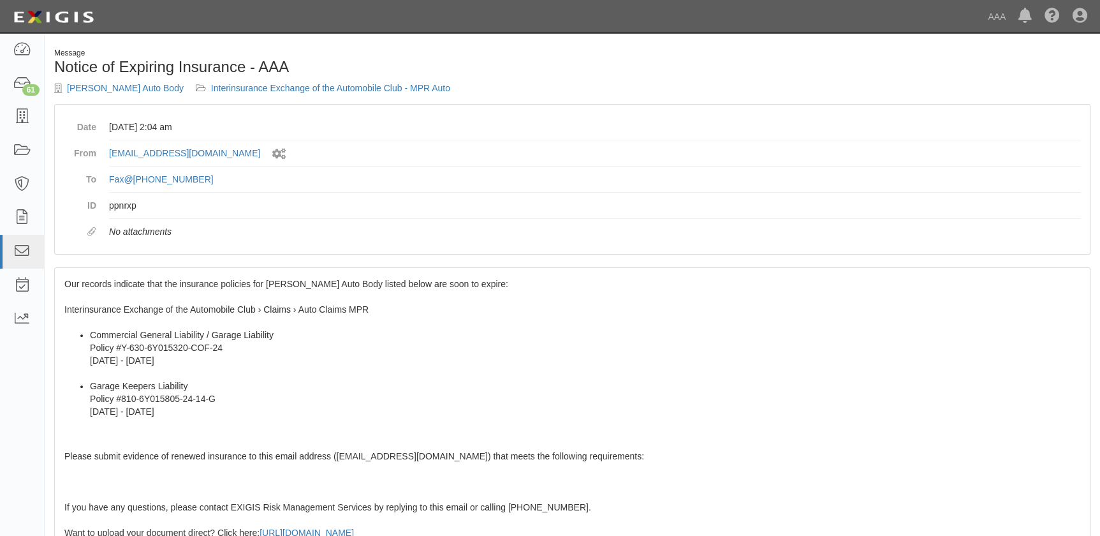
click at [138, 288] on div "Our records indicate that the insurance policies for [PERSON_NAME] Auto Body li…" at bounding box center [572, 499] width 1035 height 462
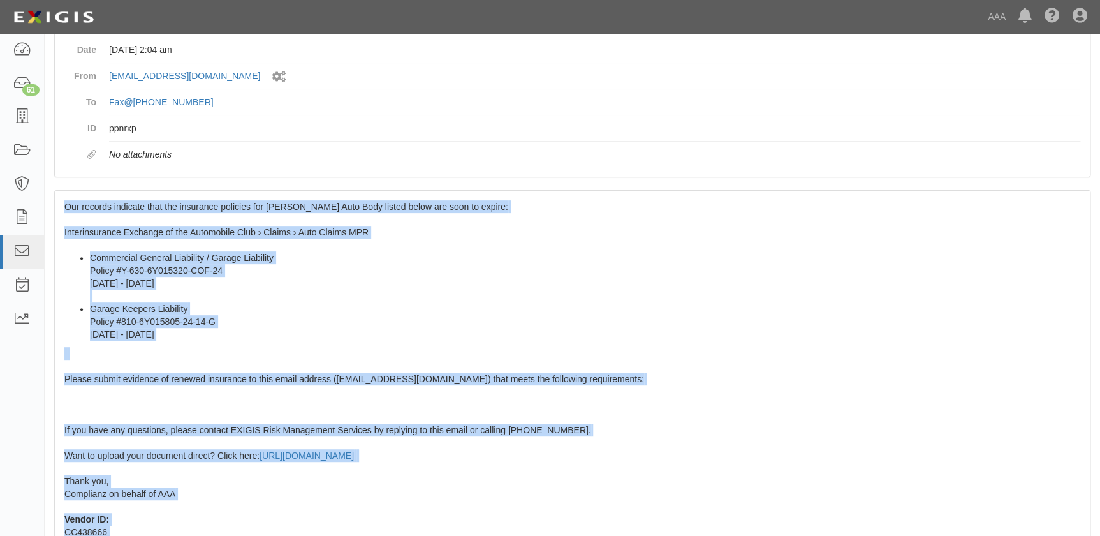
scroll to position [226, 0]
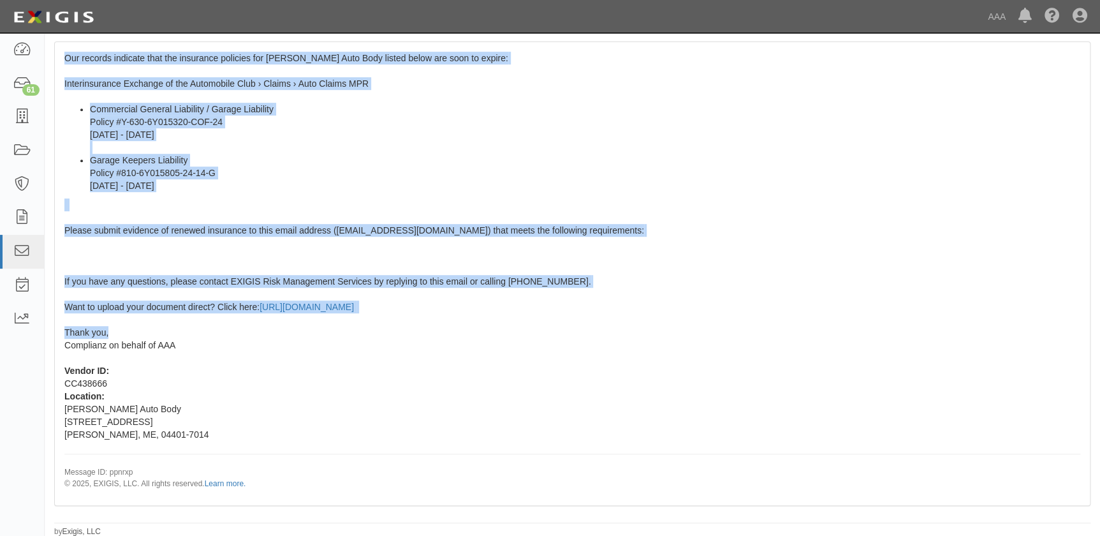
drag, startPoint x: 64, startPoint y: 280, endPoint x: 159, endPoint y: 330, distance: 107.0
click at [159, 330] on div "Our records indicate that the insurance policies for J C Auto Body listed below…" at bounding box center [572, 273] width 1035 height 462
copy span "Our records indicate that the insurance policies for J C Auto Body listed below…"
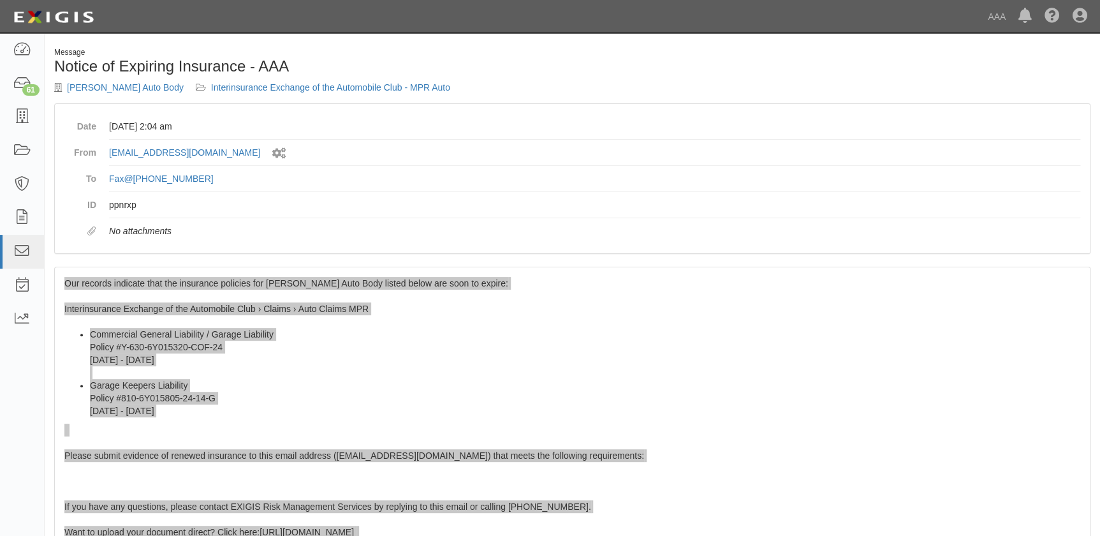
scroll to position [0, 0]
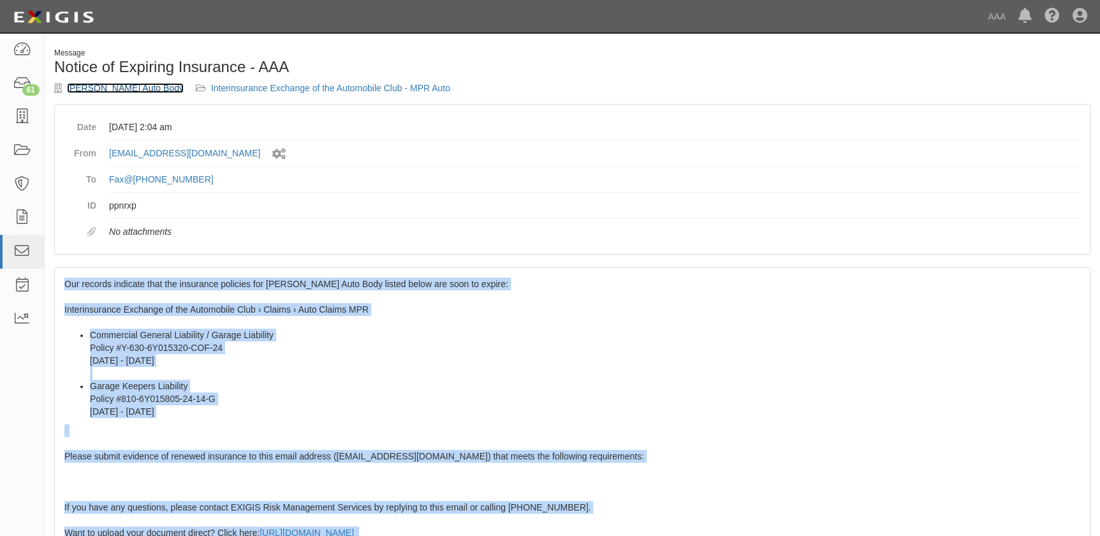
click at [105, 89] on link "[PERSON_NAME] Auto Body" at bounding box center [125, 88] width 117 height 10
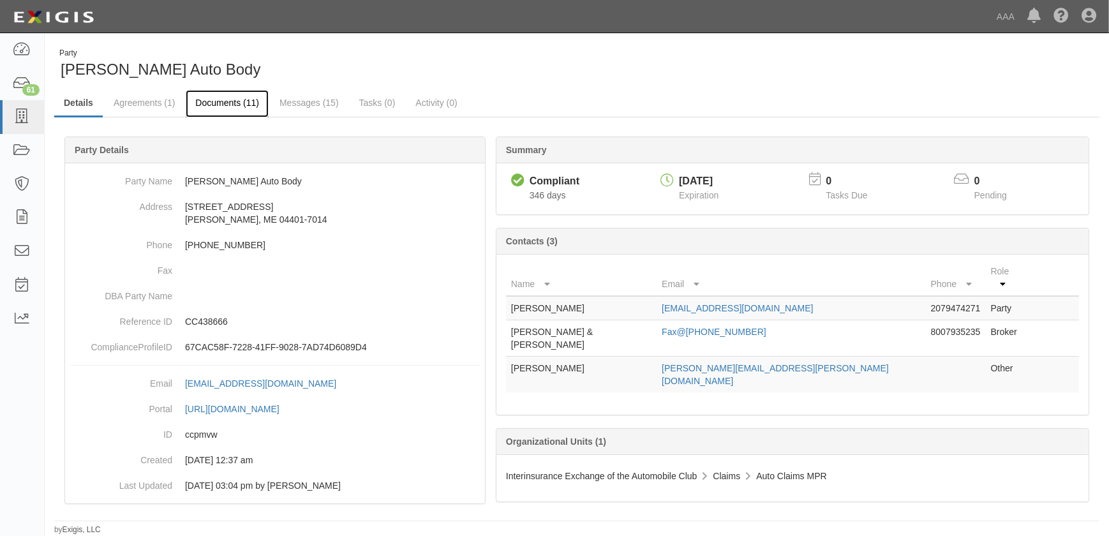
click at [218, 103] on link "Documents (11)" at bounding box center [227, 103] width 83 height 27
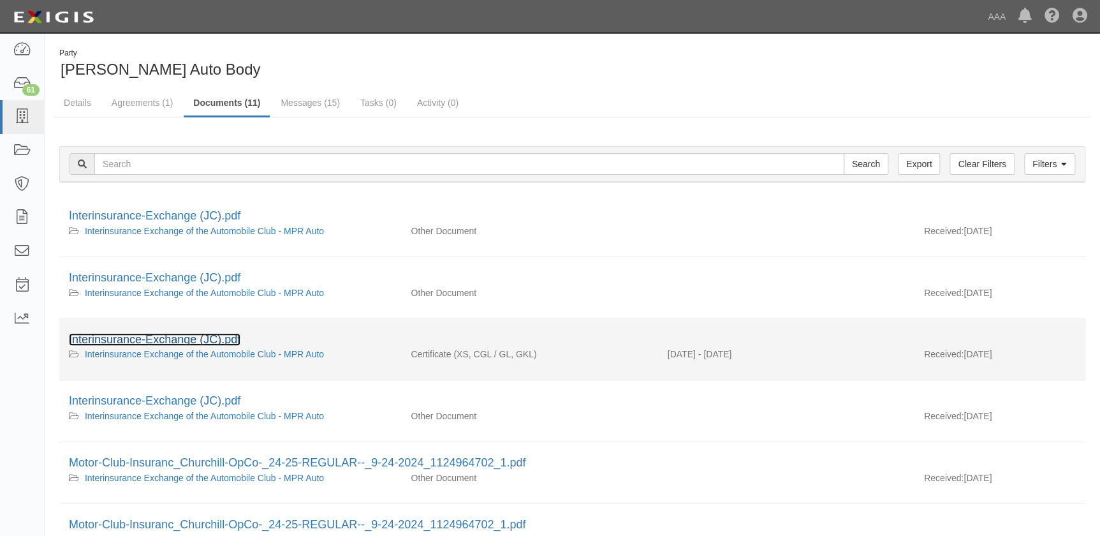
click at [154, 341] on link "Interinsurance-Exchange (JC).pdf" at bounding box center [155, 339] width 172 height 13
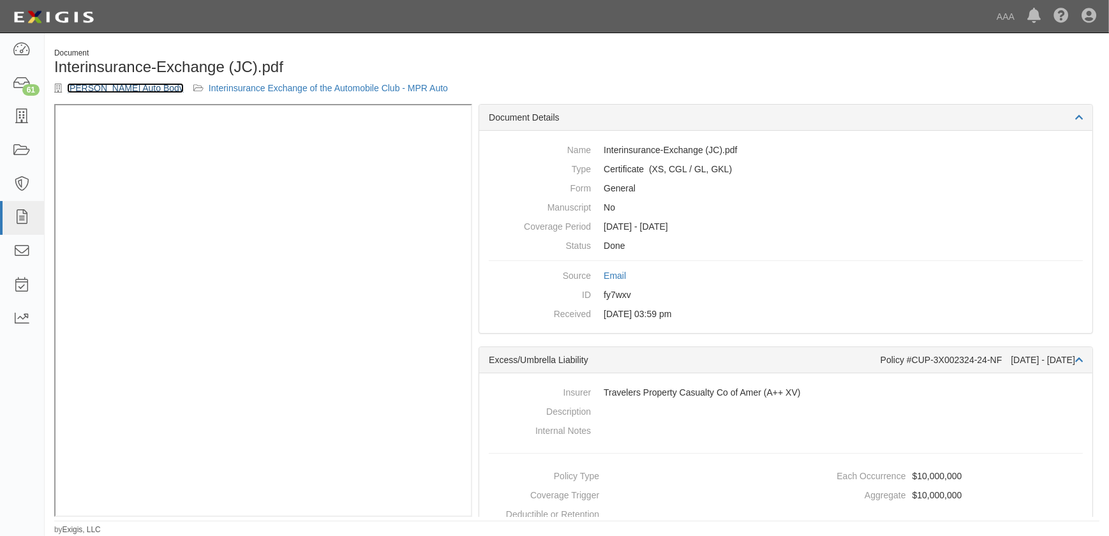
click at [88, 84] on link "[PERSON_NAME] Auto Body" at bounding box center [125, 88] width 117 height 10
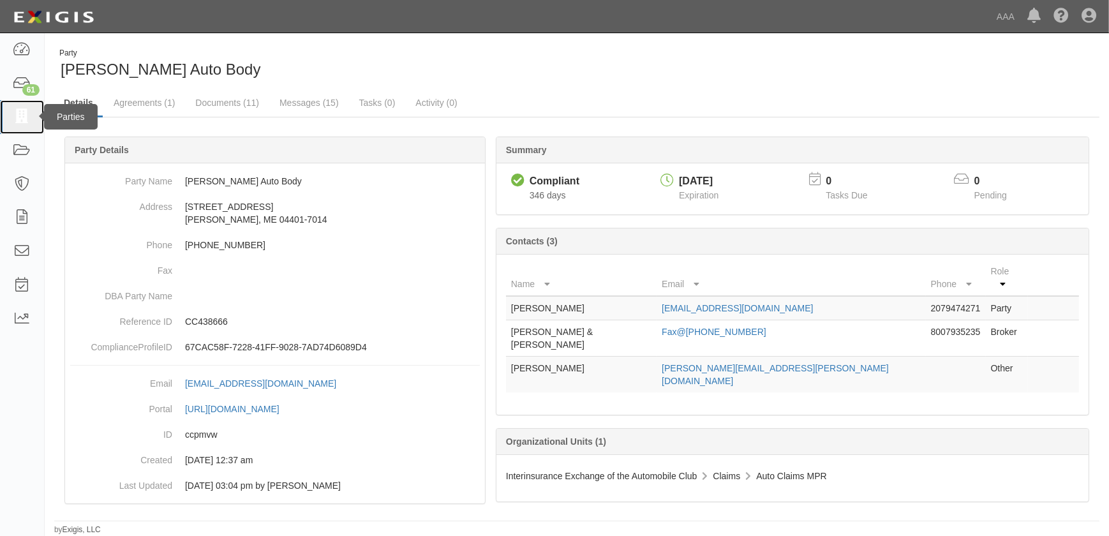
click at [26, 122] on icon at bounding box center [22, 117] width 18 height 15
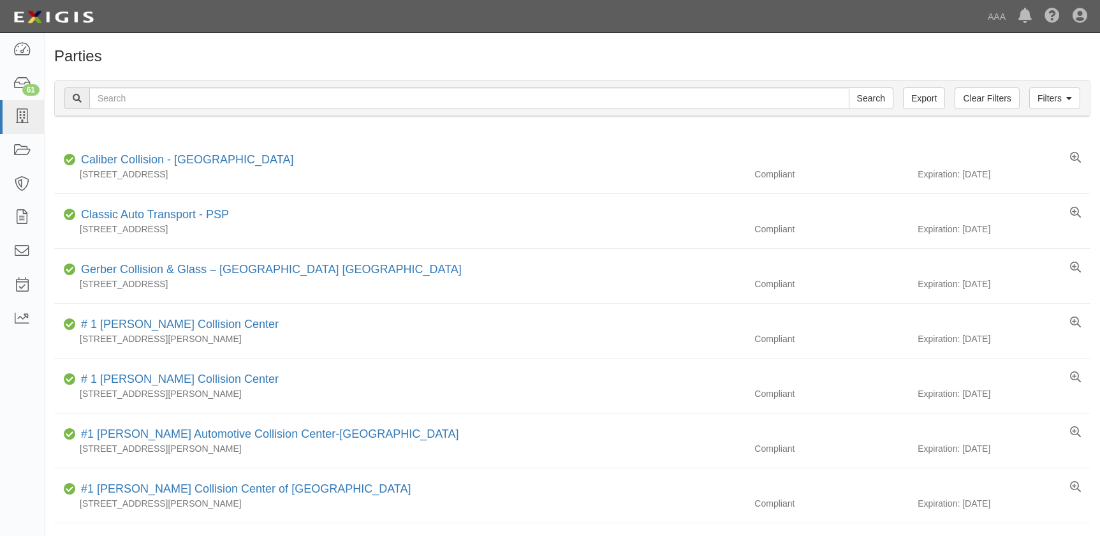
click at [138, 99] on input "text" at bounding box center [469, 98] width 760 height 22
type input "[PERSON_NAME] Autobody by [PERSON_NAME]"
click at [849, 87] on input "Search" at bounding box center [871, 98] width 45 height 22
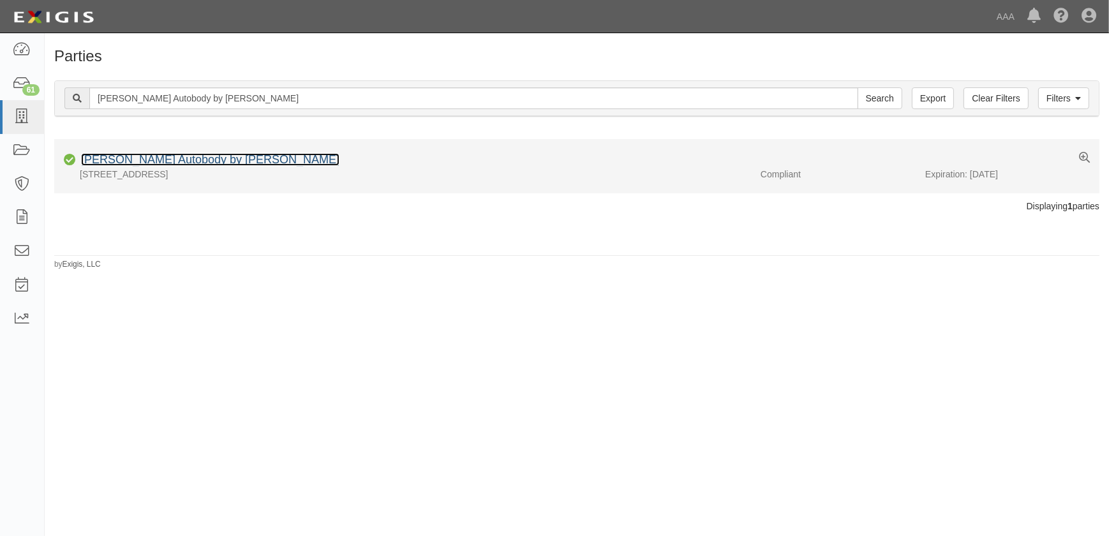
click at [178, 161] on link "Arone Autobody by Delaney" at bounding box center [210, 159] width 258 height 13
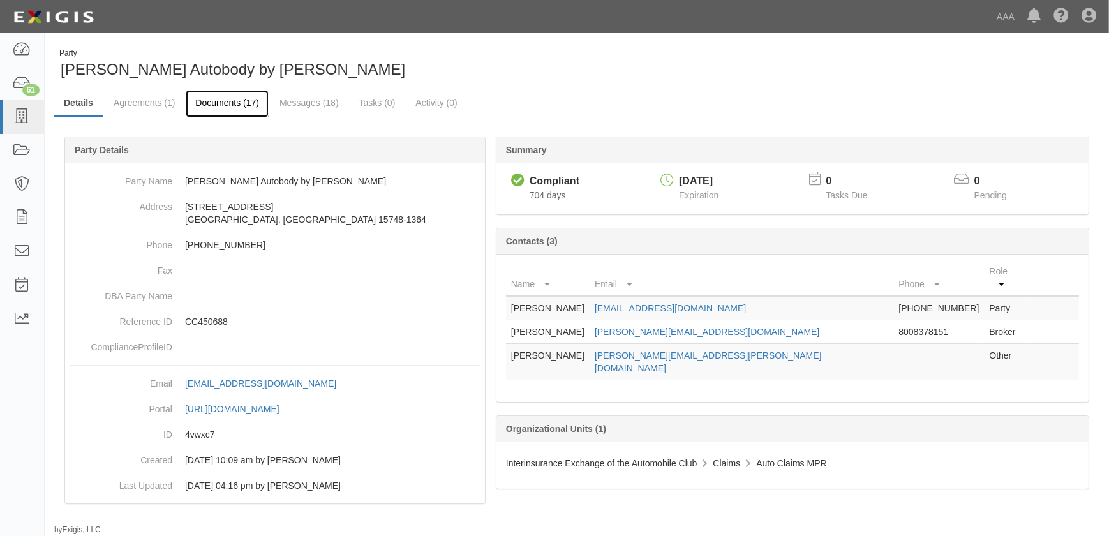
click at [225, 105] on link "Documents (17)" at bounding box center [227, 103] width 83 height 27
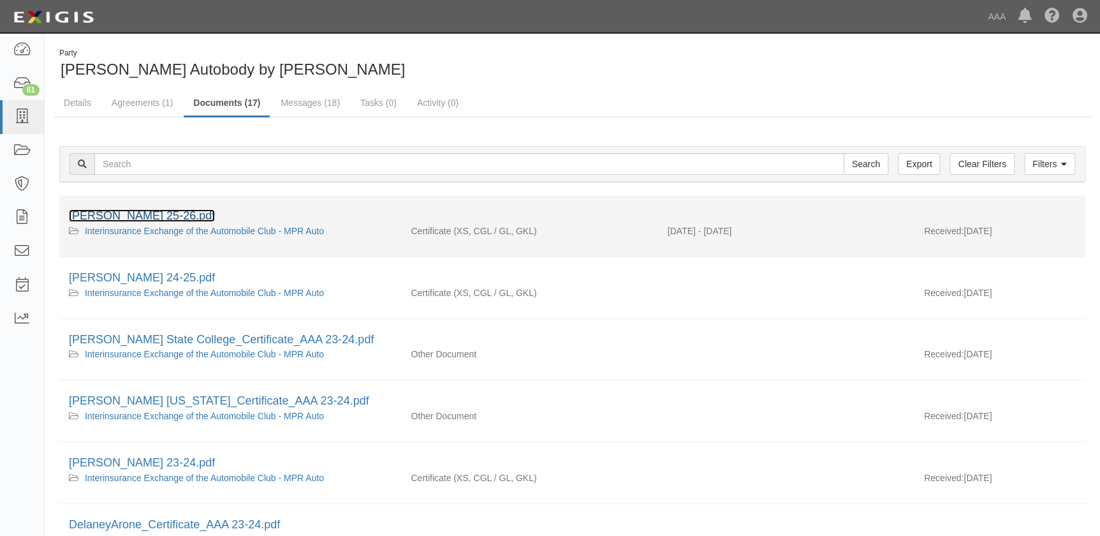
click at [182, 211] on link "Delaney Arone_Certificate_AAA 25-26.pdf" at bounding box center [142, 215] width 146 height 13
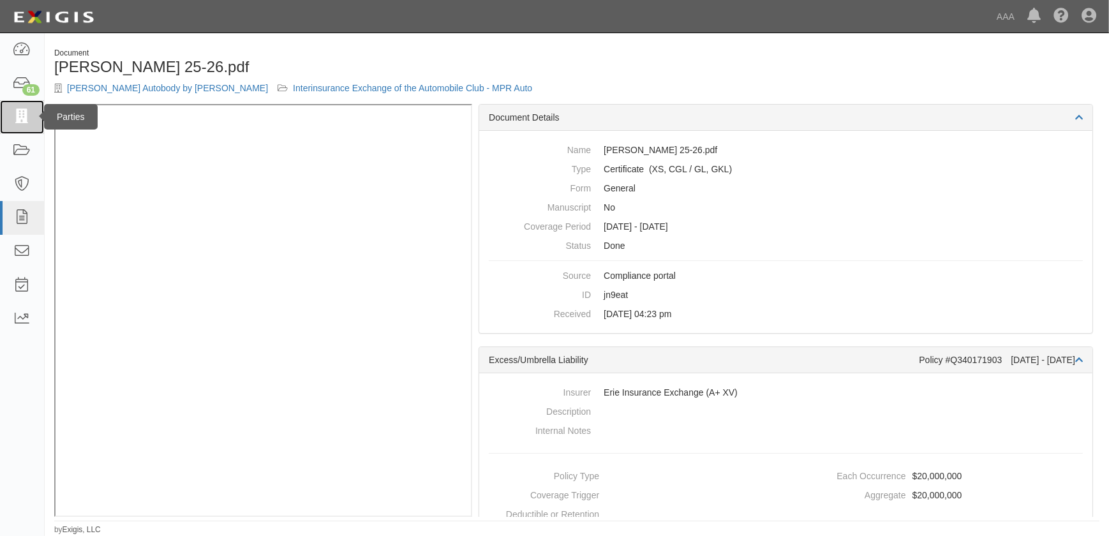
click at [18, 115] on icon at bounding box center [22, 117] width 18 height 15
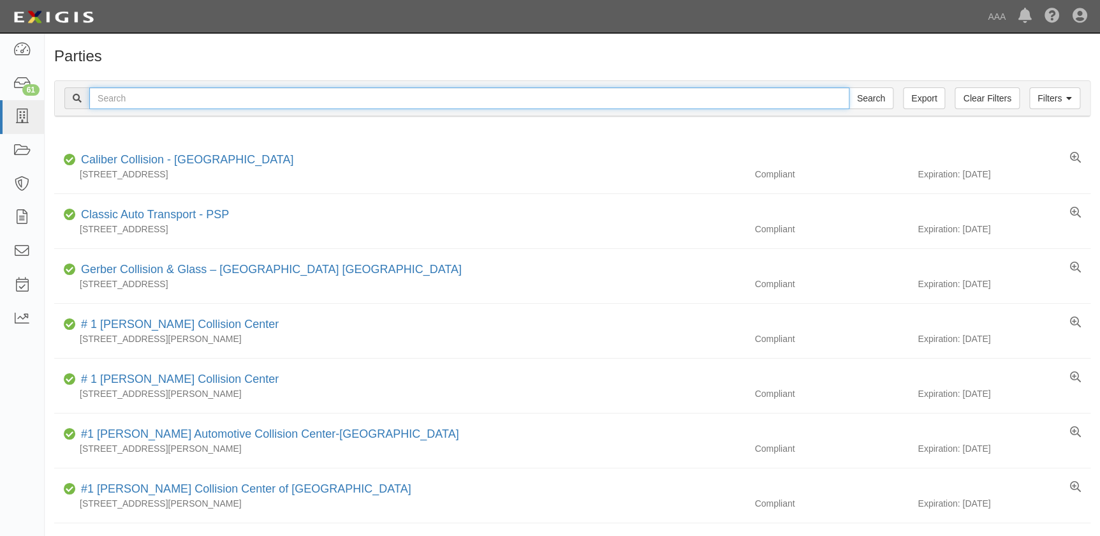
click at [123, 96] on input "text" at bounding box center [469, 98] width 760 height 22
type input "[PERSON_NAME]"
click at [849, 87] on input "Search" at bounding box center [871, 98] width 45 height 22
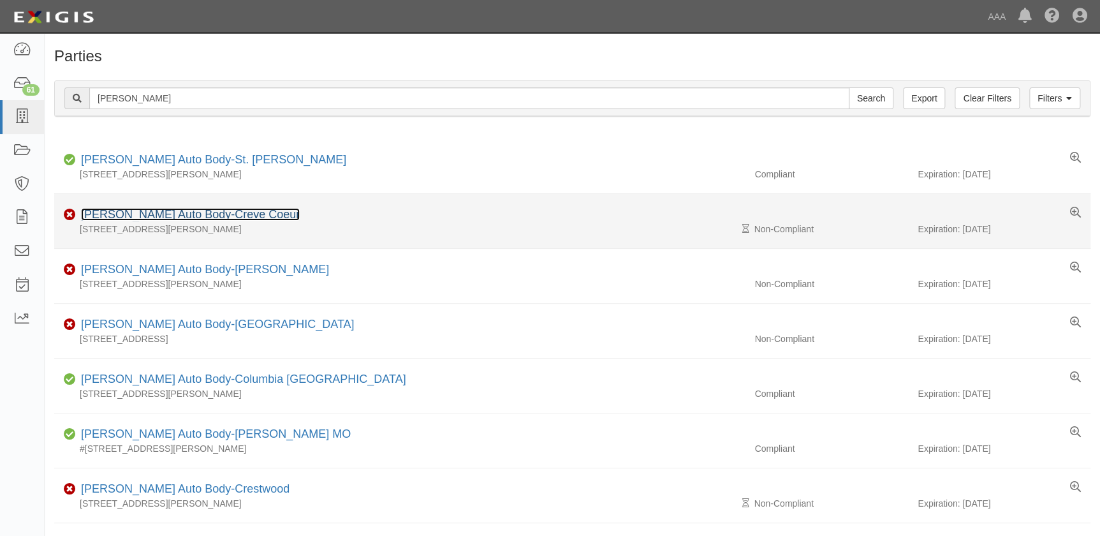
click at [205, 212] on link "[PERSON_NAME] Auto Body-Creve Coeur" at bounding box center [190, 214] width 219 height 13
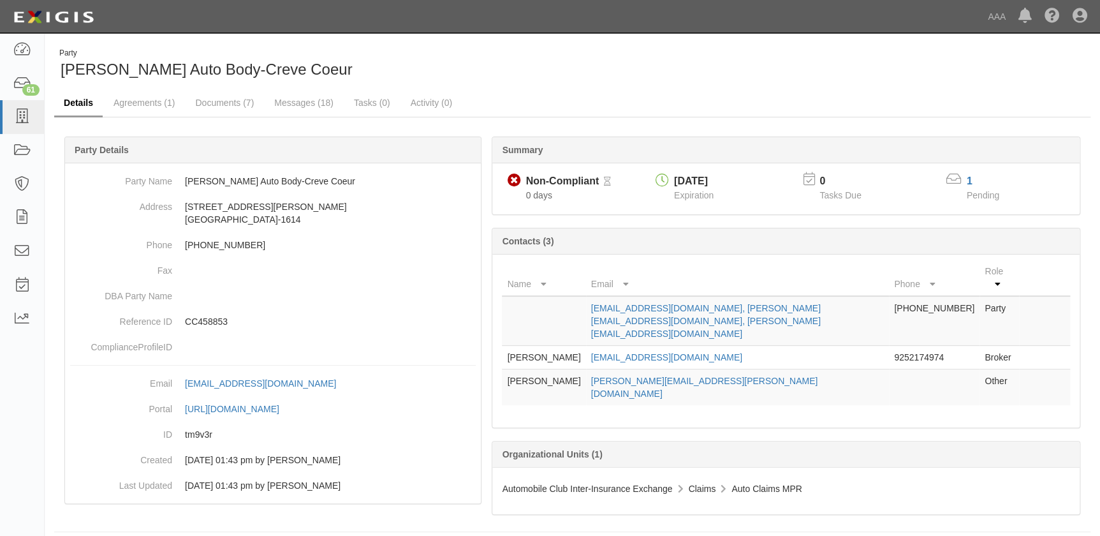
click at [79, 98] on link "Details" at bounding box center [78, 103] width 48 height 27
click at [19, 117] on icon at bounding box center [22, 117] width 18 height 15
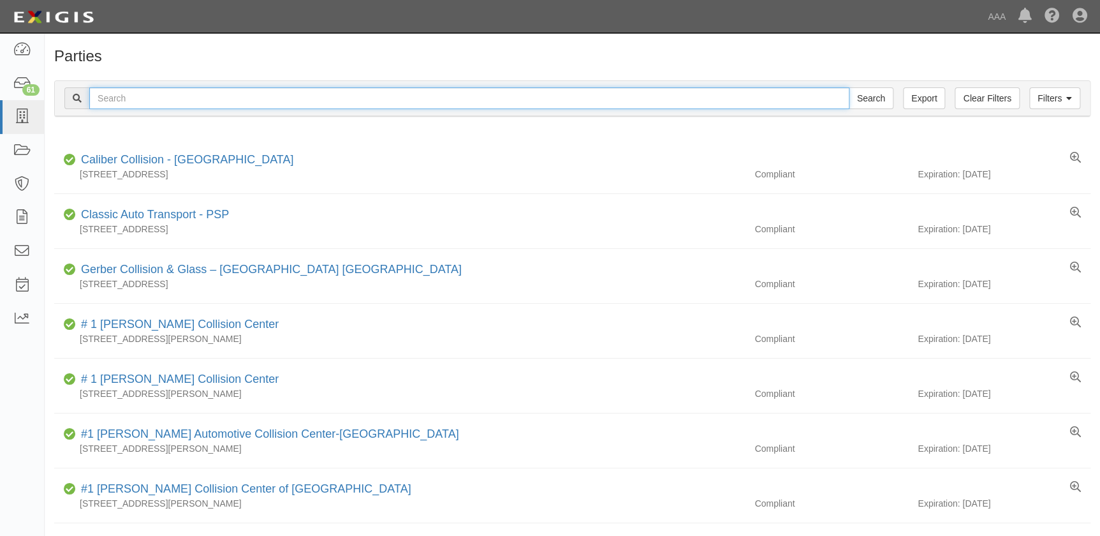
click at [131, 98] on input "text" at bounding box center [469, 98] width 760 height 22
type input "schaefer"
click at [849, 87] on input "Search" at bounding box center [871, 98] width 45 height 22
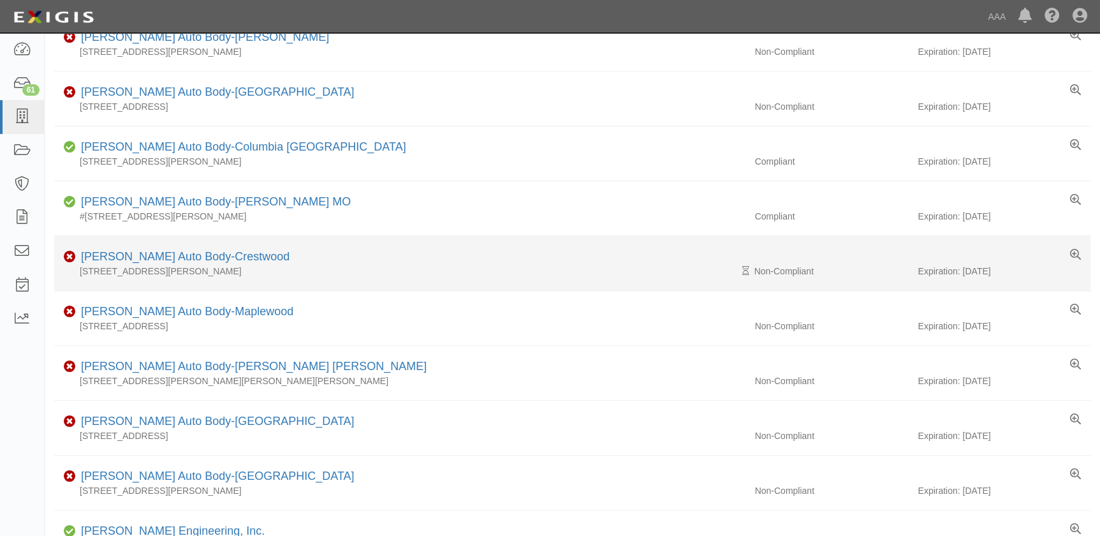
scroll to position [232, 0]
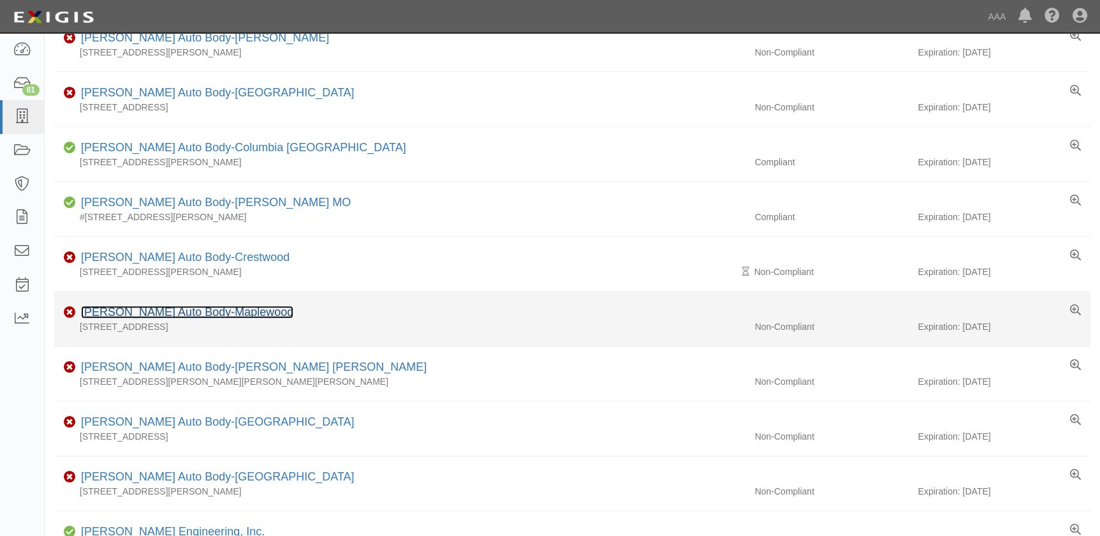
click at [155, 311] on link "[PERSON_NAME] Auto Body-Maplewood" at bounding box center [187, 312] width 212 height 13
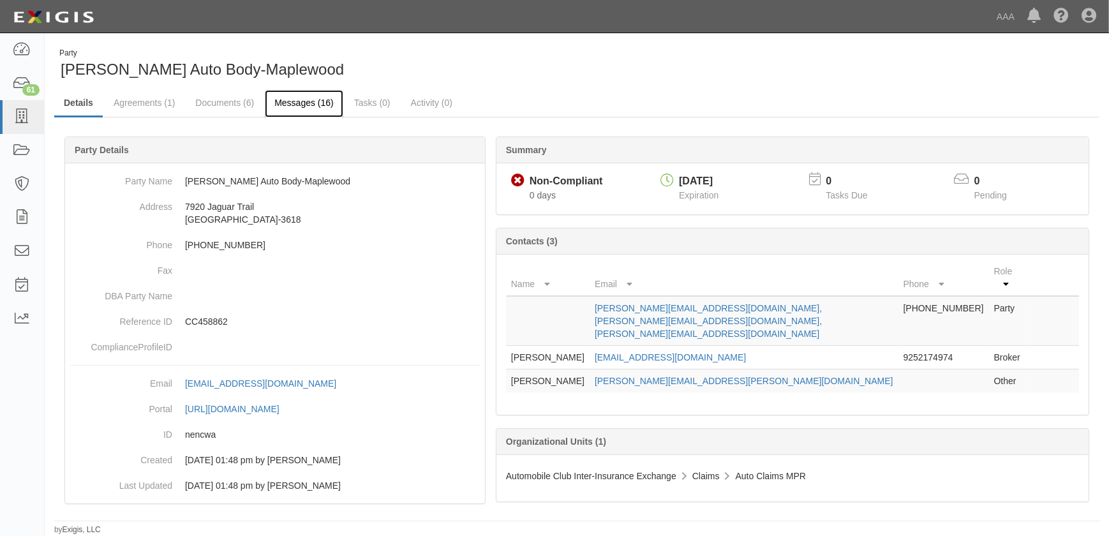
click at [298, 102] on link "Messages (16)" at bounding box center [304, 103] width 78 height 27
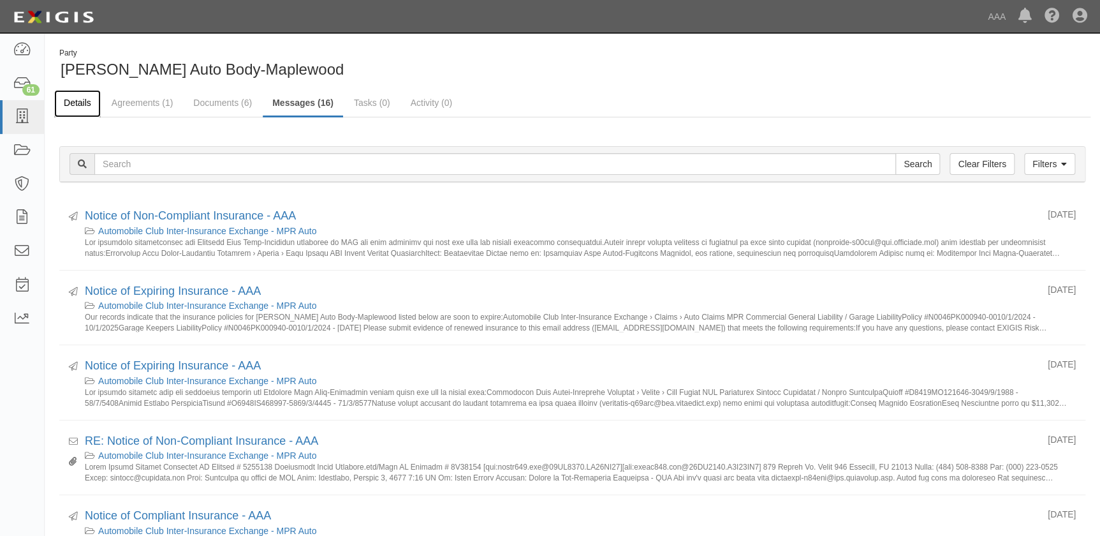
click at [71, 106] on link "Details" at bounding box center [77, 103] width 47 height 27
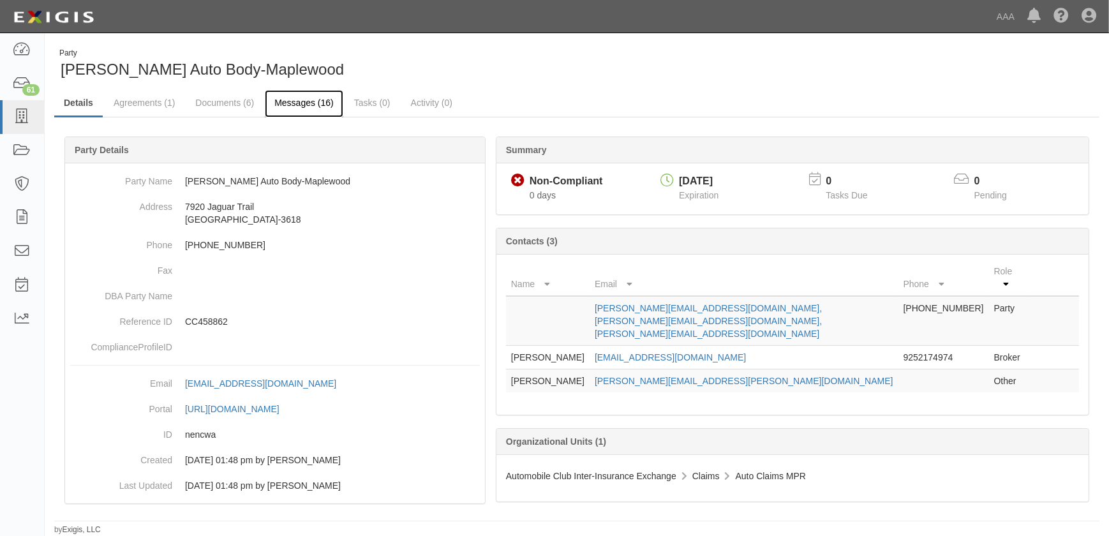
click at [297, 108] on link "Messages (16)" at bounding box center [304, 103] width 78 height 27
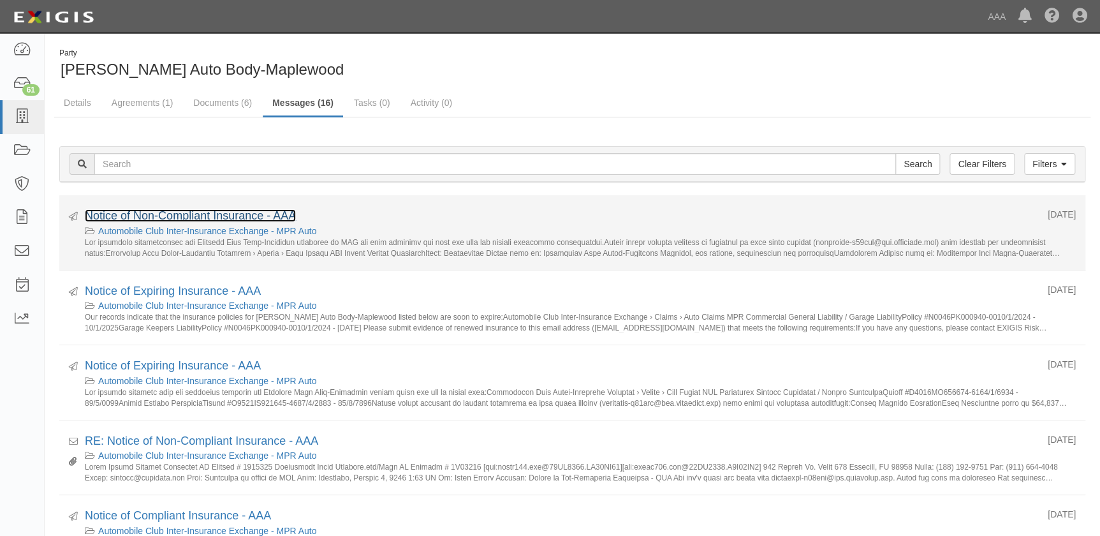
click at [208, 221] on link "Notice of Non-Compliant Insurance - AAA" at bounding box center [190, 215] width 211 height 13
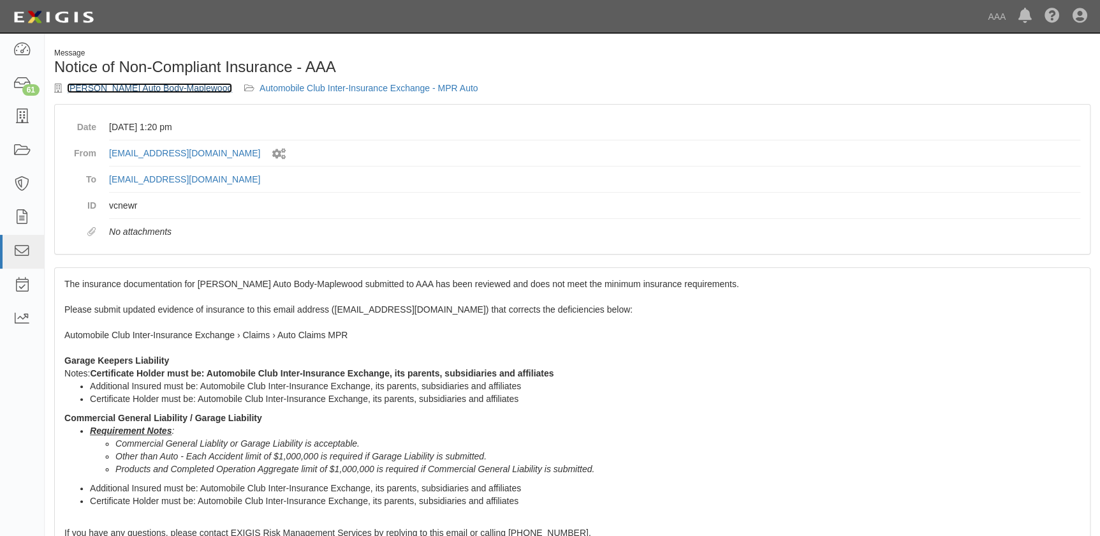
click at [125, 91] on link "[PERSON_NAME] Auto Body-Maplewood" at bounding box center [149, 88] width 165 height 10
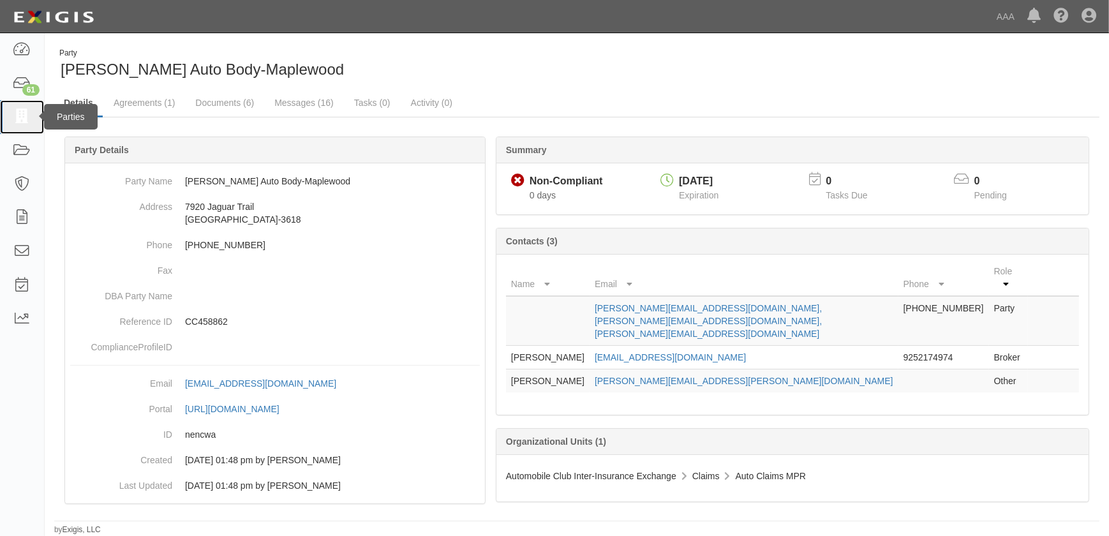
click at [20, 118] on icon at bounding box center [22, 117] width 18 height 15
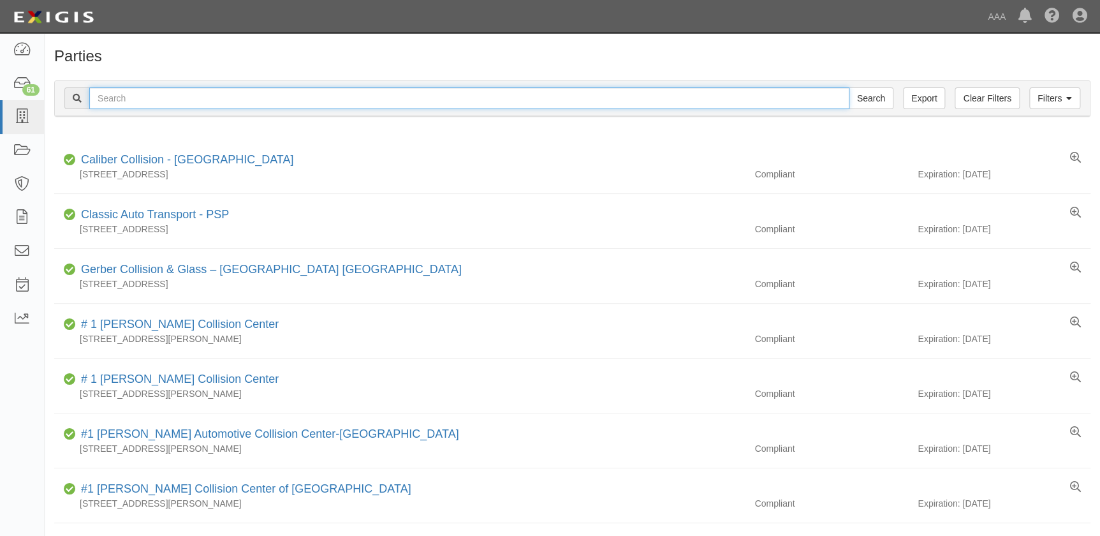
drag, startPoint x: 140, startPoint y: 98, endPoint x: 147, endPoint y: 80, distance: 20.0
click at [140, 98] on input "text" at bounding box center [469, 98] width 760 height 22
type input "s"
type input "[PERSON_NAME]"
click at [849, 87] on input "Search" at bounding box center [871, 98] width 45 height 22
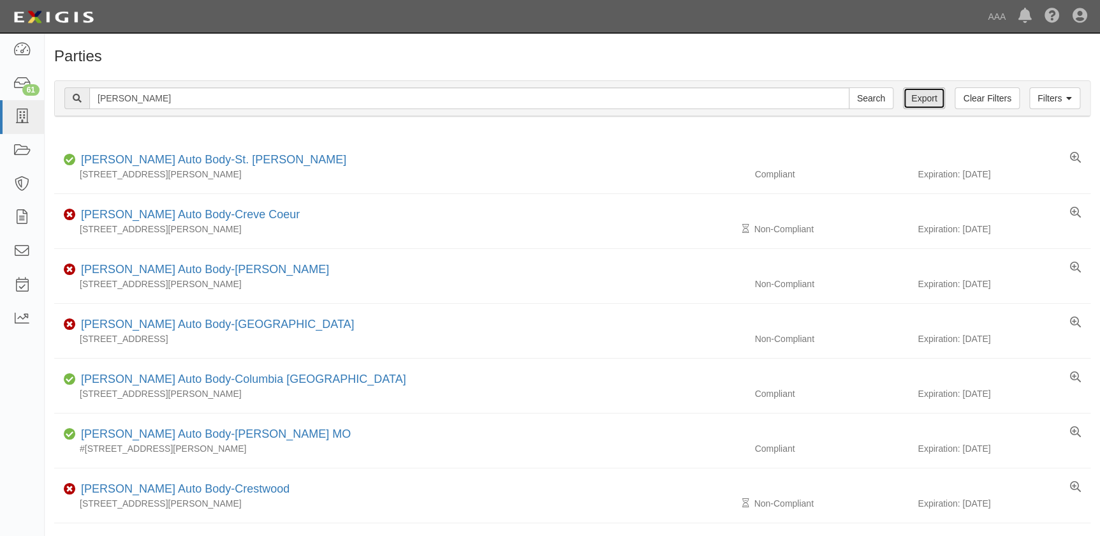
click at [928, 105] on link "Export" at bounding box center [924, 98] width 42 height 22
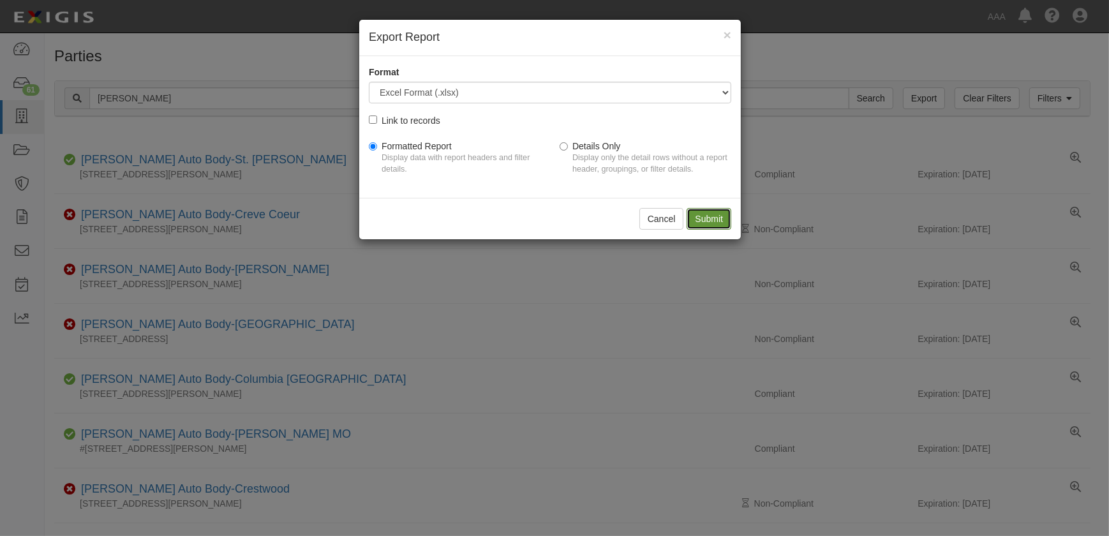
click at [718, 213] on input "Submit" at bounding box center [708, 219] width 45 height 22
